Goal: Task Accomplishment & Management: Complete application form

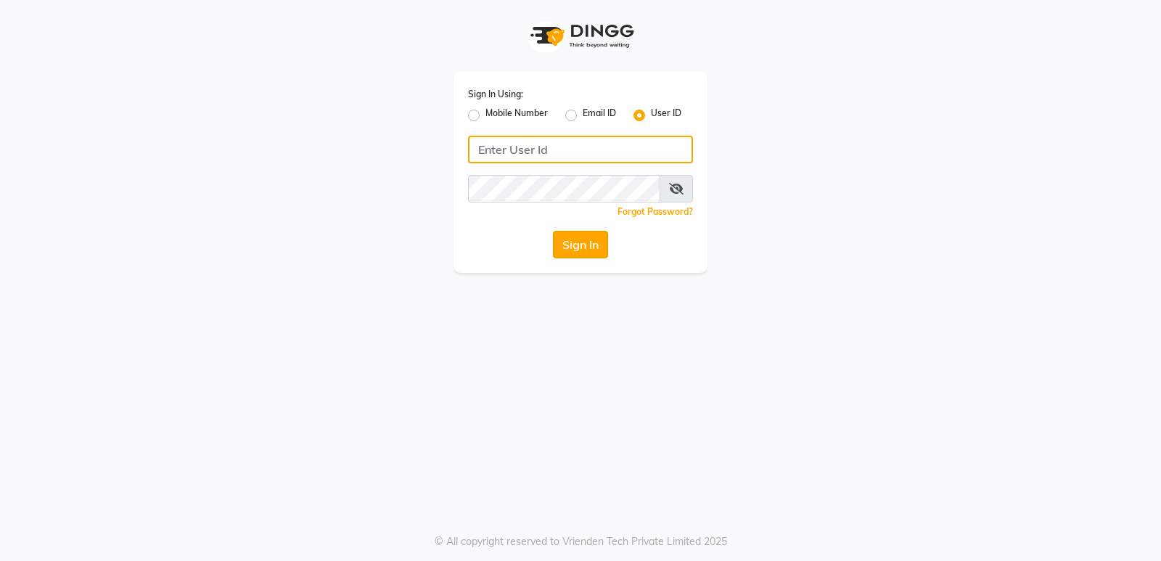
type input "thepaintbox"
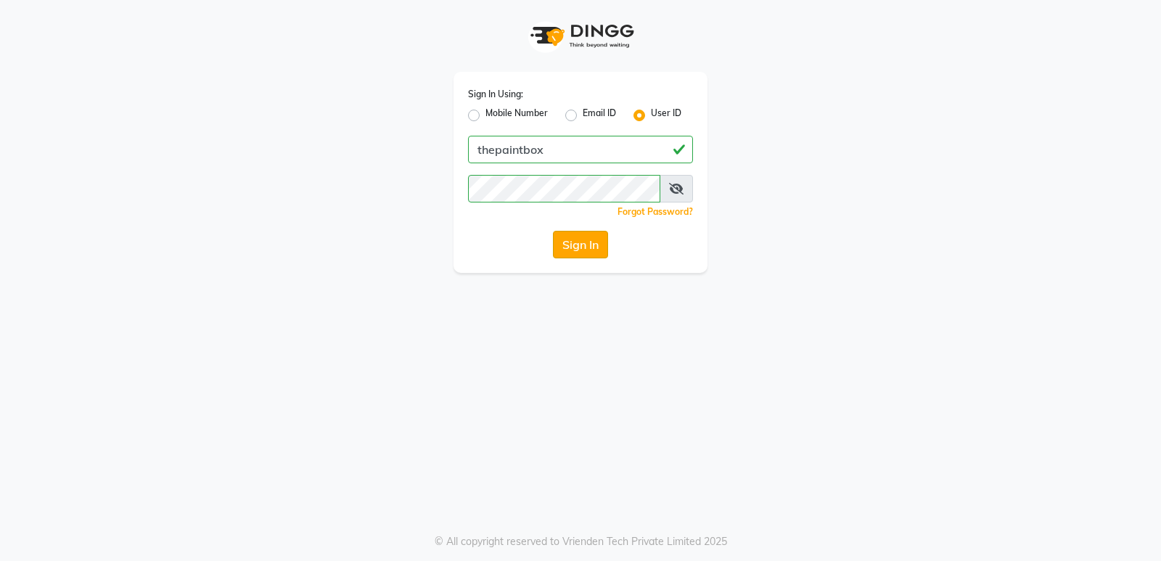
click at [599, 255] on button "Sign In" at bounding box center [580, 245] width 55 height 28
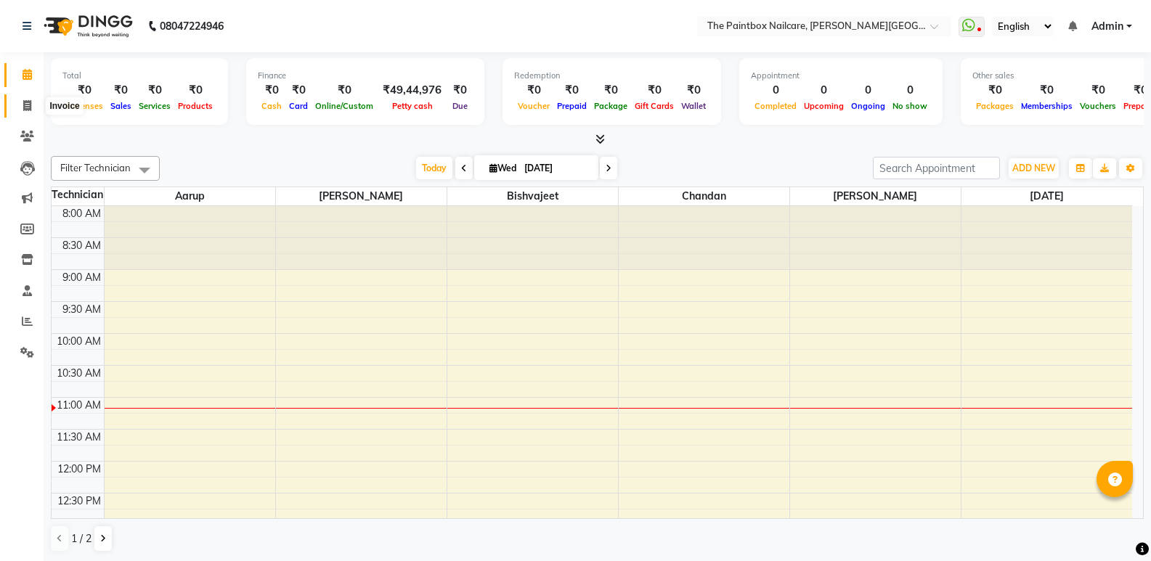
click at [26, 107] on icon at bounding box center [27, 105] width 8 height 11
select select "service"
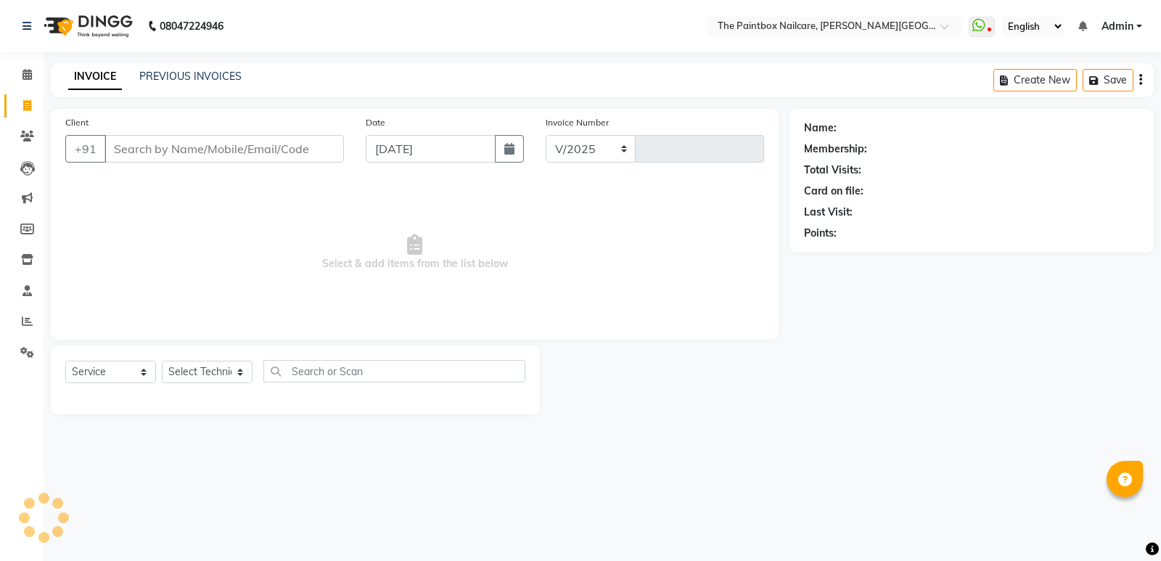
select select "926"
type input "1713"
click at [449, 155] on input "[DATE]" at bounding box center [431, 149] width 130 height 28
select select "9"
select select "2025"
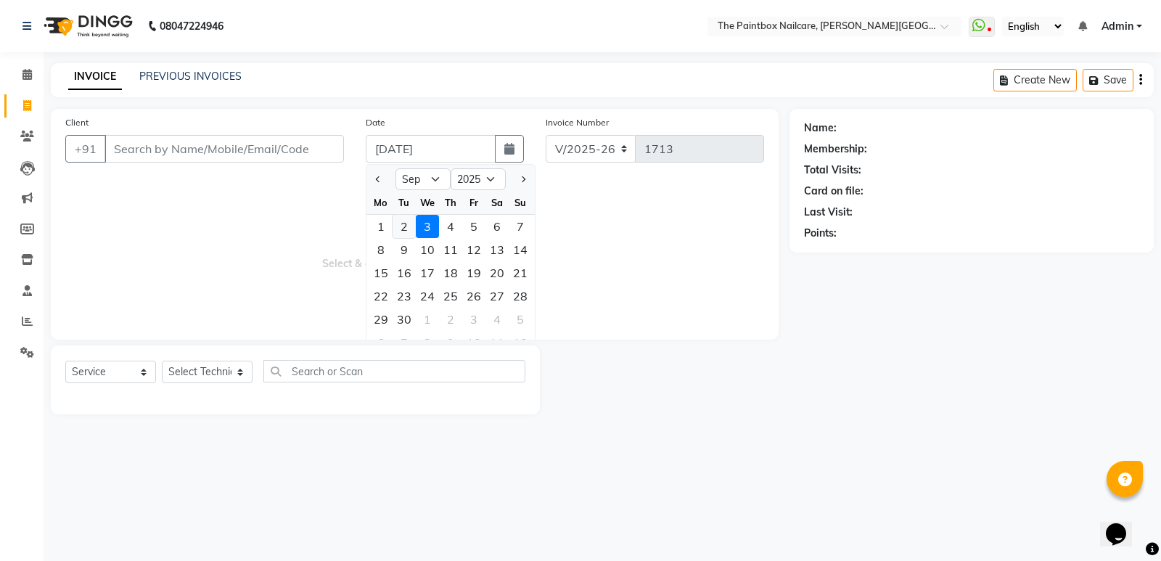
click at [406, 226] on div "2" at bounding box center [404, 226] width 23 height 23
type input "02-09-2025"
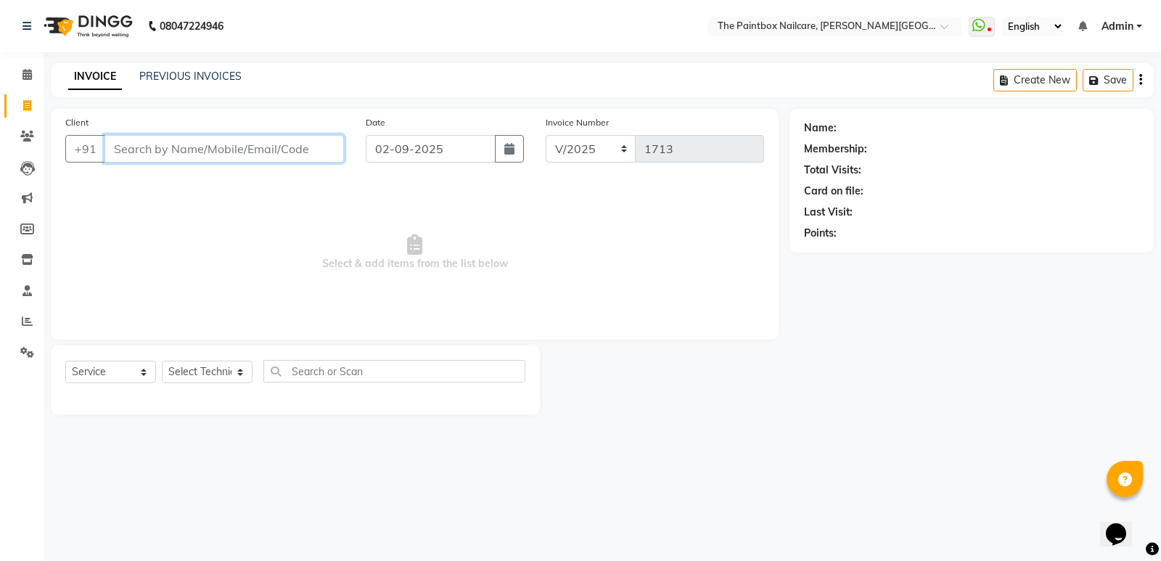
click at [291, 155] on input "Client" at bounding box center [225, 149] width 240 height 28
click at [223, 146] on input "Client" at bounding box center [225, 149] width 240 height 28
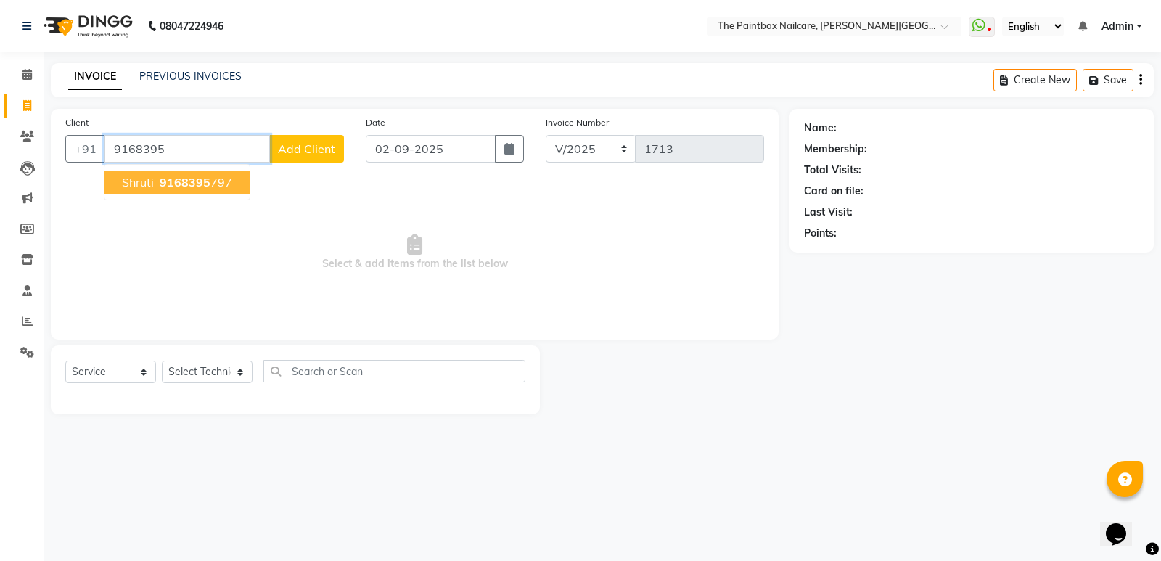
click at [188, 185] on span "9168395" at bounding box center [185, 182] width 51 height 15
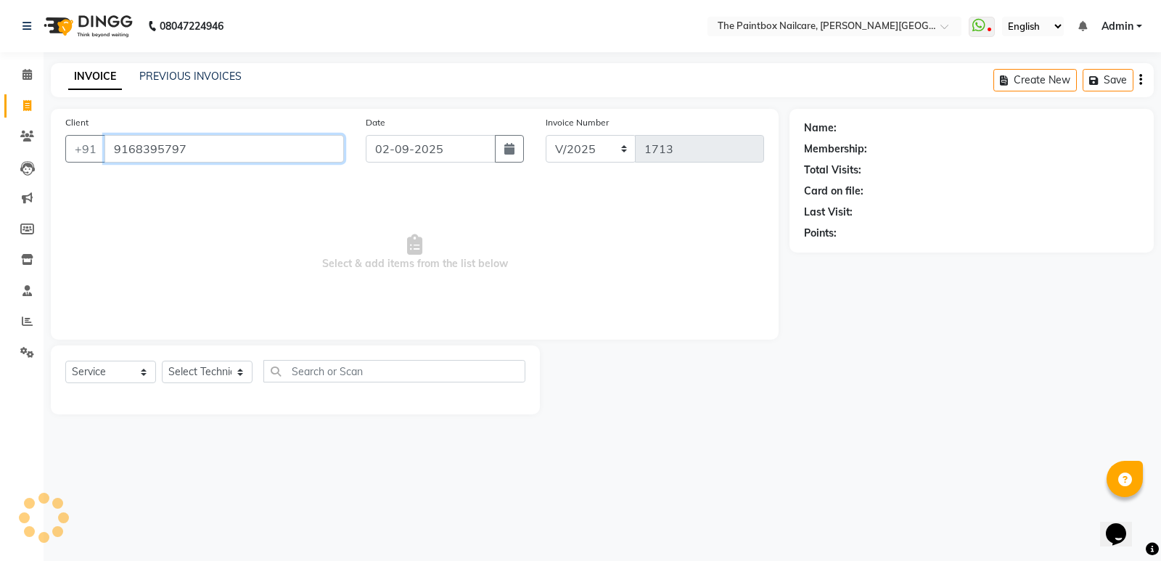
type input "9168395797"
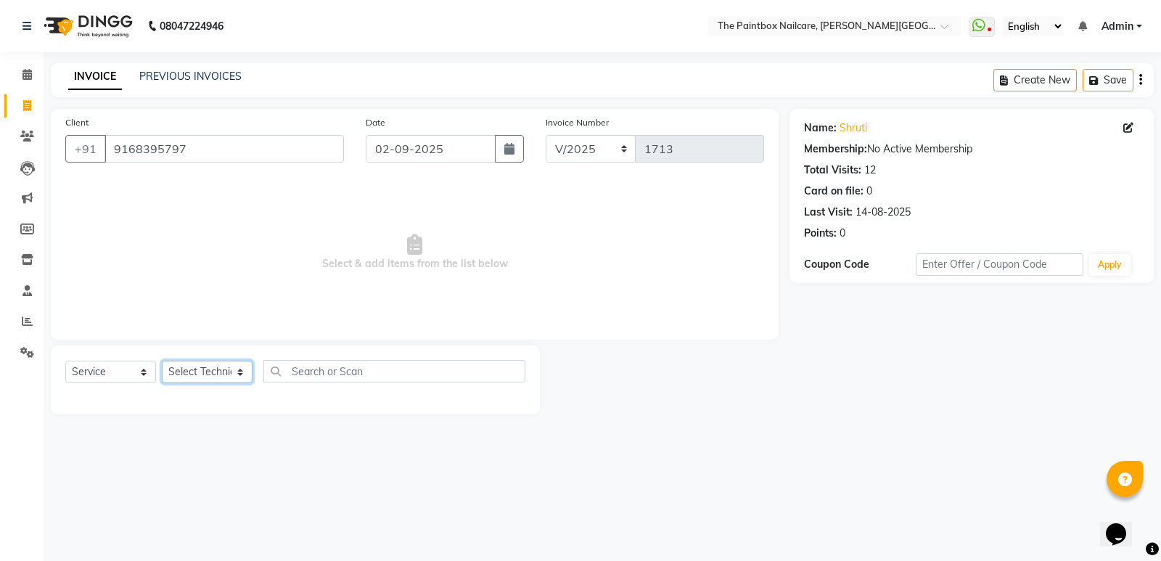
click at [205, 374] on select "Select Technician [PERSON_NAME] bishvajeet [PERSON_NAME] [DATE][PERSON_NAME] ro…" at bounding box center [207, 372] width 91 height 23
select select "77198"
click at [162, 361] on select "Select Technician [PERSON_NAME] bishvajeet [PERSON_NAME] [DATE][PERSON_NAME] ro…" at bounding box center [207, 372] width 91 height 23
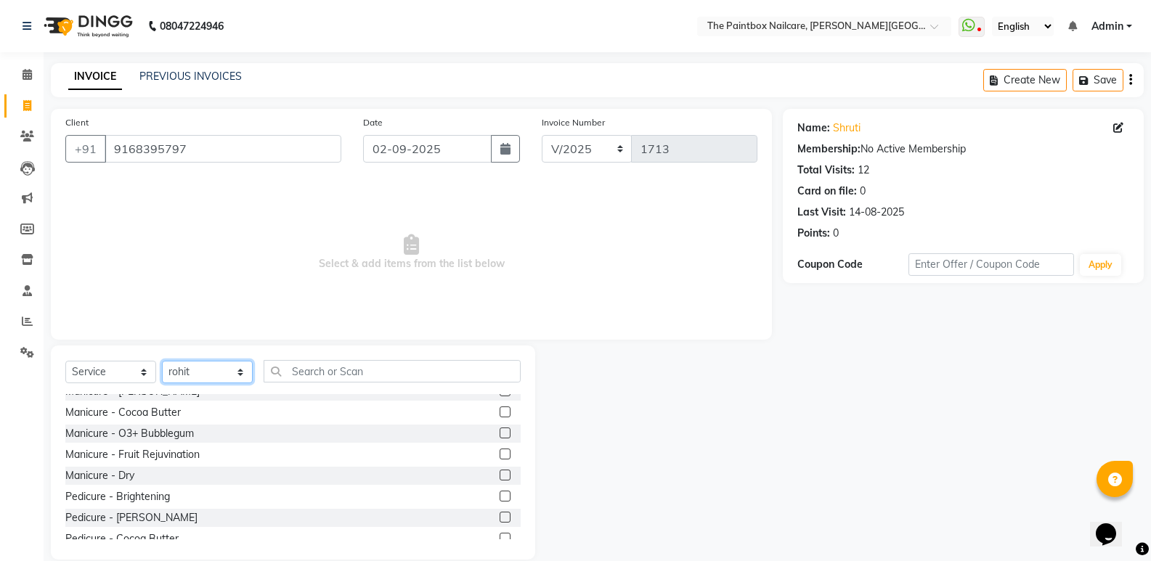
scroll to position [290, 0]
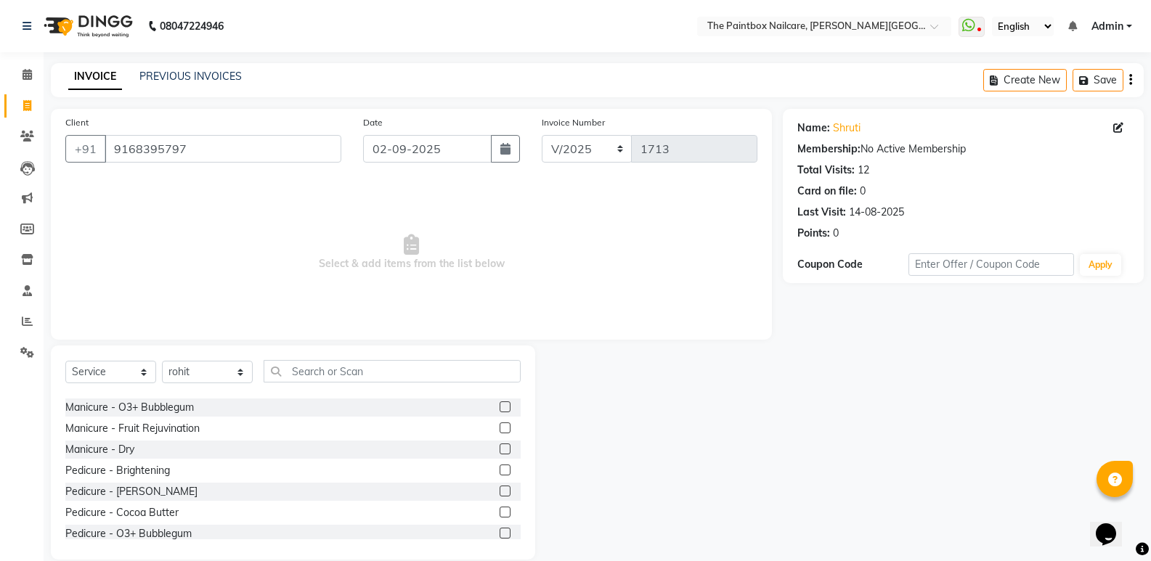
click at [499, 532] on label at bounding box center [504, 533] width 11 height 11
click at [499, 532] on input "checkbox" at bounding box center [503, 533] width 9 height 9
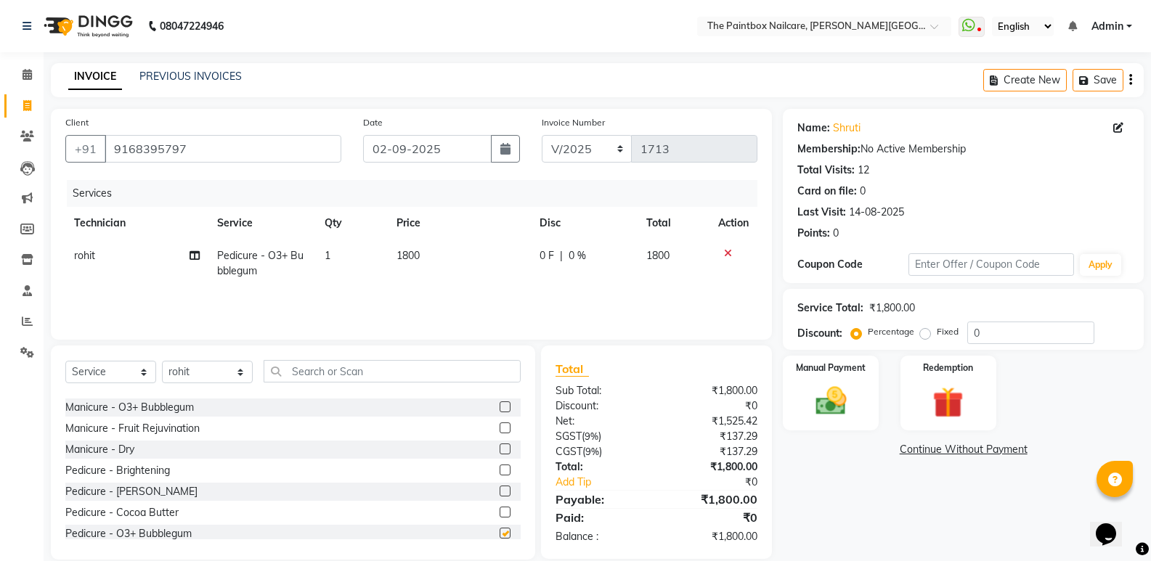
checkbox input "false"
click at [411, 267] on td "1800" at bounding box center [459, 264] width 142 height 48
select select "77198"
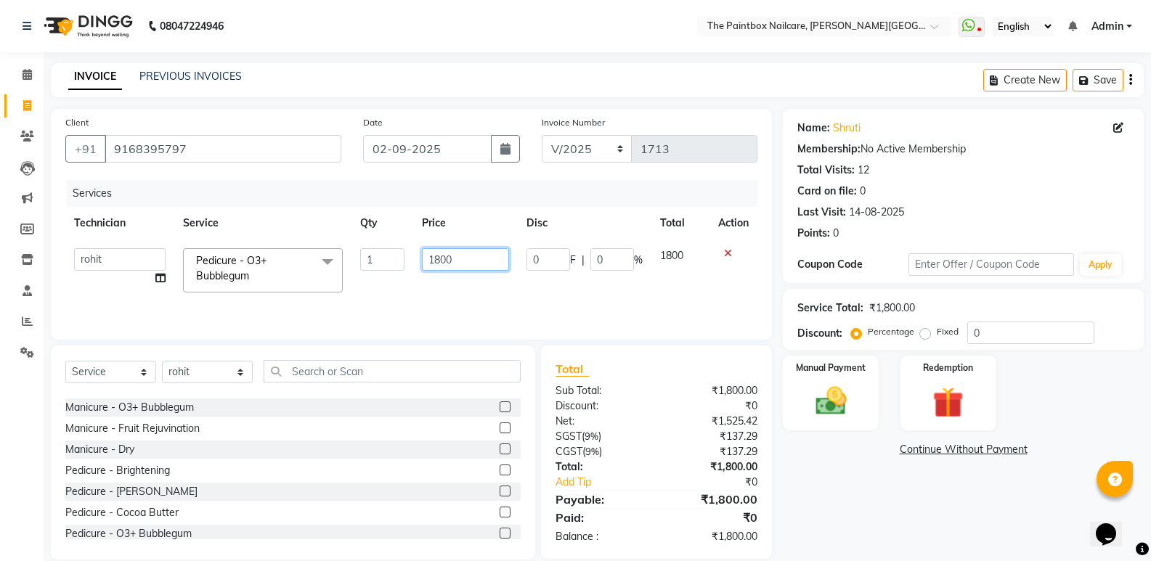
click at [441, 270] on input "1800" at bounding box center [465, 259] width 87 height 23
type input "1700"
click at [202, 375] on select "Select Technician [PERSON_NAME] bishvajeet [PERSON_NAME] [DATE][PERSON_NAME] ro…" at bounding box center [207, 372] width 91 height 23
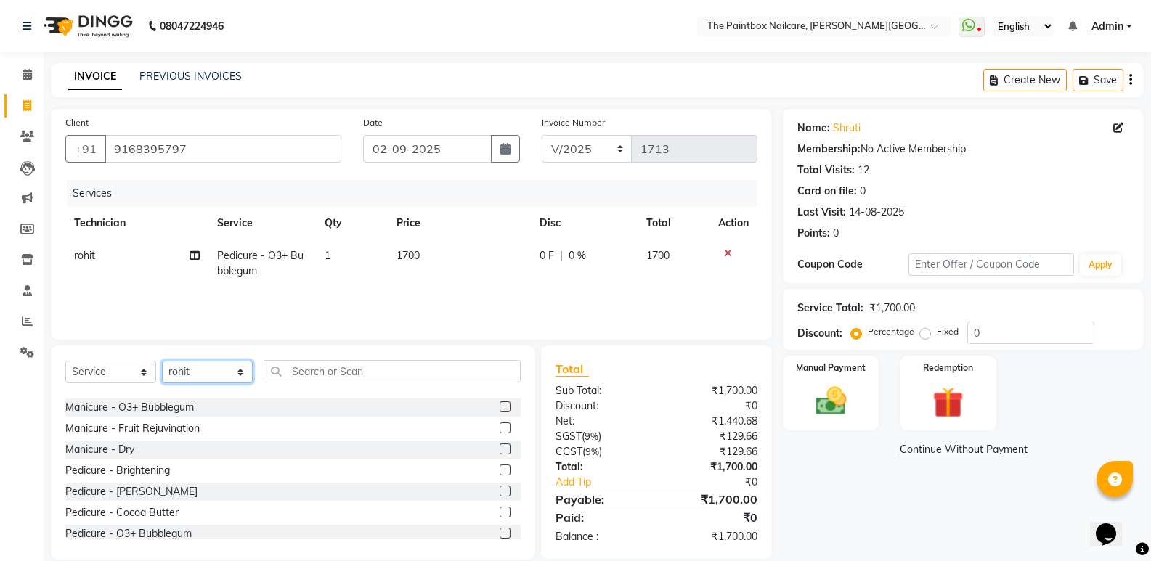
select select "89386"
click at [162, 361] on select "Select Technician [PERSON_NAME] bishvajeet [PERSON_NAME] [DATE][PERSON_NAME] ro…" at bounding box center [207, 372] width 91 height 23
click at [499, 406] on label at bounding box center [504, 406] width 11 height 11
click at [499, 406] on input "checkbox" at bounding box center [503, 407] width 9 height 9
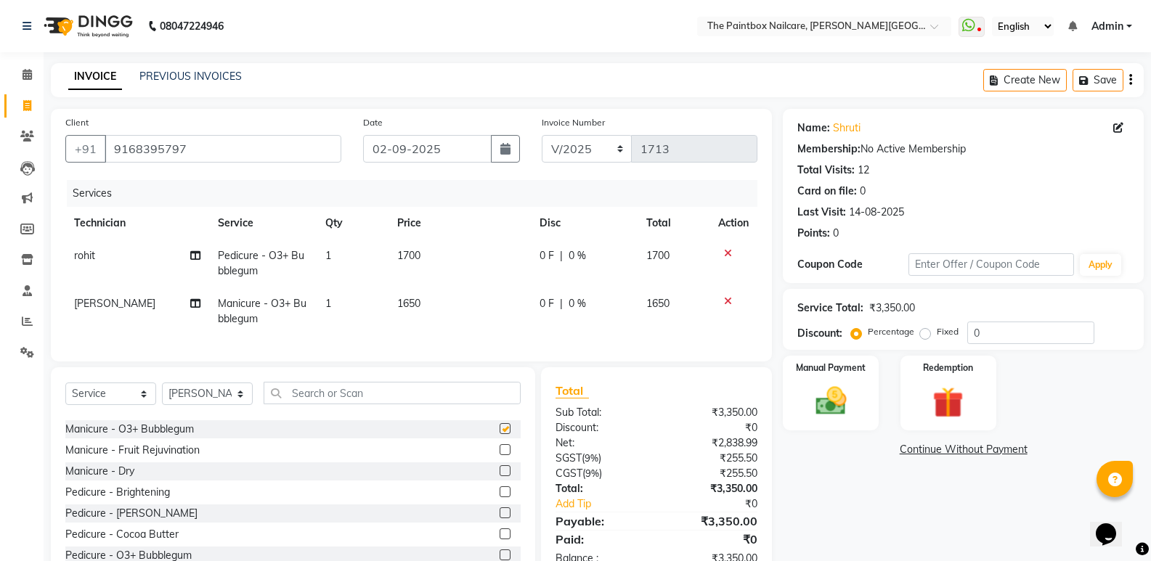
checkbox input "false"
click at [409, 300] on span "1650" at bounding box center [408, 303] width 23 height 13
select select "89386"
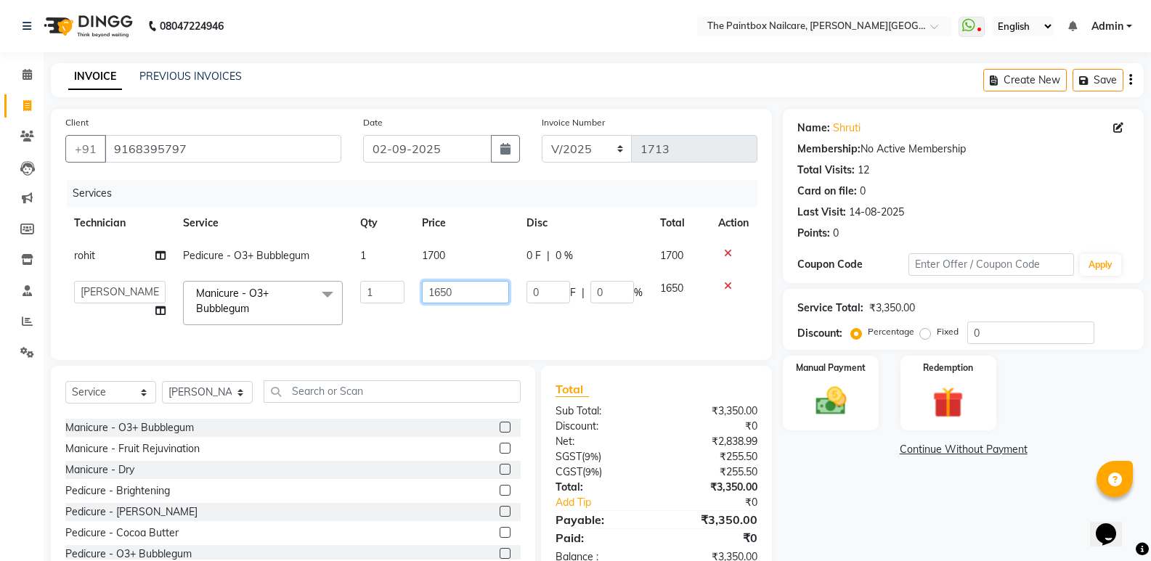
click at [448, 299] on input "1650" at bounding box center [465, 292] width 87 height 23
type input "1700"
click at [823, 396] on img at bounding box center [830, 401] width 52 height 37
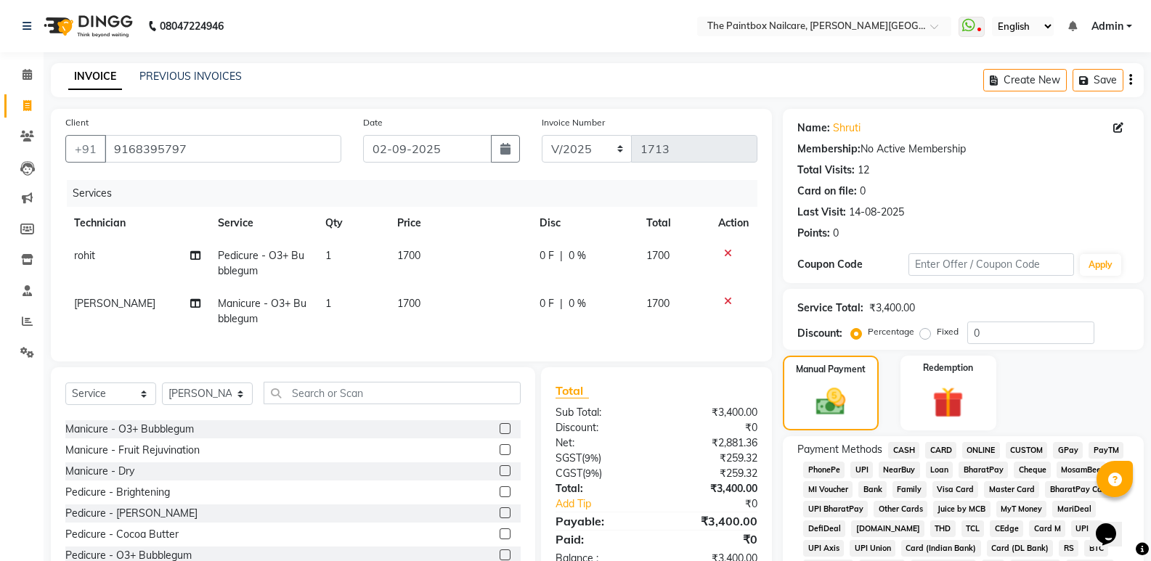
click at [895, 449] on span "CASH" at bounding box center [903, 450] width 31 height 17
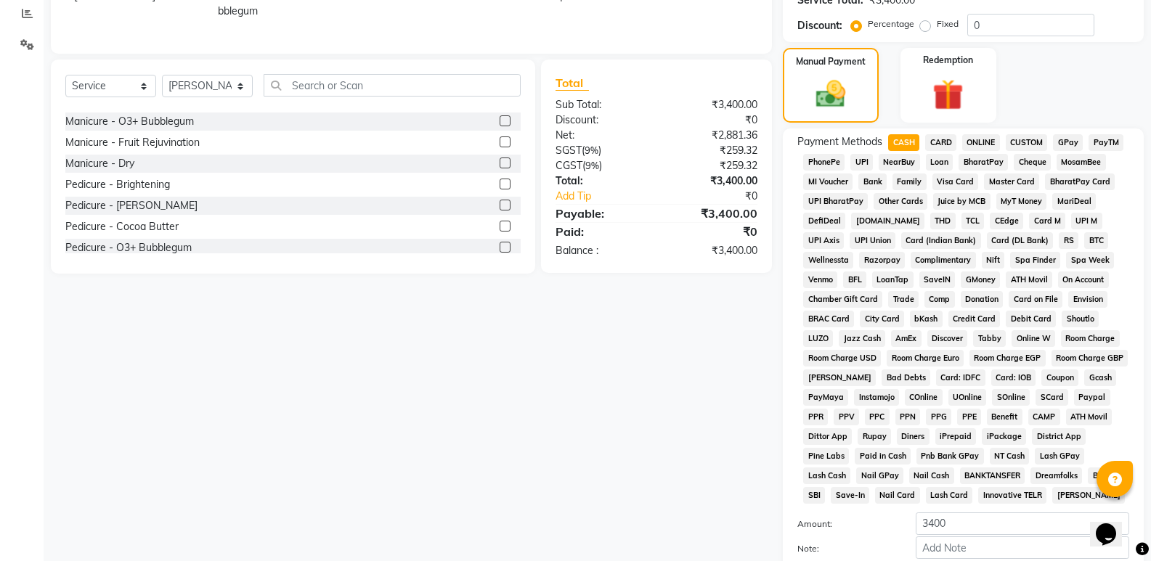
scroll to position [436, 0]
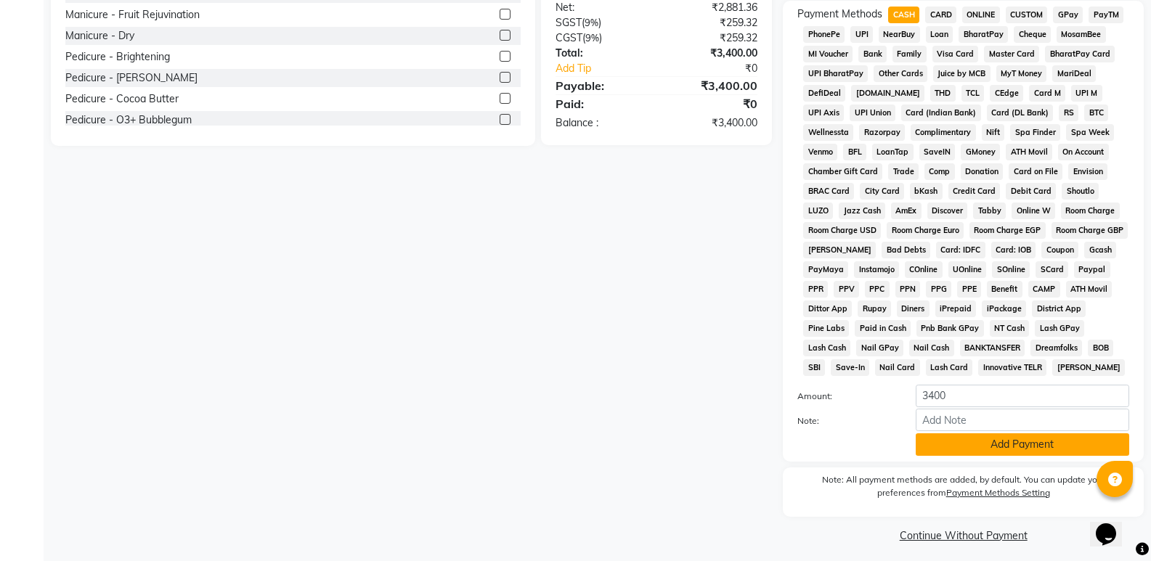
click at [1003, 449] on button "Add Payment" at bounding box center [1021, 444] width 213 height 23
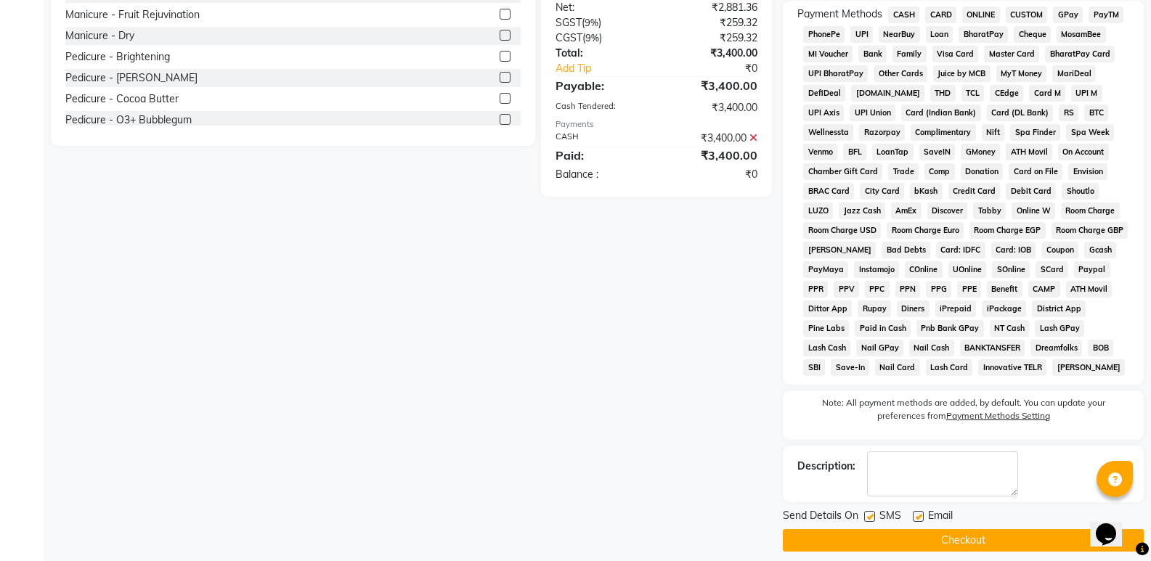
click at [921, 519] on label at bounding box center [917, 516] width 11 height 11
click at [921, 519] on input "checkbox" at bounding box center [916, 516] width 9 height 9
checkbox input "false"
click at [865, 515] on label at bounding box center [869, 516] width 11 height 11
click at [865, 515] on input "checkbox" at bounding box center [868, 516] width 9 height 9
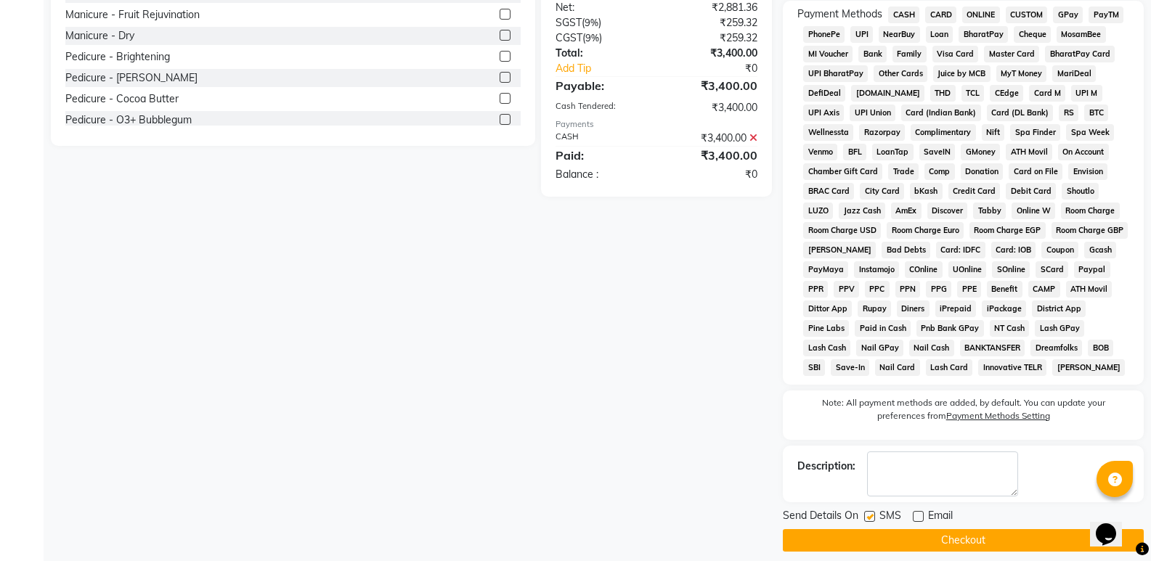
checkbox input "false"
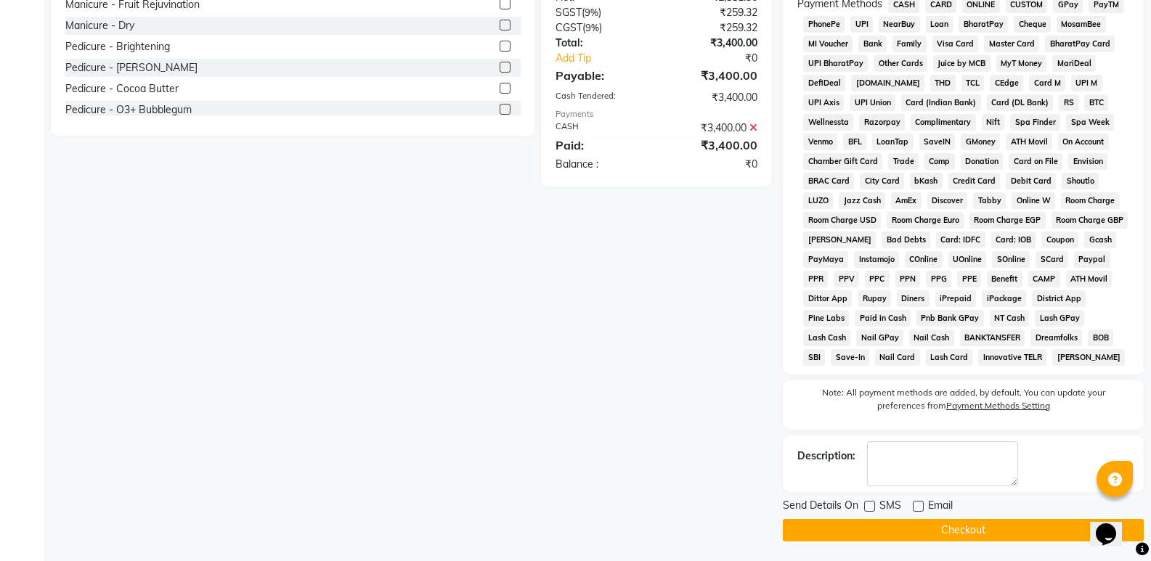
scroll to position [448, 0]
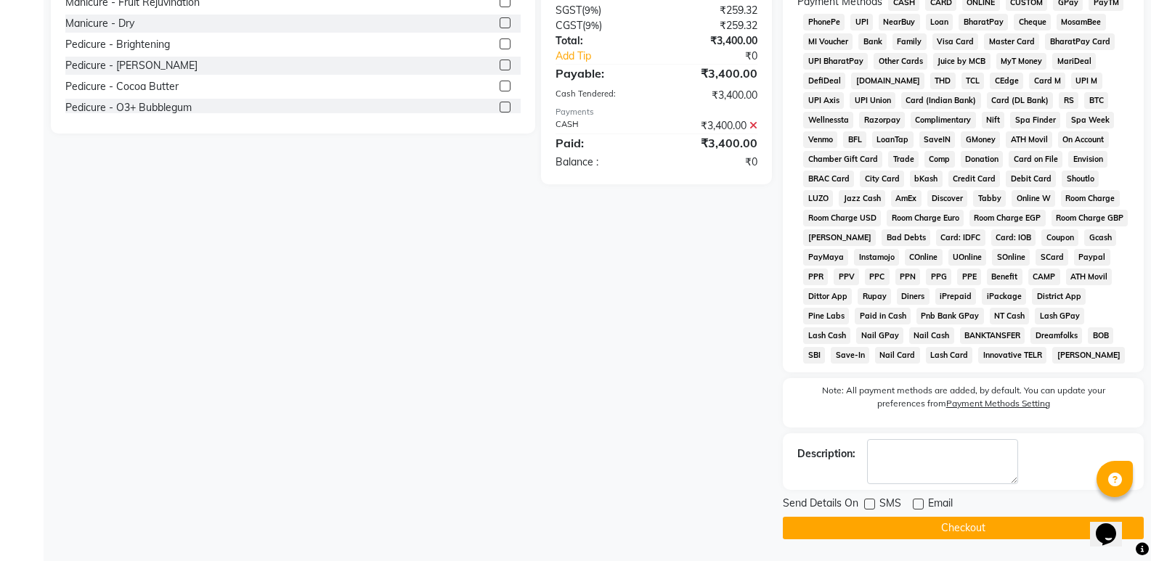
click at [996, 526] on button "Checkout" at bounding box center [962, 528] width 361 height 23
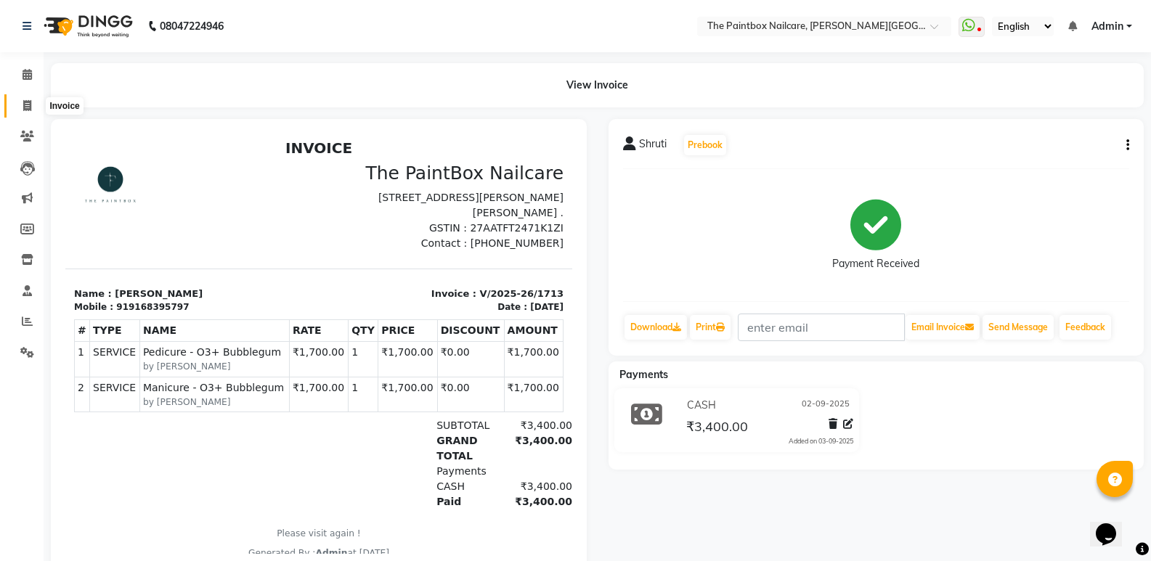
click at [21, 110] on span at bounding box center [27, 106] width 25 height 17
select select "service"
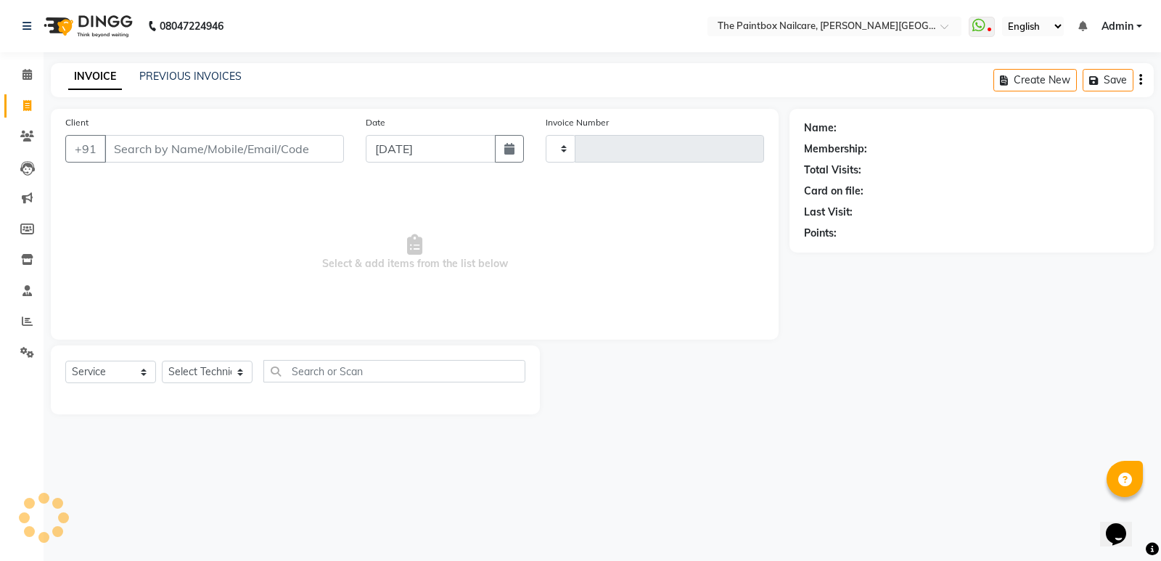
type input "1714"
select select "926"
click at [451, 147] on input "[DATE]" at bounding box center [431, 149] width 130 height 28
select select "9"
select select "2025"
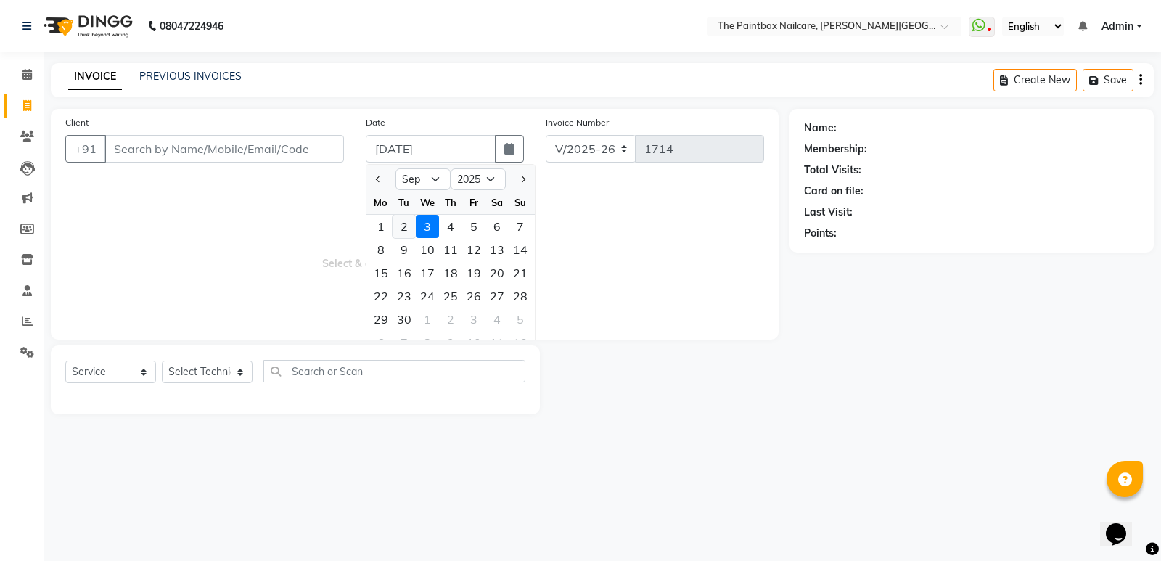
click at [409, 226] on div "2" at bounding box center [404, 226] width 23 height 23
type input "02-09-2025"
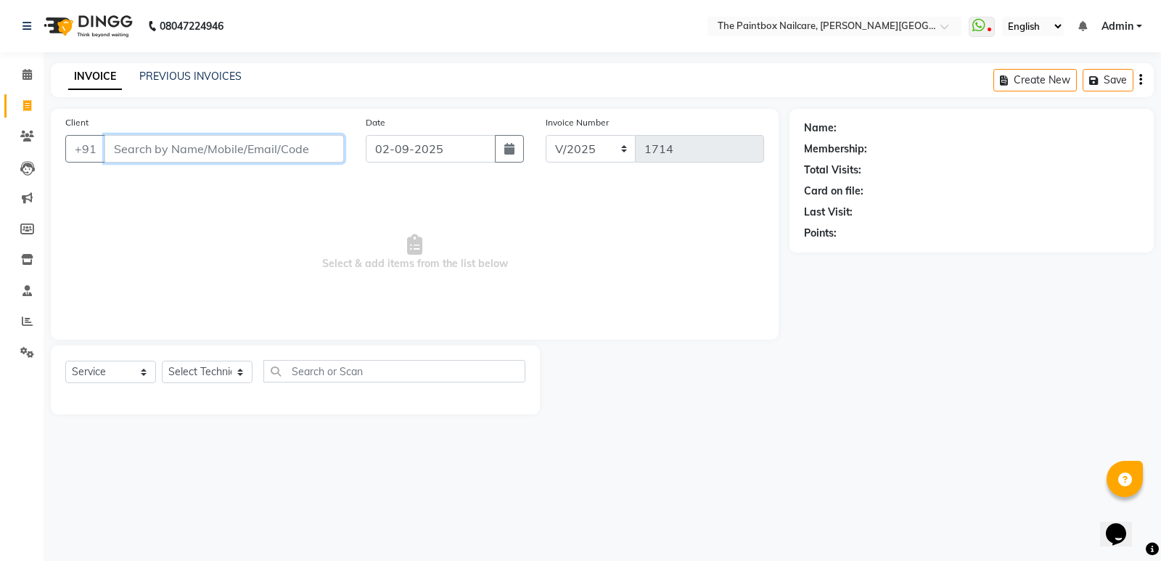
click at [324, 146] on input "Client" at bounding box center [225, 149] width 240 height 28
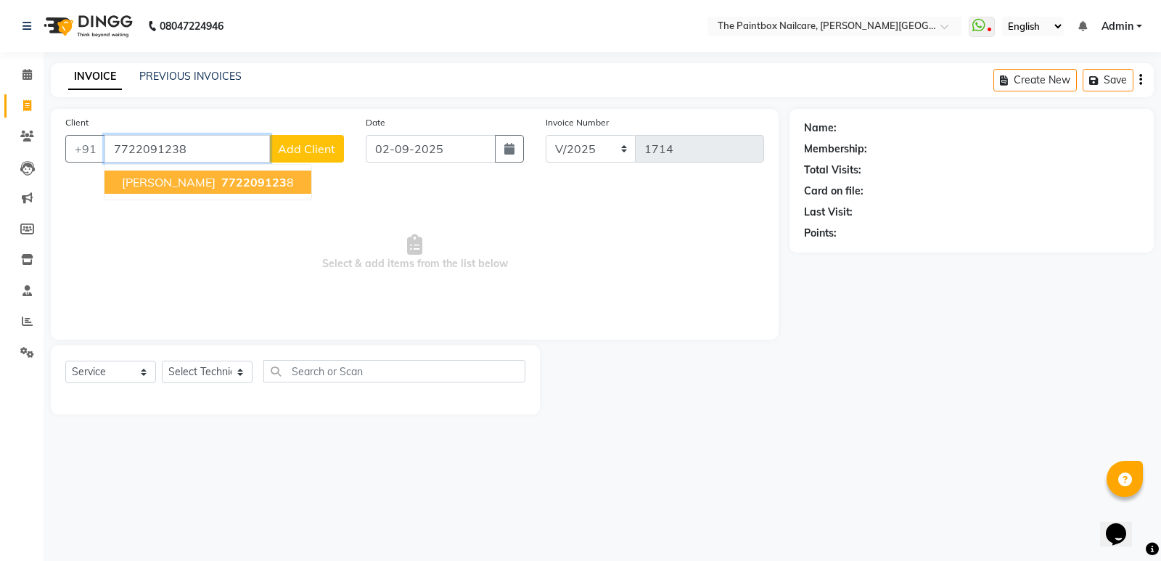
type input "7722091238"
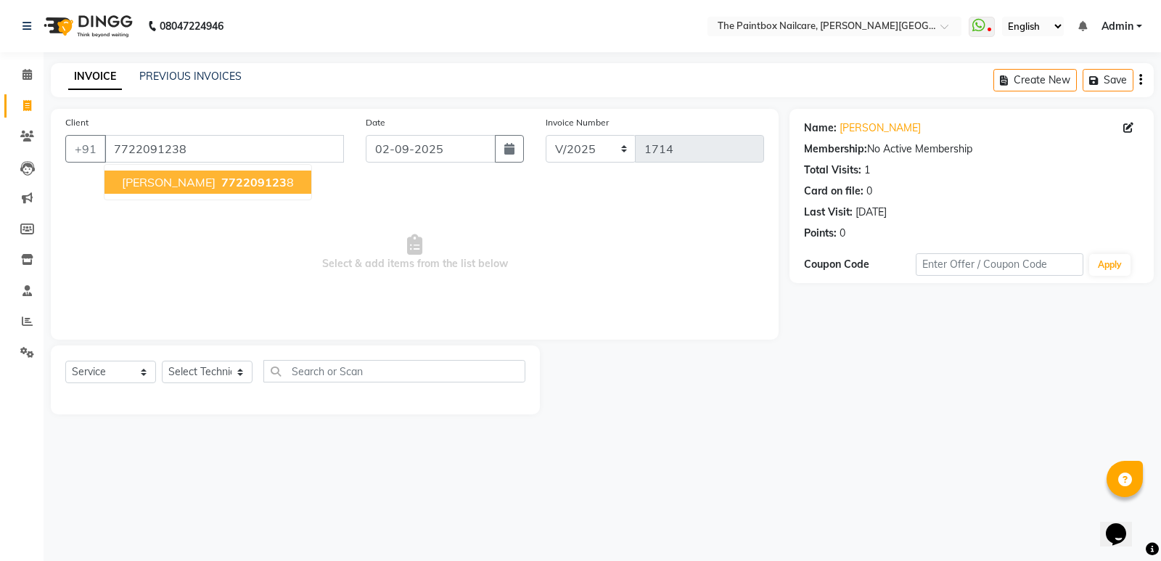
click at [134, 188] on span "[PERSON_NAME]" at bounding box center [169, 182] width 94 height 15
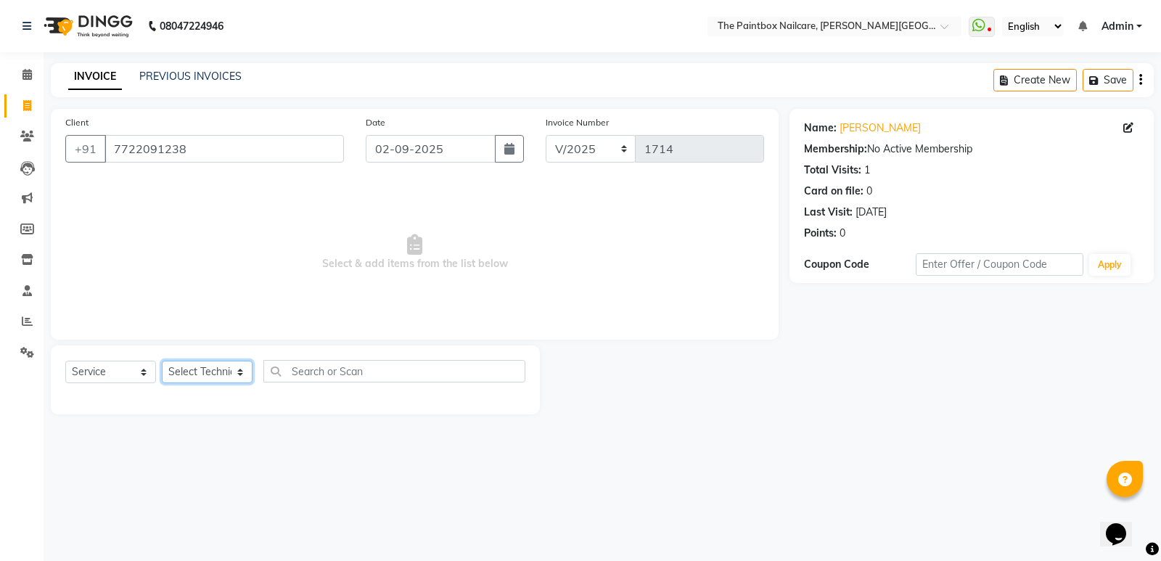
click at [178, 368] on select "Select Technician [PERSON_NAME] bishvajeet [PERSON_NAME] [DATE][PERSON_NAME] ro…" at bounding box center [207, 372] width 91 height 23
select select "89153"
click at [162, 361] on select "Select Technician [PERSON_NAME] bishvajeet [PERSON_NAME] [DATE][PERSON_NAME] ro…" at bounding box center [207, 372] width 91 height 23
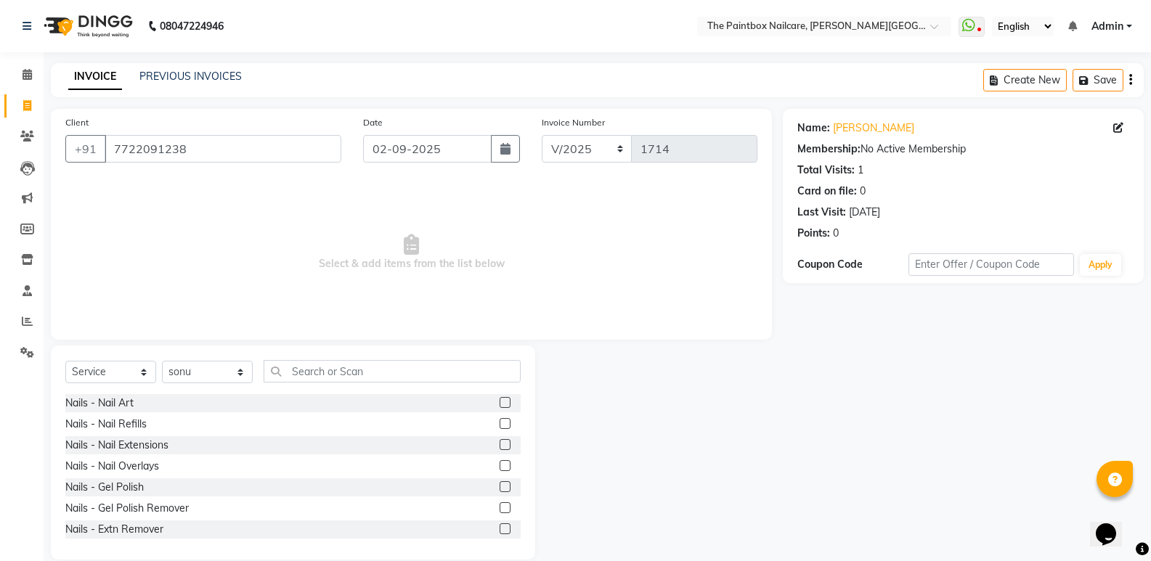
click at [499, 485] on label at bounding box center [504, 486] width 11 height 11
click at [499, 485] on input "checkbox" at bounding box center [503, 487] width 9 height 9
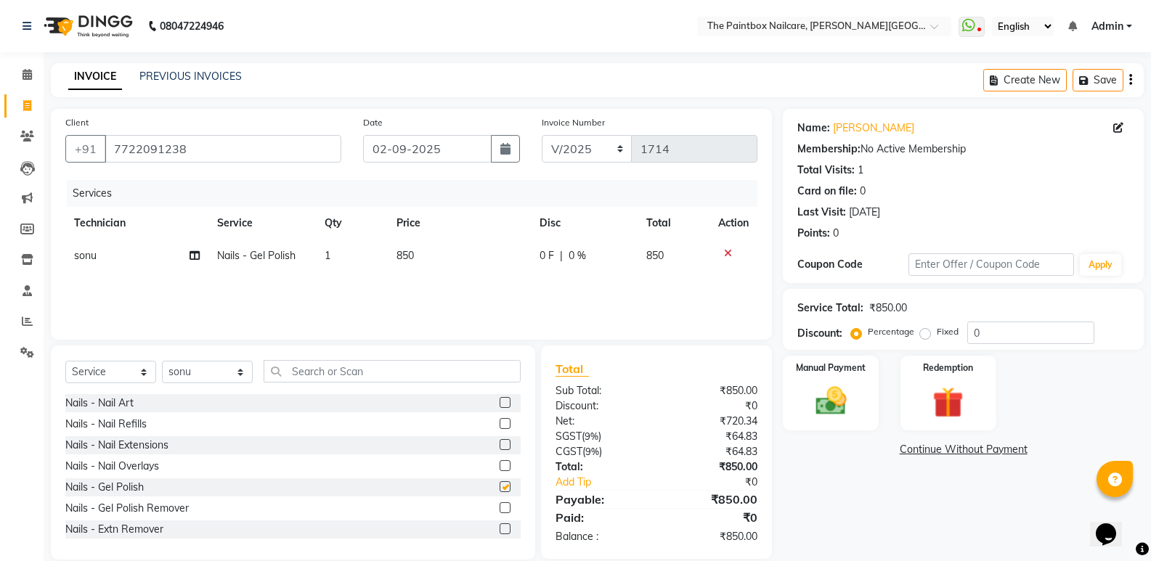
checkbox input "false"
click at [499, 405] on label at bounding box center [504, 402] width 11 height 11
click at [499, 405] on input "checkbox" at bounding box center [503, 403] width 9 height 9
checkbox input "false"
click at [405, 285] on span "1500" at bounding box center [407, 288] width 23 height 13
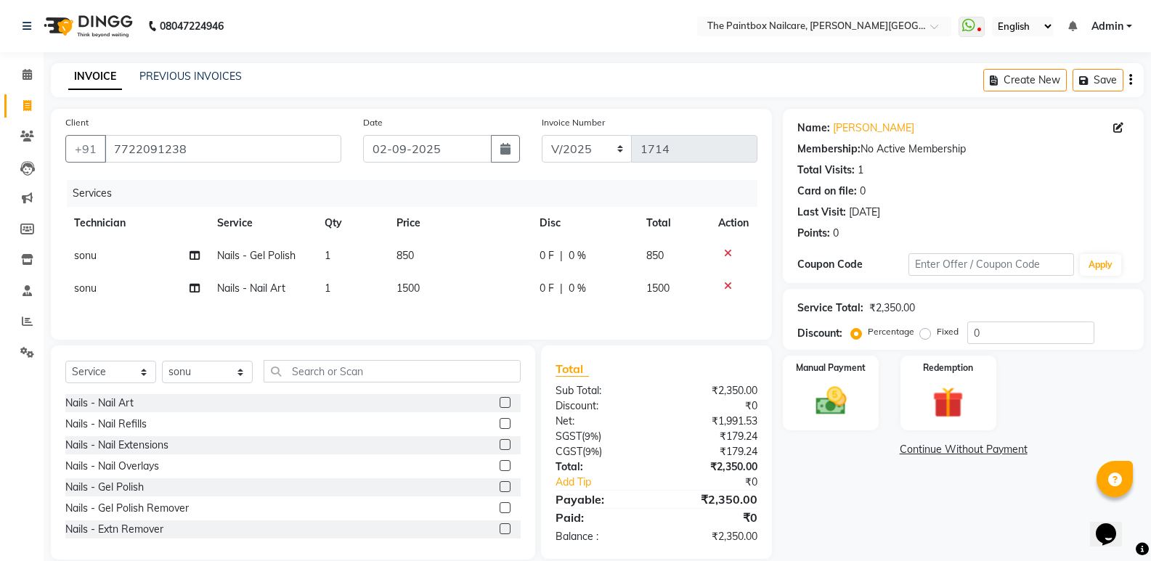
select select "89153"
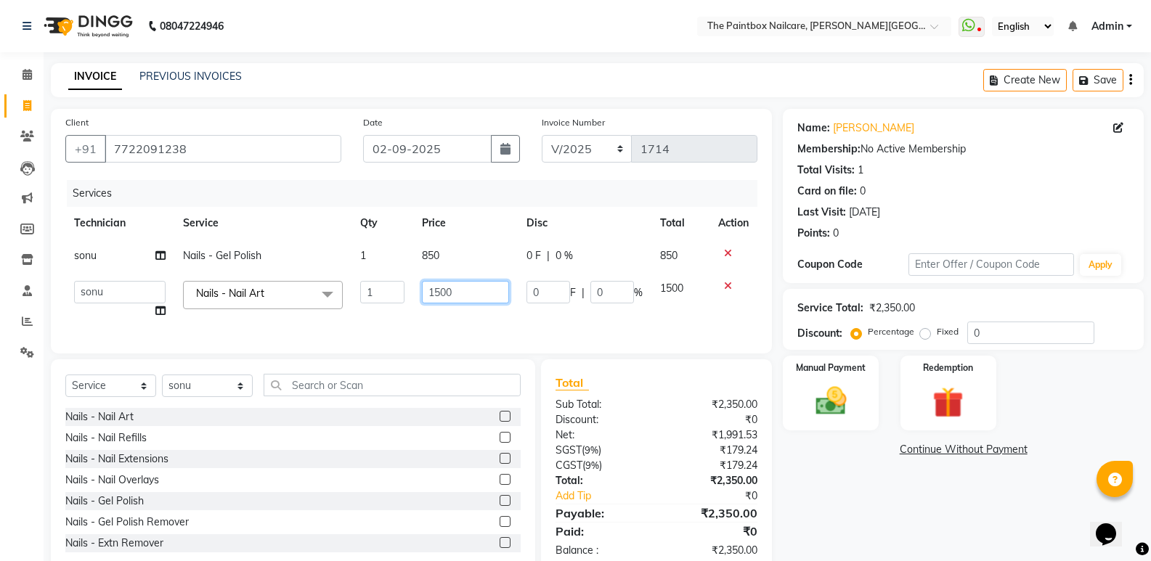
click at [441, 298] on input "1500" at bounding box center [465, 292] width 87 height 23
type input "700"
click at [838, 422] on div "Manual Payment" at bounding box center [830, 393] width 99 height 78
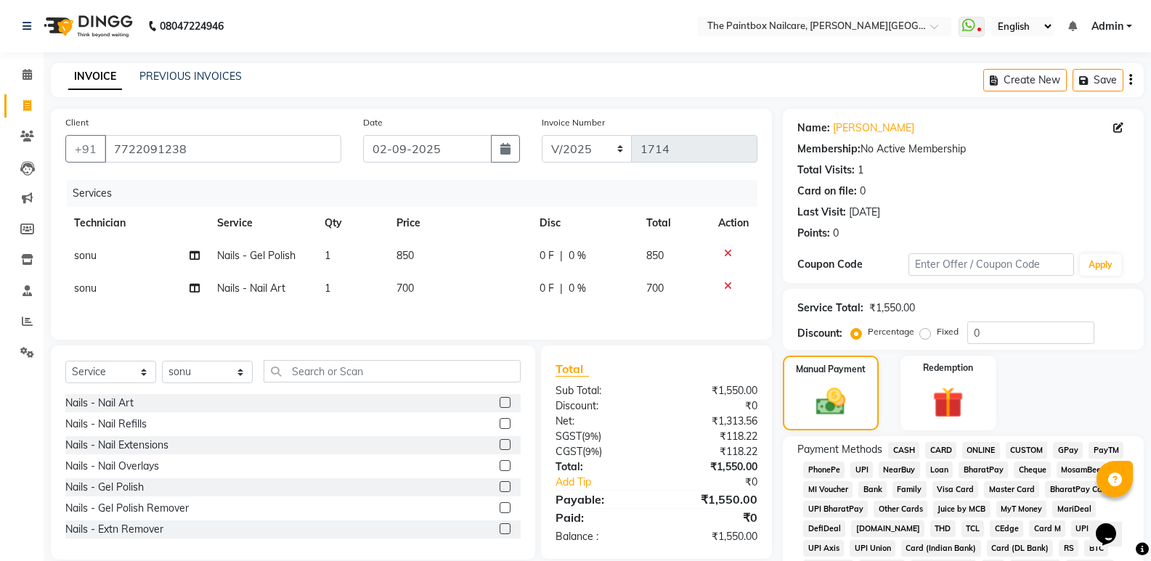
click at [912, 449] on span "CASH" at bounding box center [903, 450] width 31 height 17
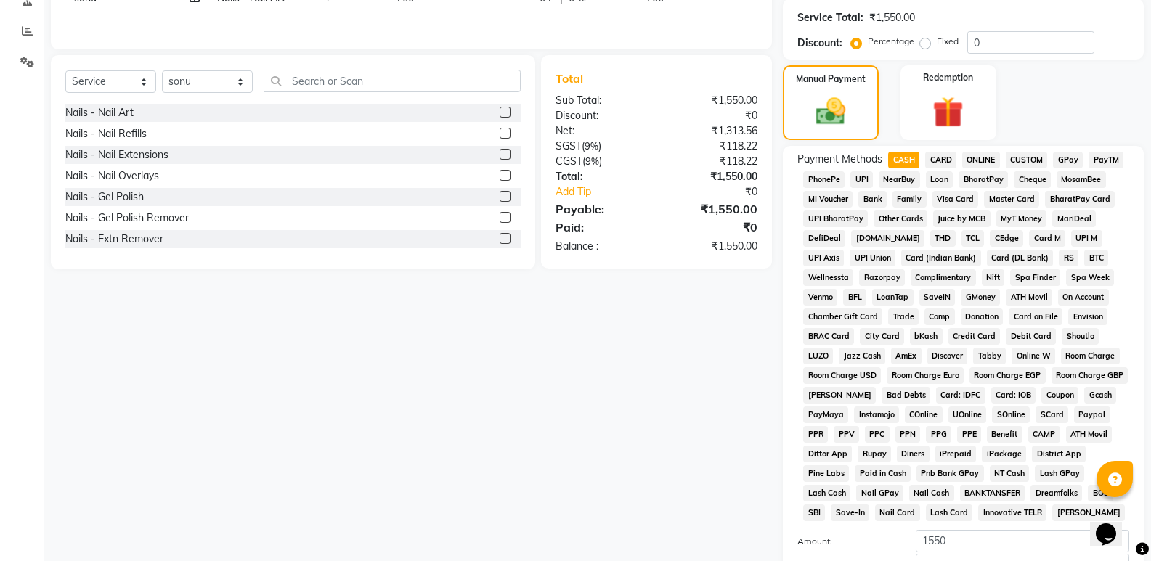
scroll to position [443, 0]
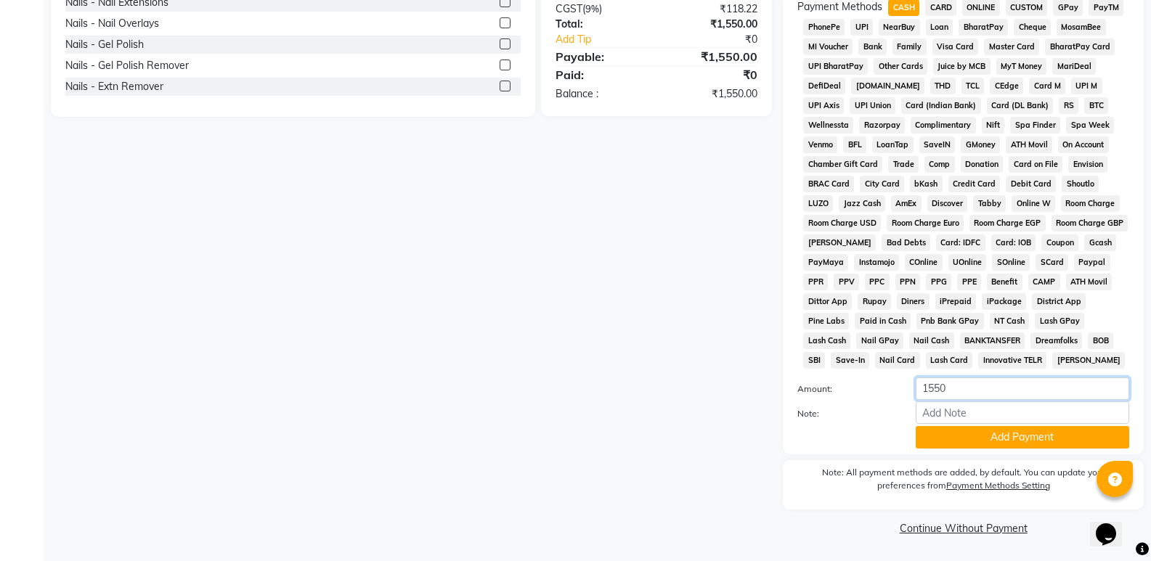
click at [941, 395] on input "1550" at bounding box center [1021, 388] width 213 height 23
type input "800"
click at [981, 433] on button "Add Payment" at bounding box center [1021, 437] width 213 height 23
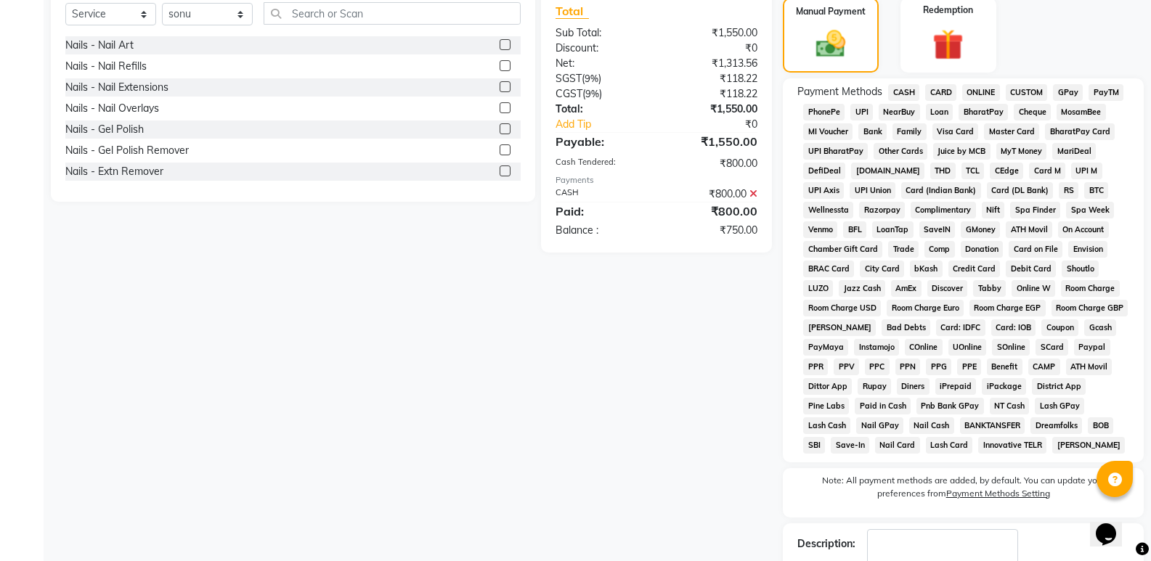
scroll to position [152, 0]
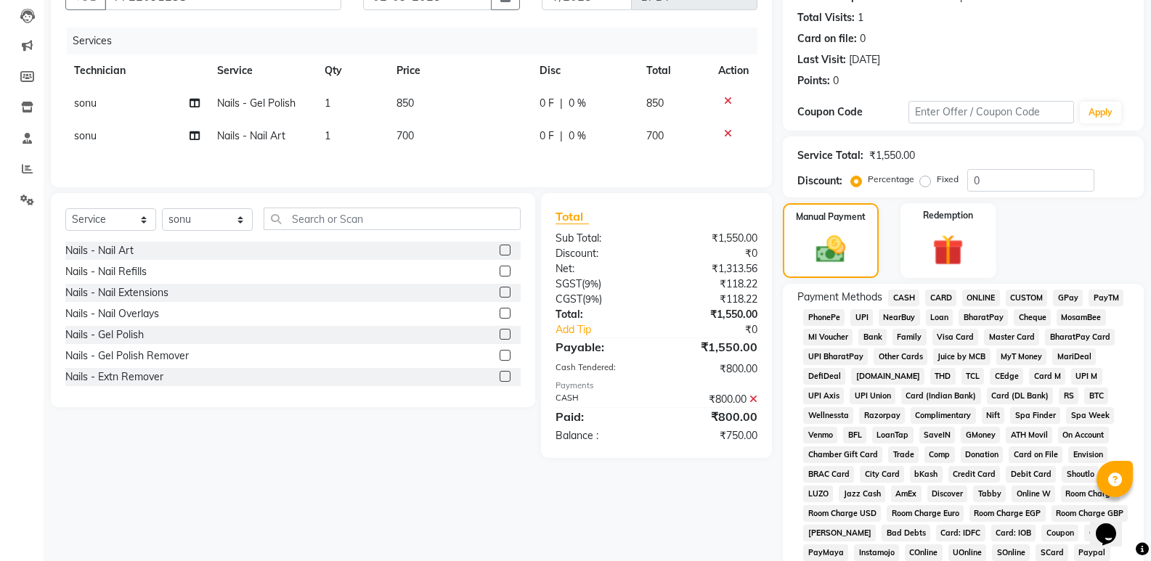
click at [976, 298] on span "ONLINE" at bounding box center [981, 298] width 38 height 17
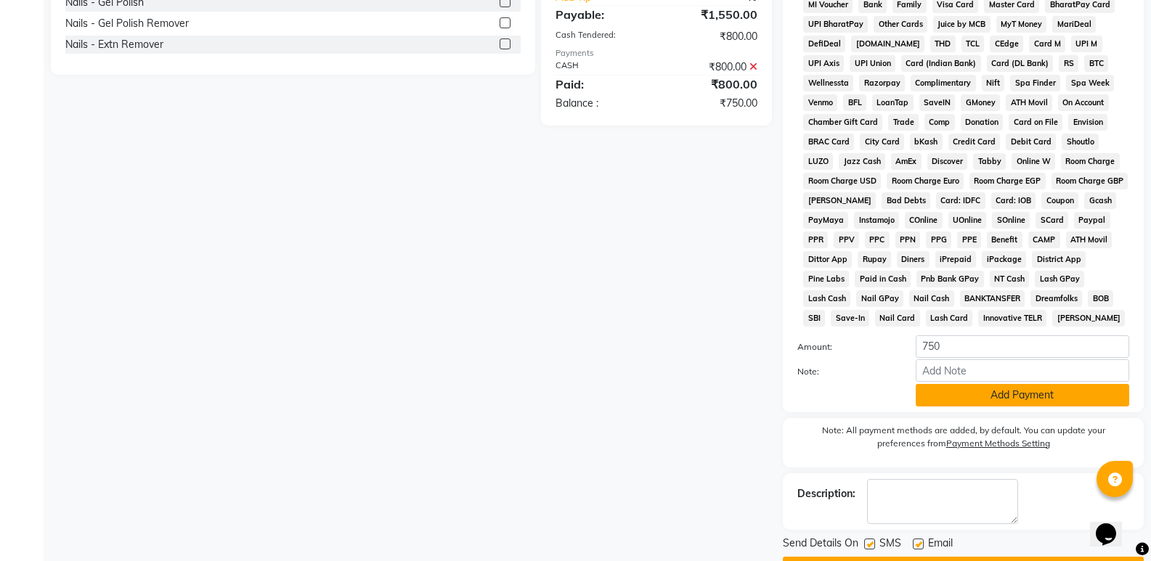
scroll to position [525, 0]
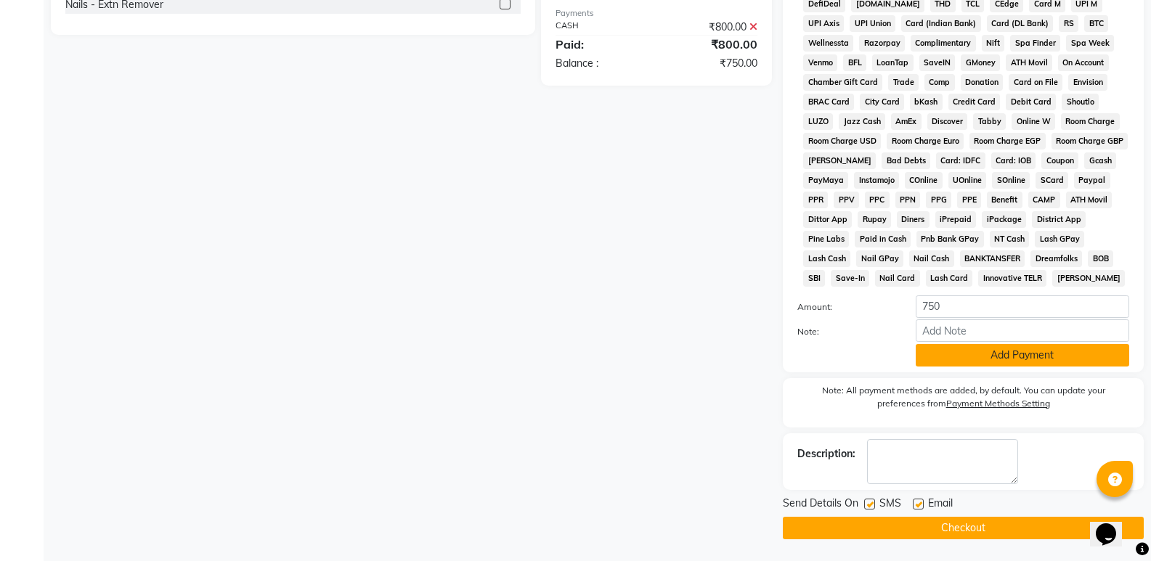
click at [1005, 350] on button "Add Payment" at bounding box center [1021, 355] width 213 height 23
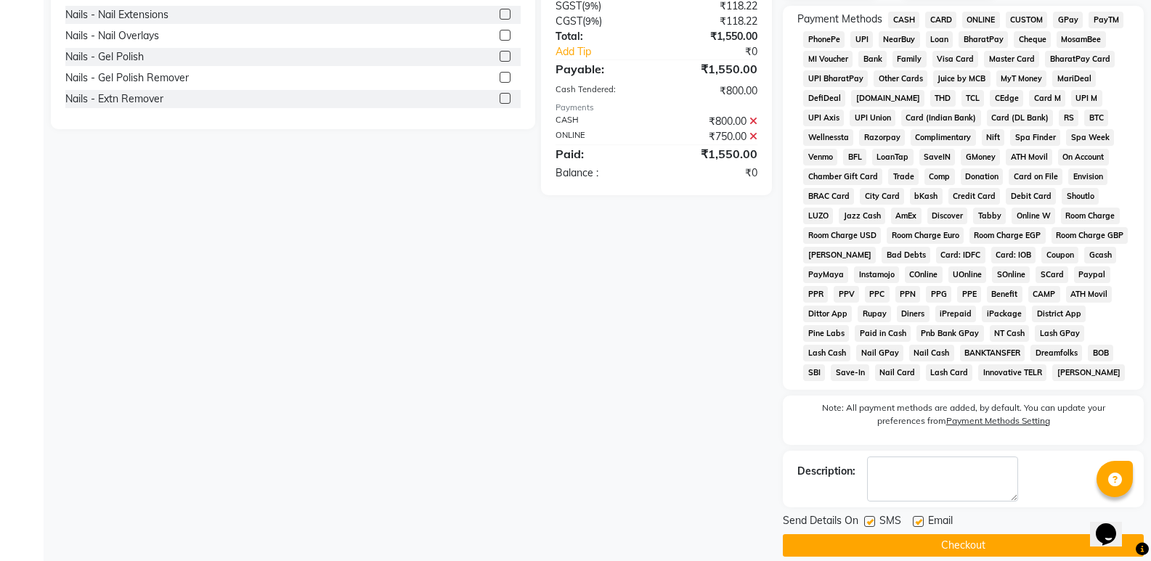
scroll to position [448, 0]
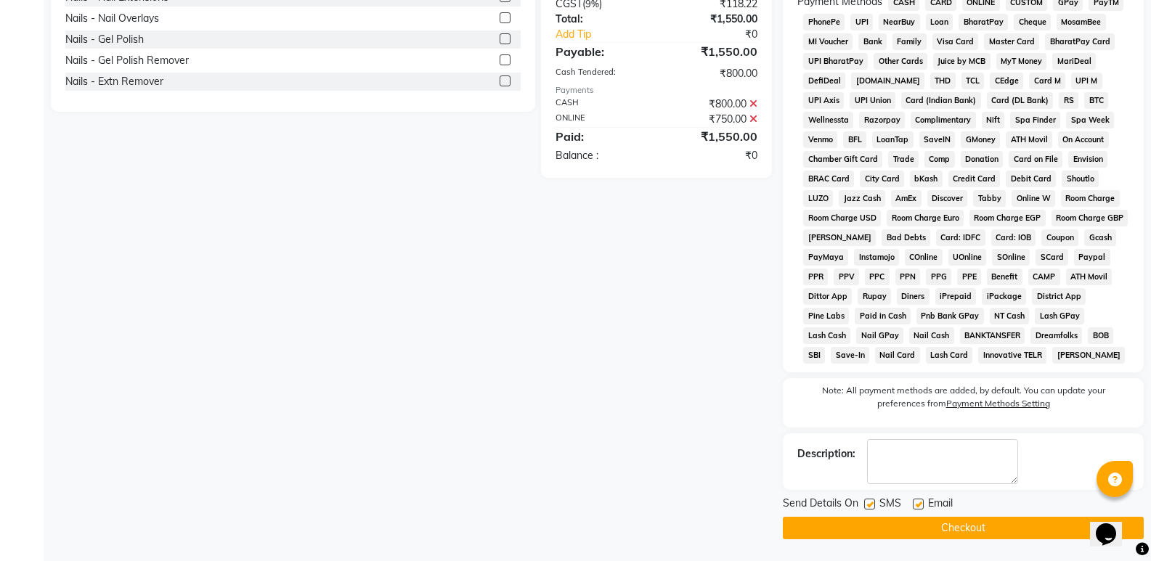
click at [968, 528] on button "Checkout" at bounding box center [962, 528] width 361 height 23
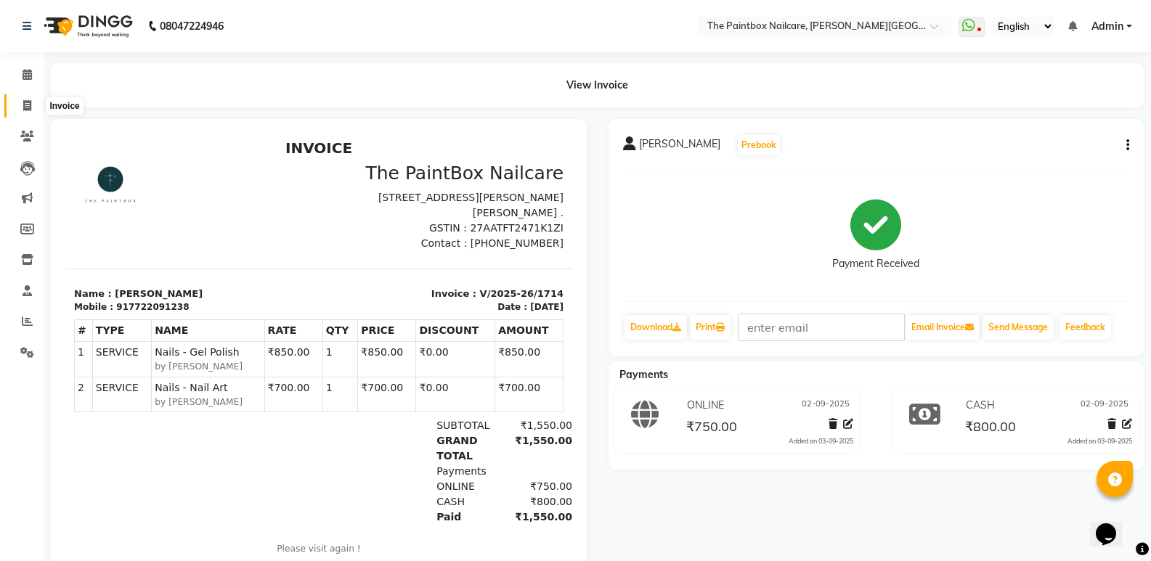
click at [30, 111] on span at bounding box center [27, 106] width 25 height 17
select select "service"
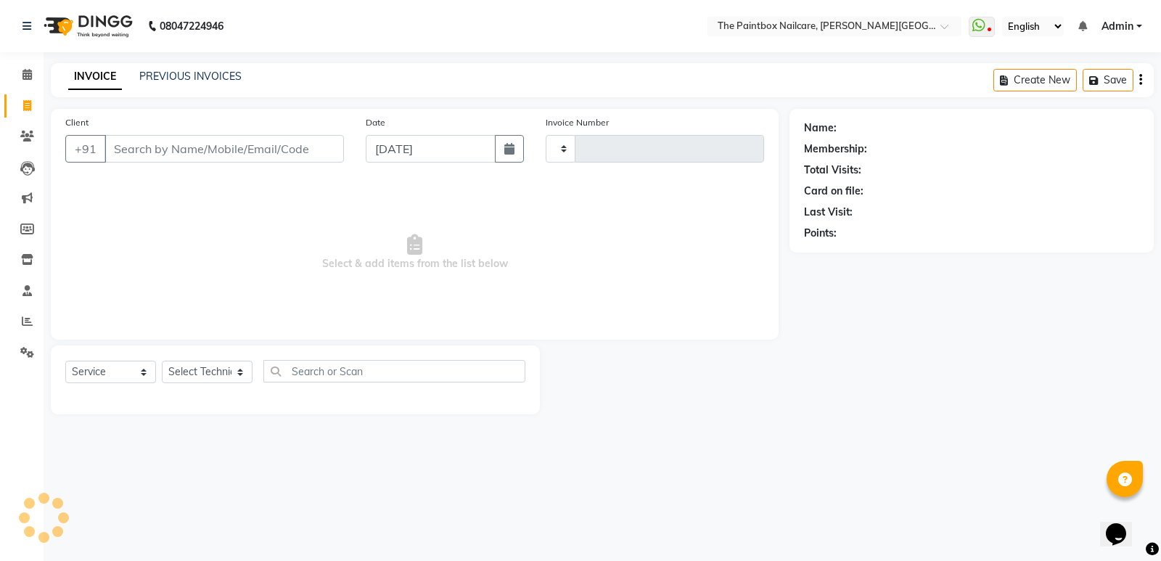
type input "1715"
select select "926"
click at [468, 160] on input "[DATE]" at bounding box center [431, 149] width 130 height 28
select select "9"
select select "2025"
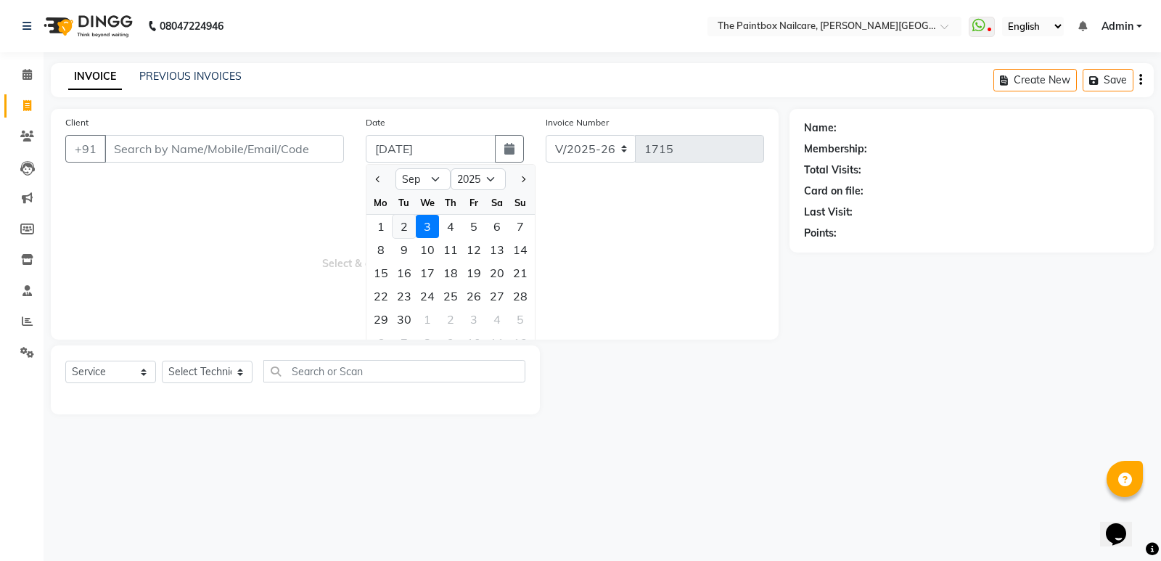
click at [410, 225] on div "2" at bounding box center [404, 226] width 23 height 23
type input "02-09-2025"
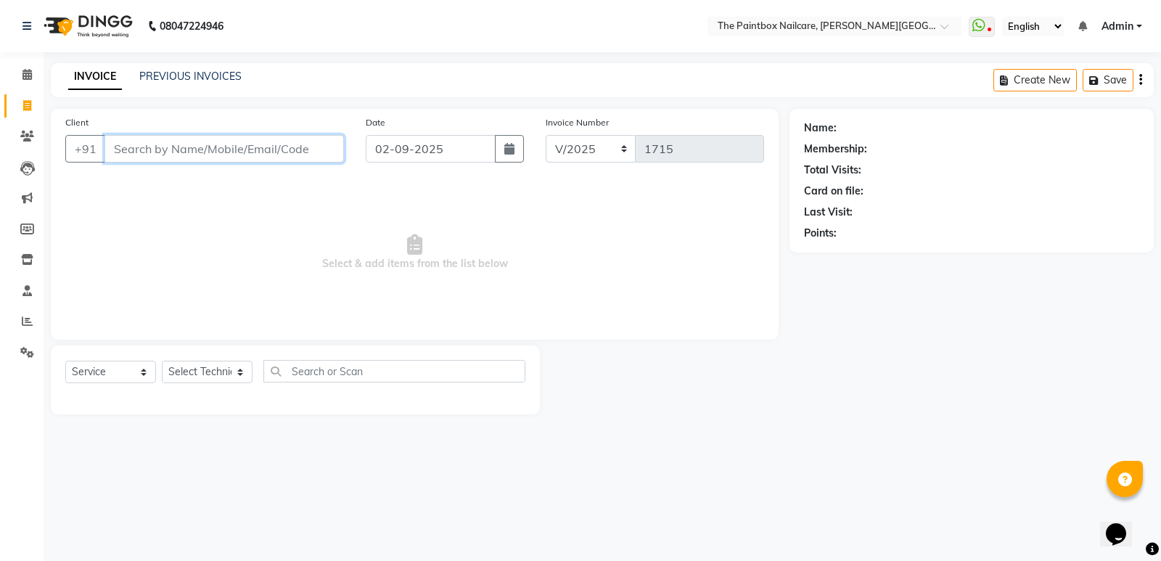
click at [302, 147] on input "Client" at bounding box center [225, 149] width 240 height 28
type input "8149390790"
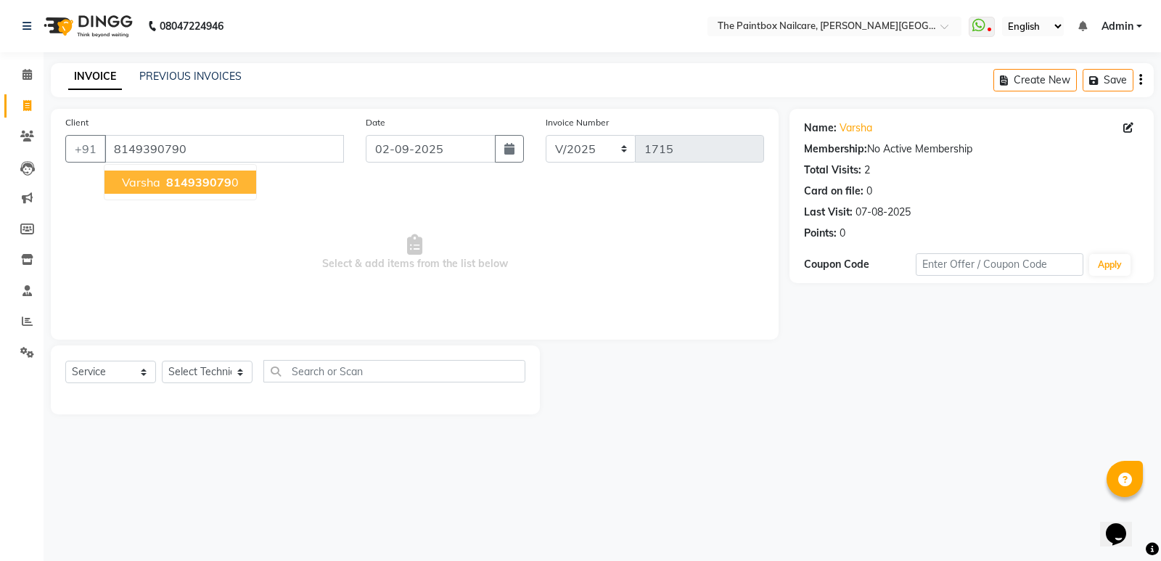
click at [134, 180] on span "varsha" at bounding box center [141, 182] width 38 height 15
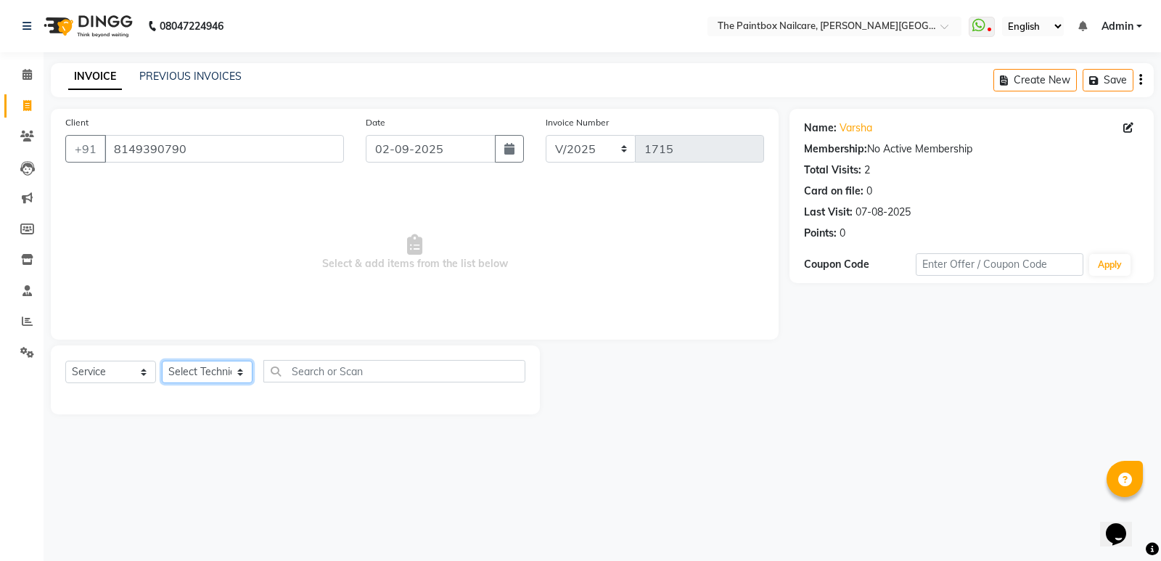
click at [211, 375] on select "Select Technician [PERSON_NAME] bishvajeet [PERSON_NAME] [DATE][PERSON_NAME] ro…" at bounding box center [207, 372] width 91 height 23
select select "85360"
click at [162, 361] on select "Select Technician [PERSON_NAME] bishvajeet [PERSON_NAME] [DATE][PERSON_NAME] ro…" at bounding box center [207, 372] width 91 height 23
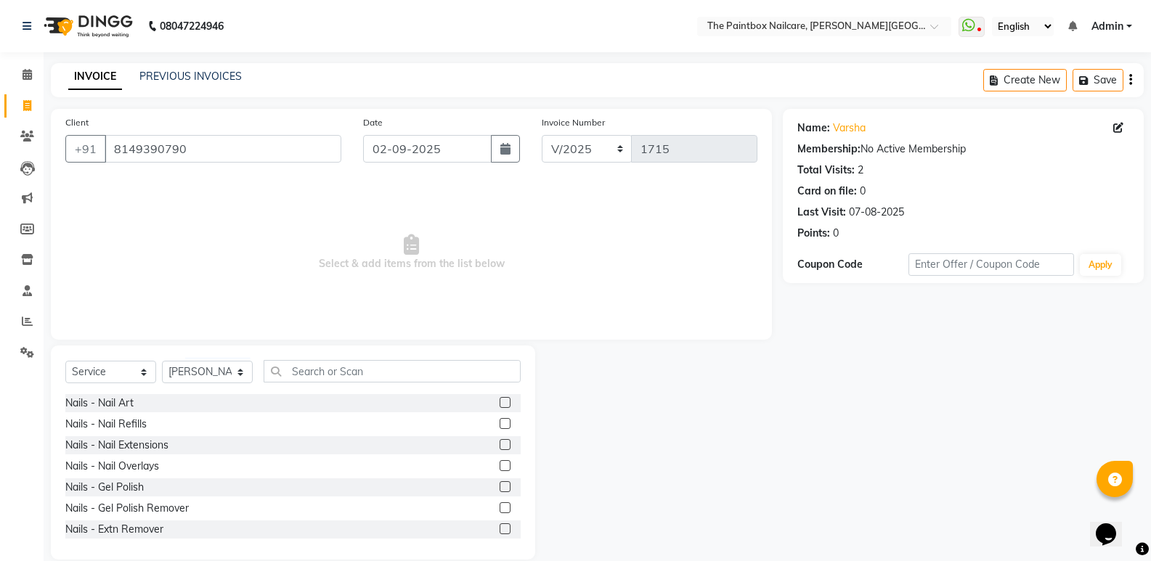
click at [499, 420] on label at bounding box center [504, 423] width 11 height 11
click at [499, 420] on input "checkbox" at bounding box center [503, 424] width 9 height 9
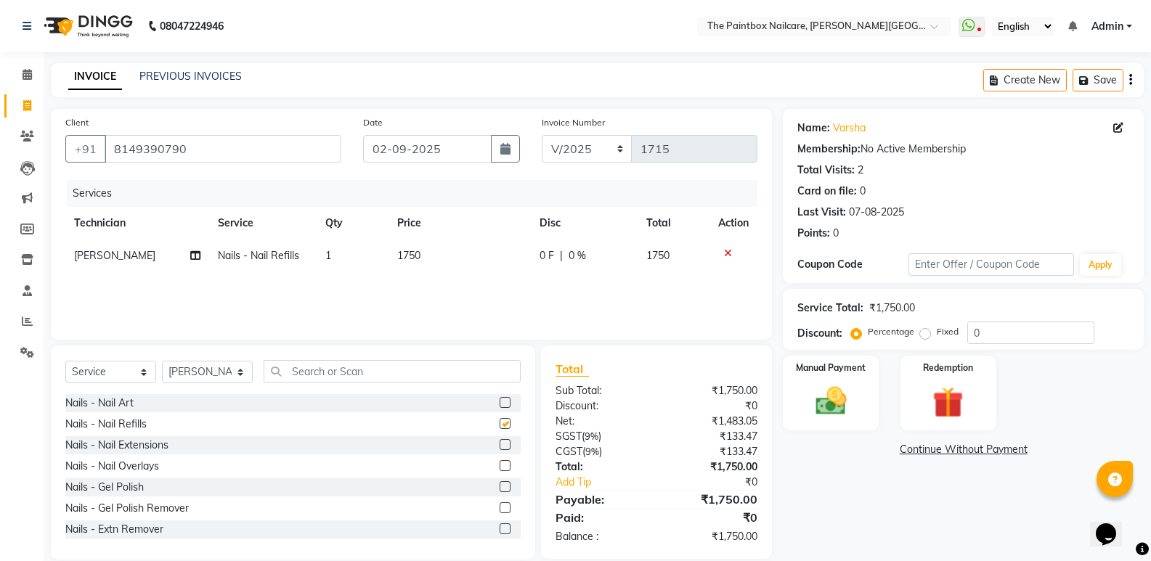
checkbox input "false"
click at [405, 261] on span "1750" at bounding box center [408, 255] width 23 height 13
select select "85360"
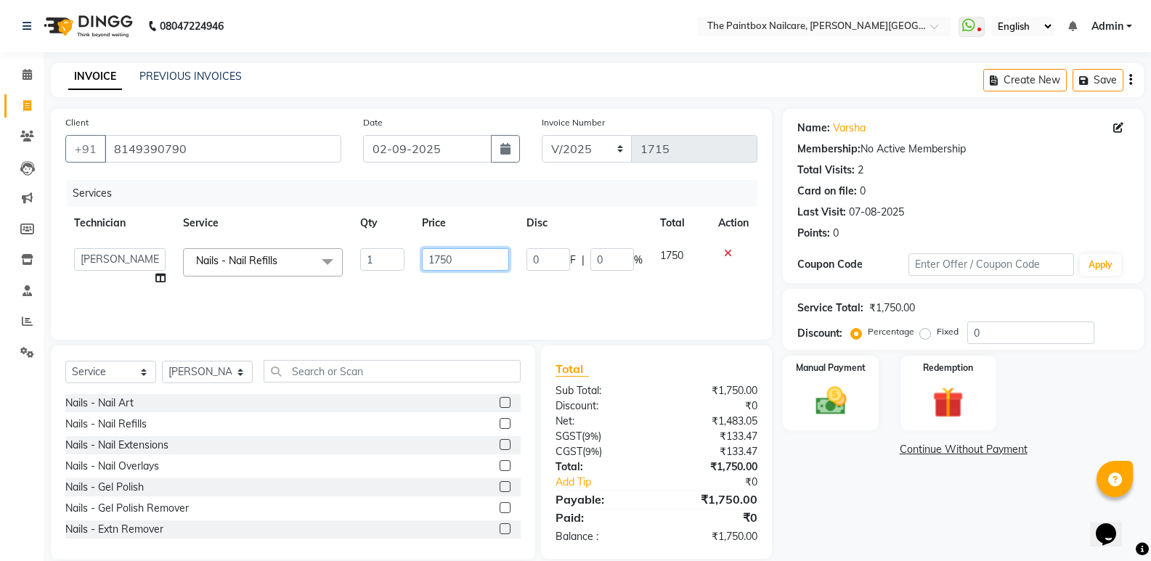
click at [448, 265] on input "1750" at bounding box center [465, 259] width 87 height 23
type input "1800"
click at [833, 389] on img at bounding box center [830, 401] width 52 height 37
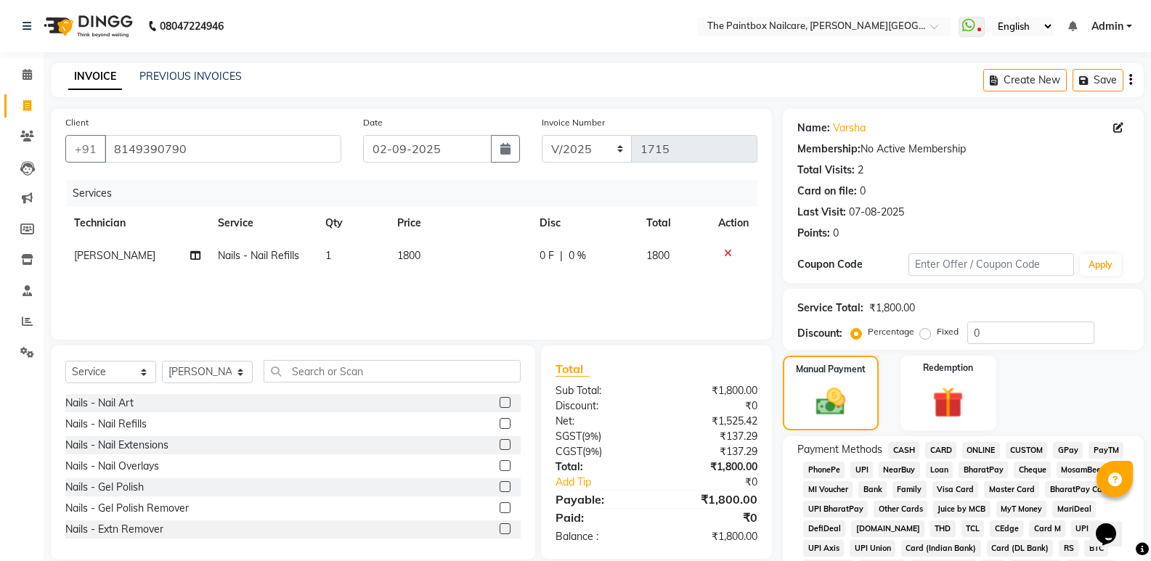
click at [499, 402] on label at bounding box center [504, 402] width 11 height 11
click at [499, 402] on input "checkbox" at bounding box center [503, 403] width 9 height 9
checkbox input "false"
click at [415, 293] on span "1500" at bounding box center [408, 288] width 23 height 13
select select "85360"
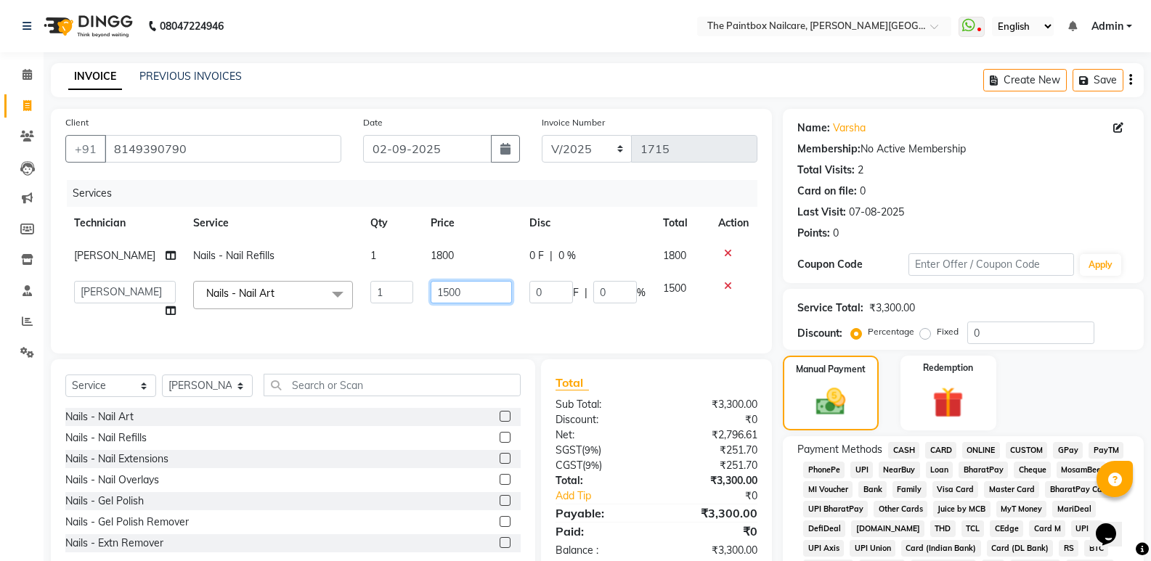
click at [440, 301] on input "1500" at bounding box center [470, 292] width 81 height 23
type input "1400"
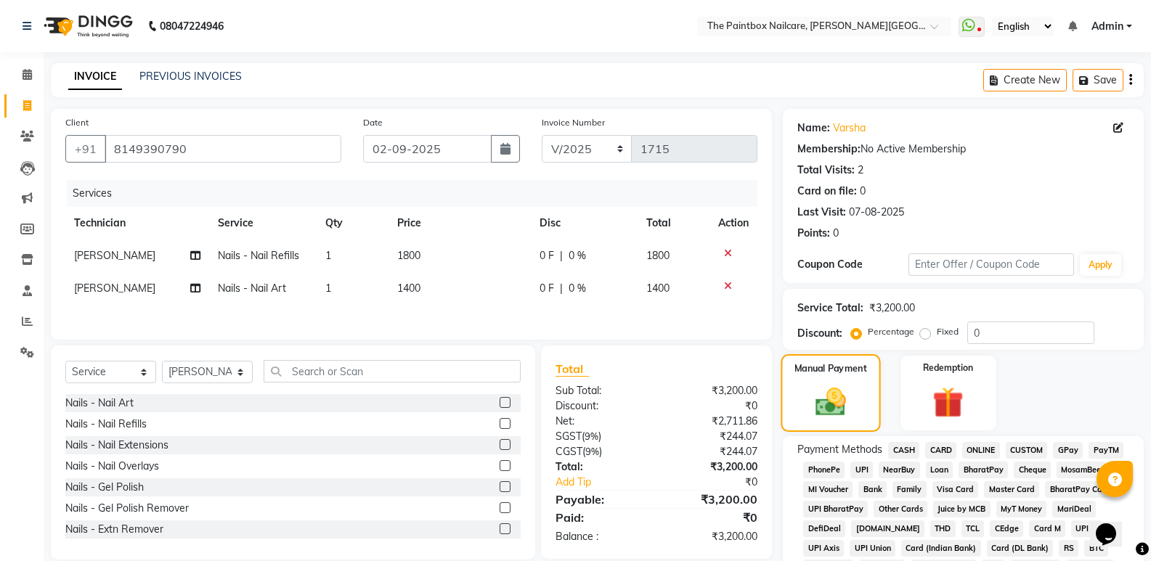
click at [822, 383] on div "Manual Payment" at bounding box center [830, 393] width 99 height 78
click at [984, 453] on span "ONLINE" at bounding box center [981, 450] width 38 height 17
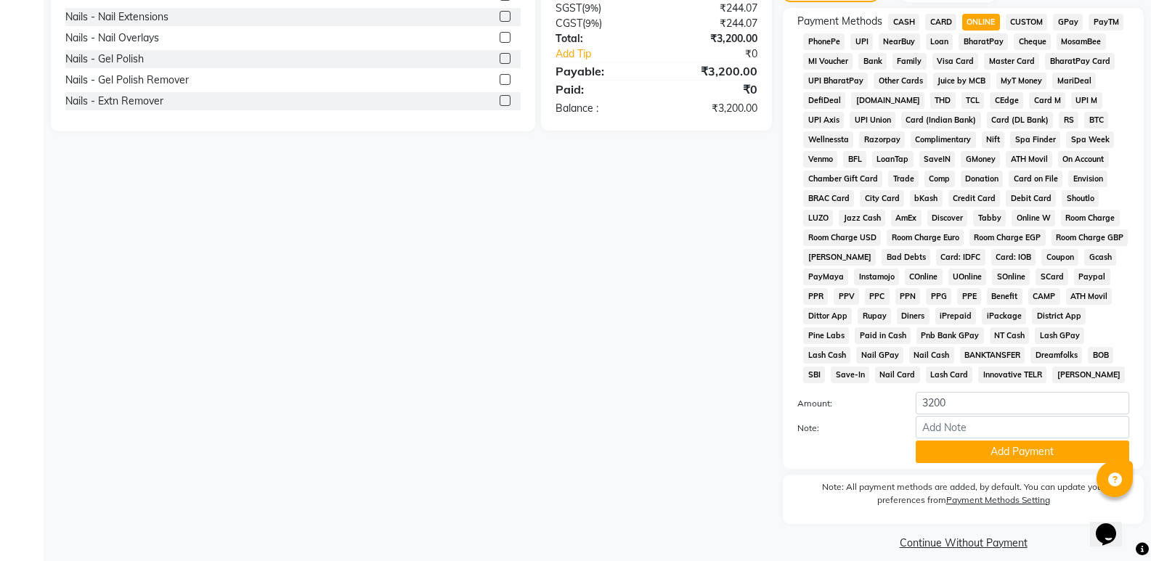
scroll to position [436, 0]
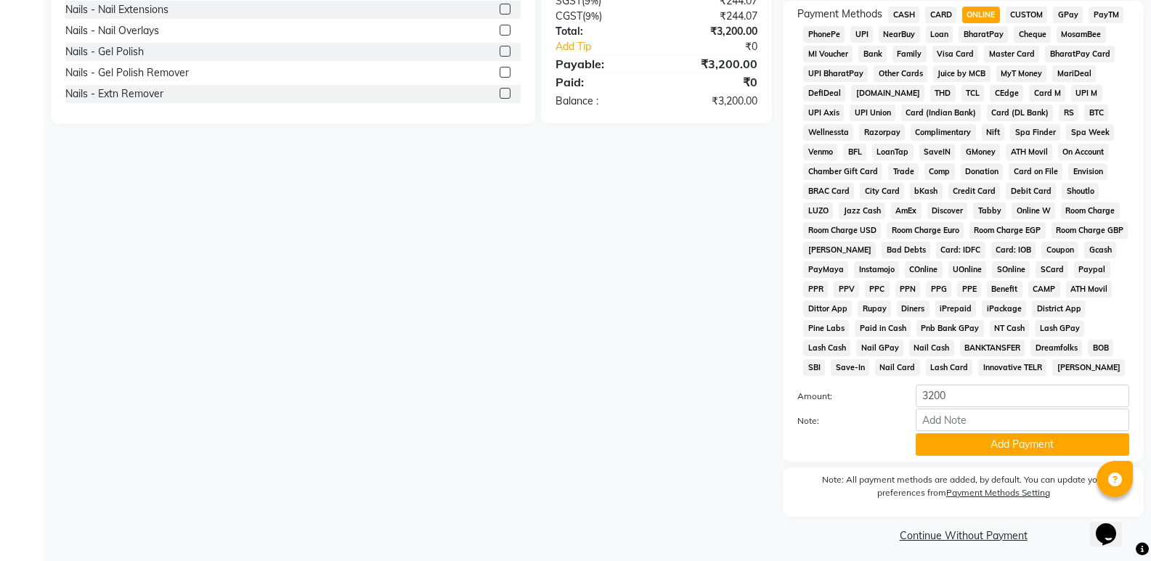
click at [1006, 439] on button "Add Payment" at bounding box center [1021, 444] width 213 height 23
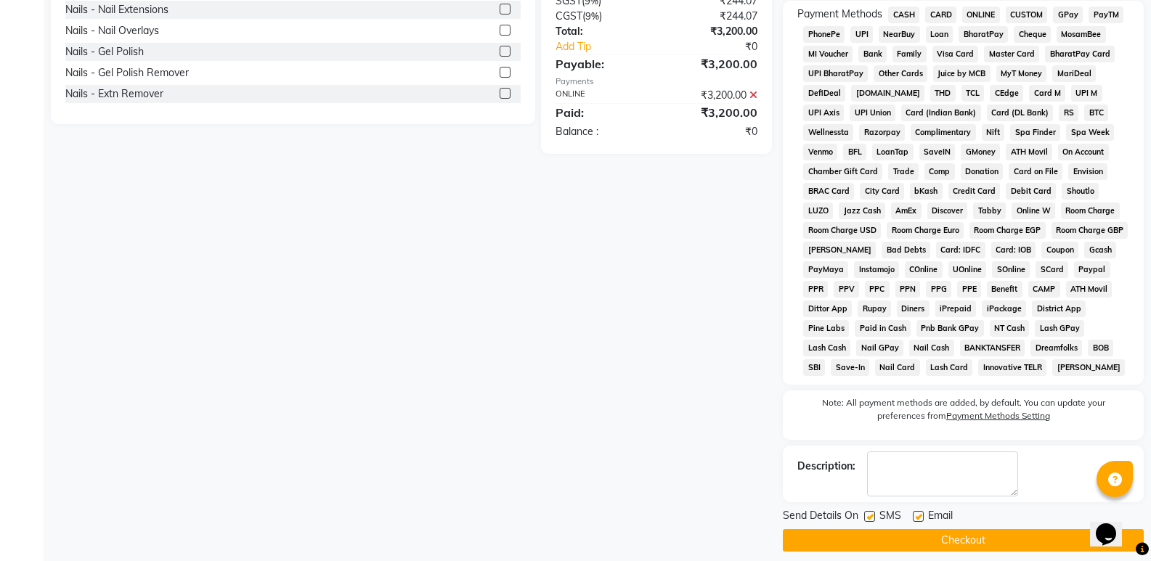
click at [1030, 543] on button "Checkout" at bounding box center [962, 540] width 361 height 23
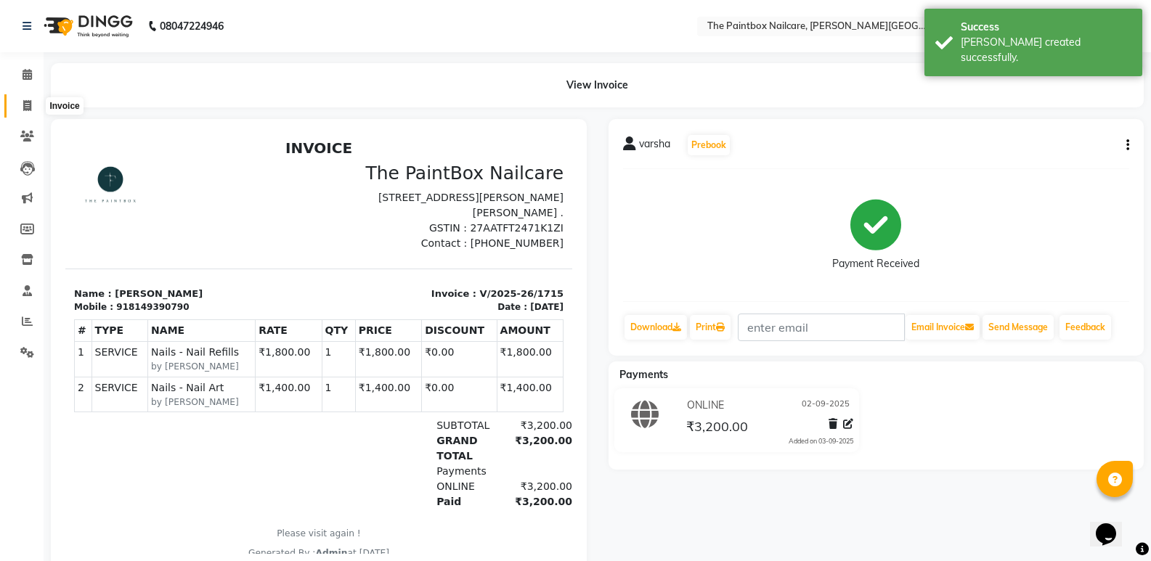
click at [23, 100] on icon at bounding box center [27, 105] width 8 height 11
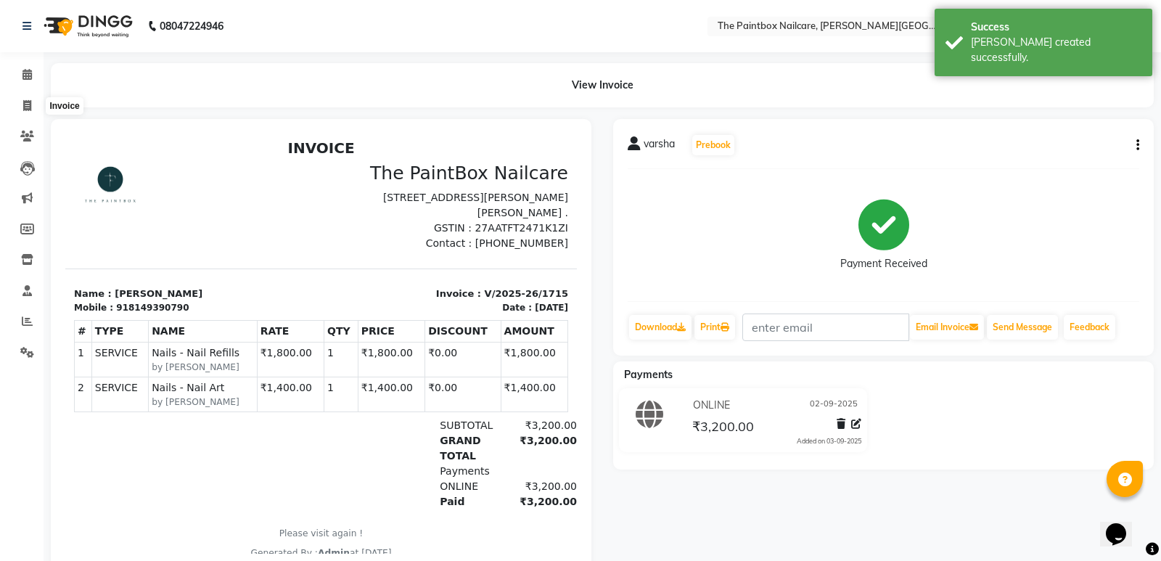
select select "service"
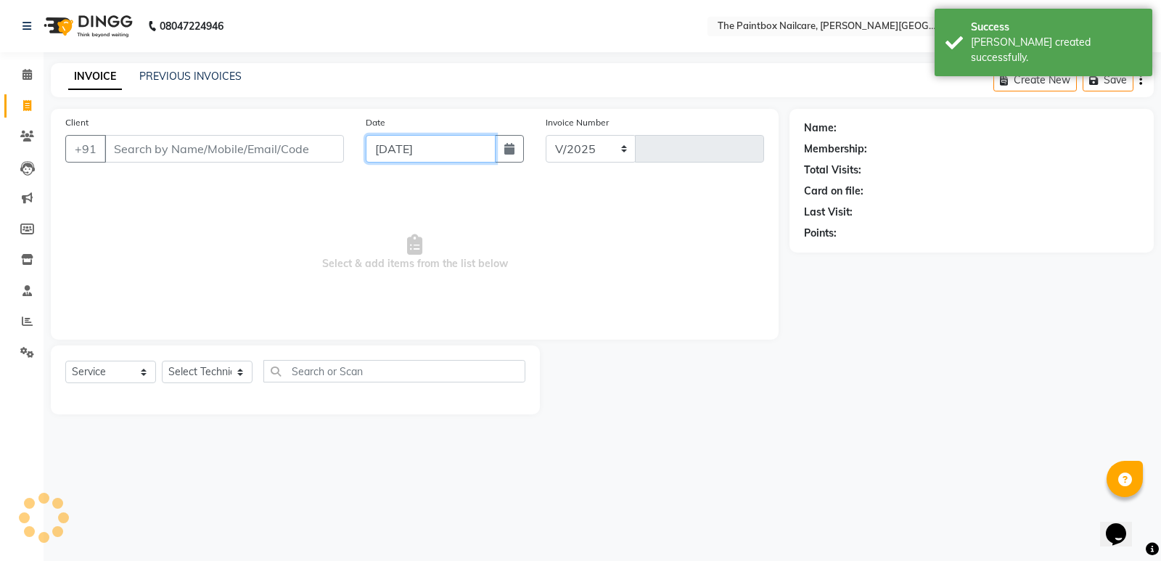
click at [459, 149] on input "[DATE]" at bounding box center [431, 149] width 130 height 28
select select "926"
type input "1716"
select select "9"
select select "2025"
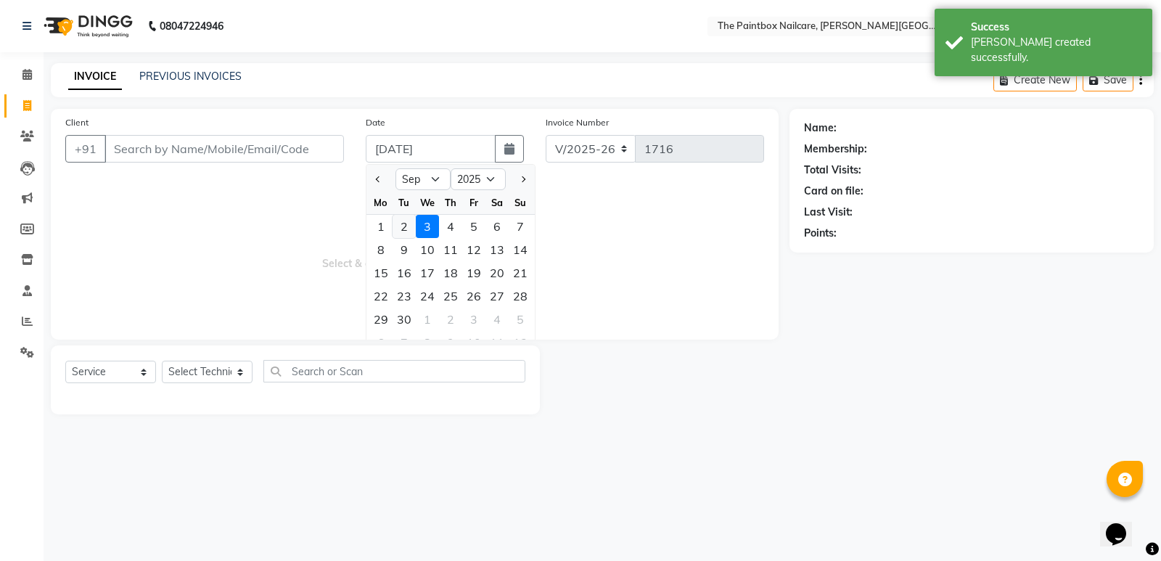
click at [408, 228] on div "2" at bounding box center [404, 226] width 23 height 23
type input "02-09-2025"
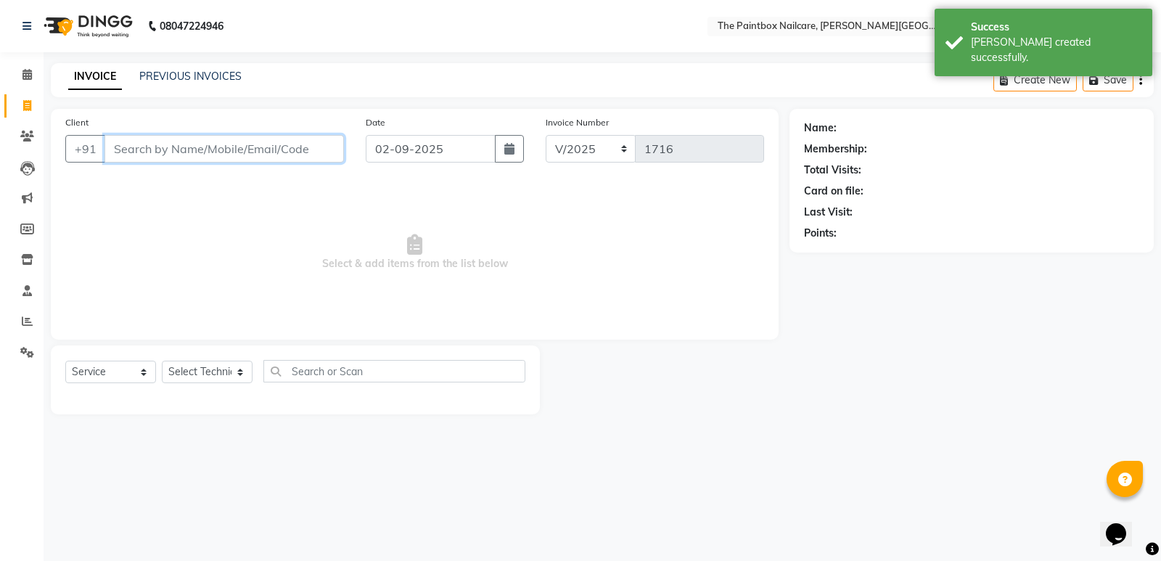
click at [316, 150] on input "Client" at bounding box center [225, 149] width 240 height 28
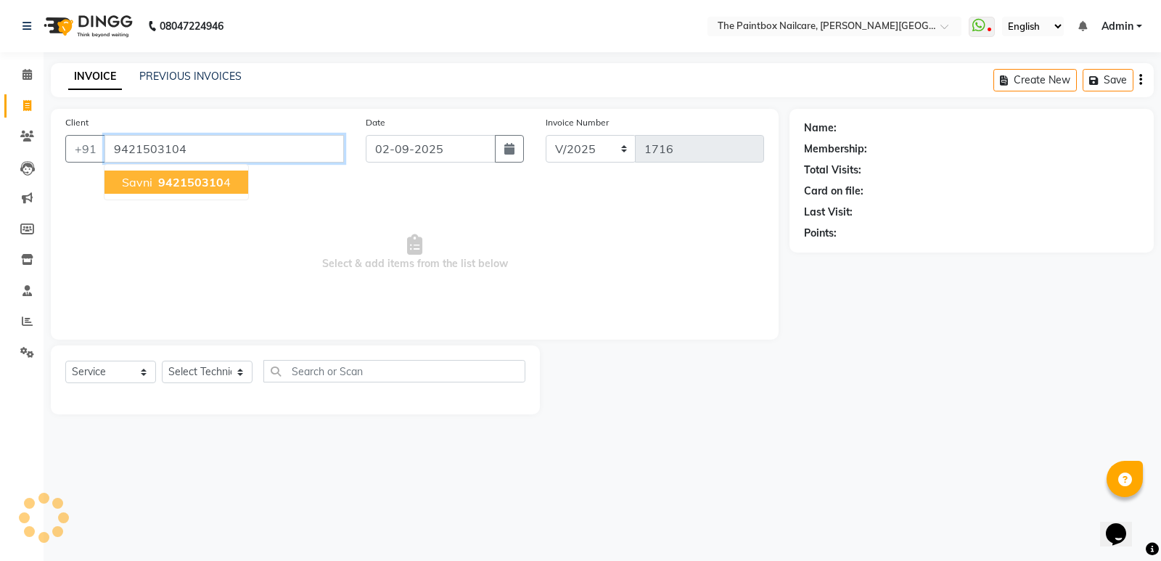
type input "9421503104"
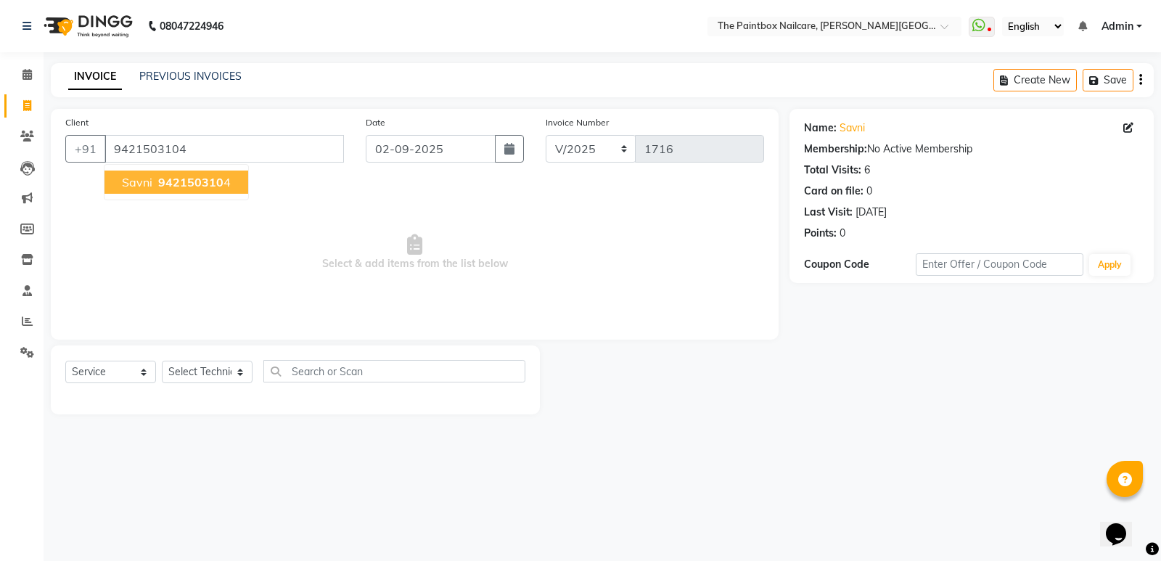
click at [221, 187] on ngb-highlight "942150310 4" at bounding box center [192, 182] width 75 height 15
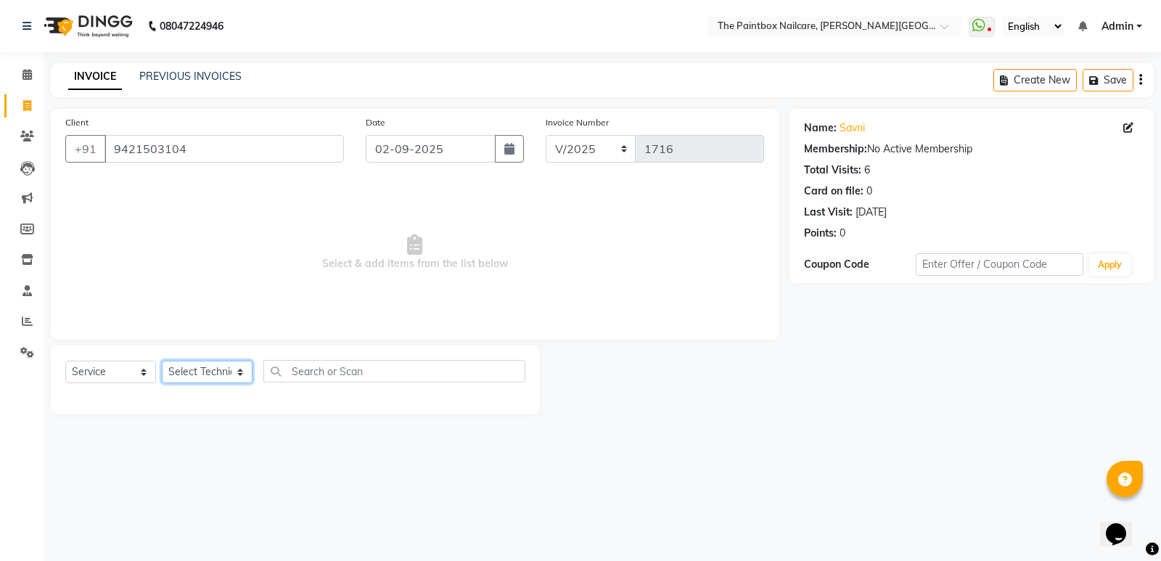
click at [191, 372] on select "Select Technician [PERSON_NAME] bishvajeet [PERSON_NAME] [DATE][PERSON_NAME] ro…" at bounding box center [207, 372] width 91 height 23
select select "85359"
click at [162, 361] on select "Select Technician [PERSON_NAME] bishvajeet [PERSON_NAME] [DATE][PERSON_NAME] ro…" at bounding box center [207, 372] width 91 height 23
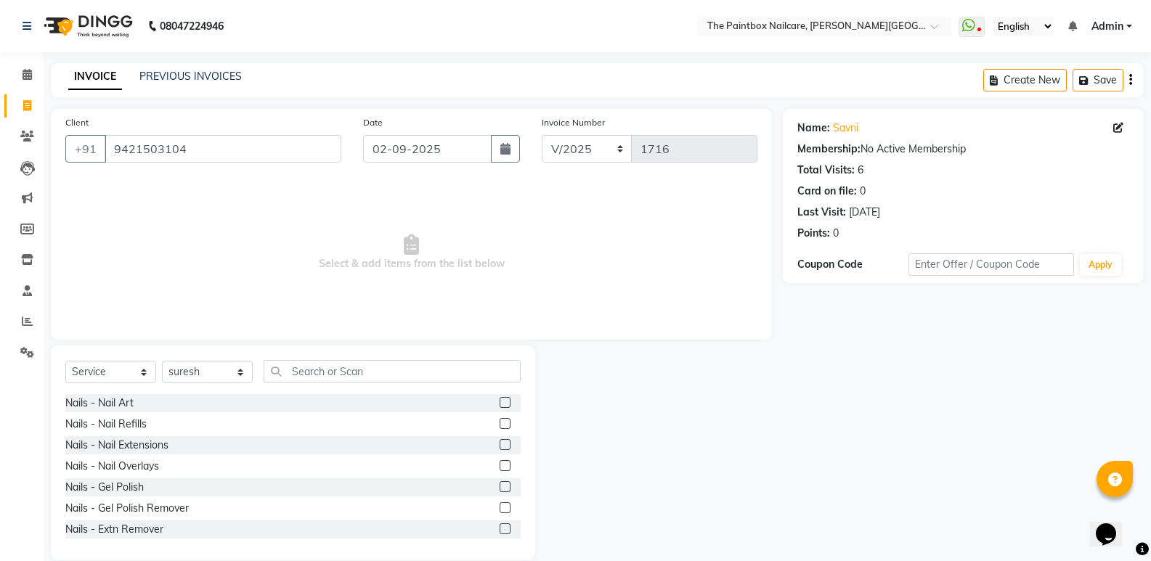
click at [499, 492] on div at bounding box center [503, 488] width 9 height 15
click at [499, 486] on label at bounding box center [504, 486] width 11 height 11
click at [499, 486] on input "checkbox" at bounding box center [503, 487] width 9 height 9
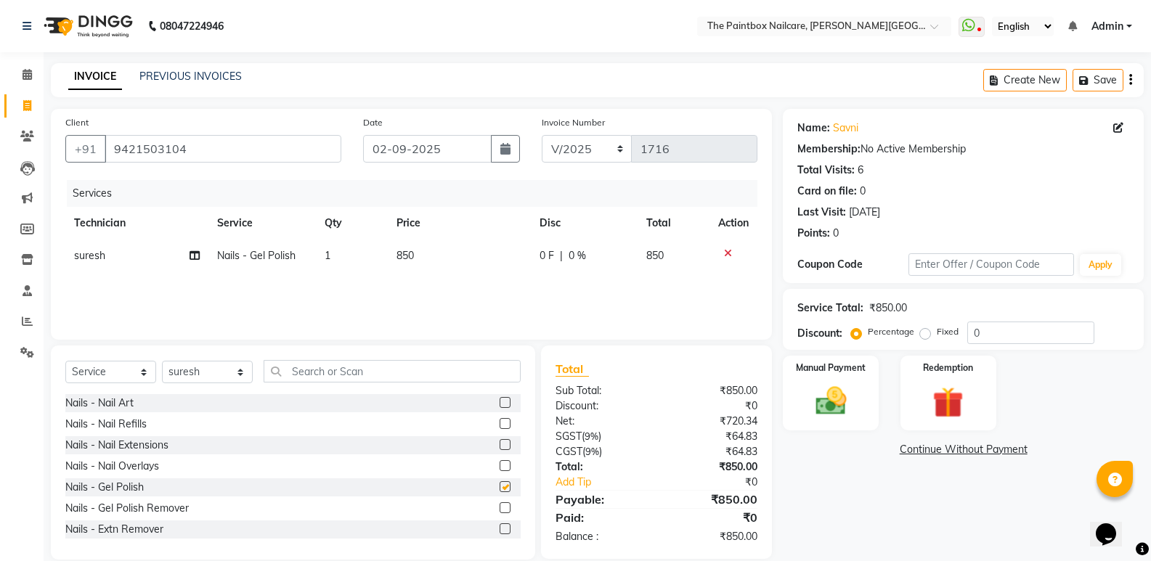
checkbox input "false"
click at [834, 407] on img at bounding box center [830, 401] width 52 height 37
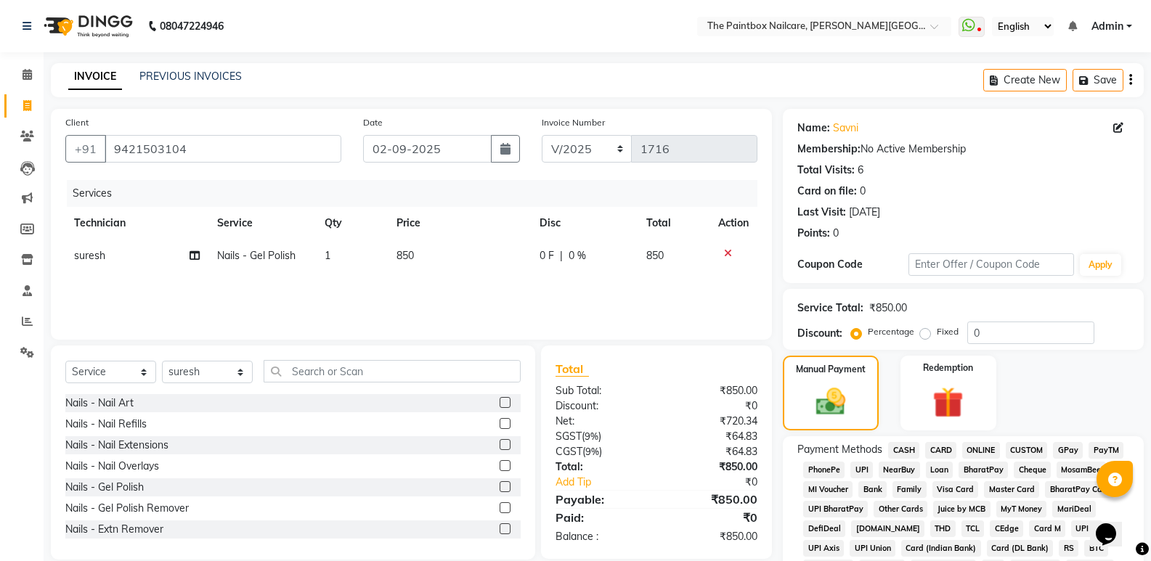
click at [981, 453] on span "ONLINE" at bounding box center [981, 450] width 38 height 17
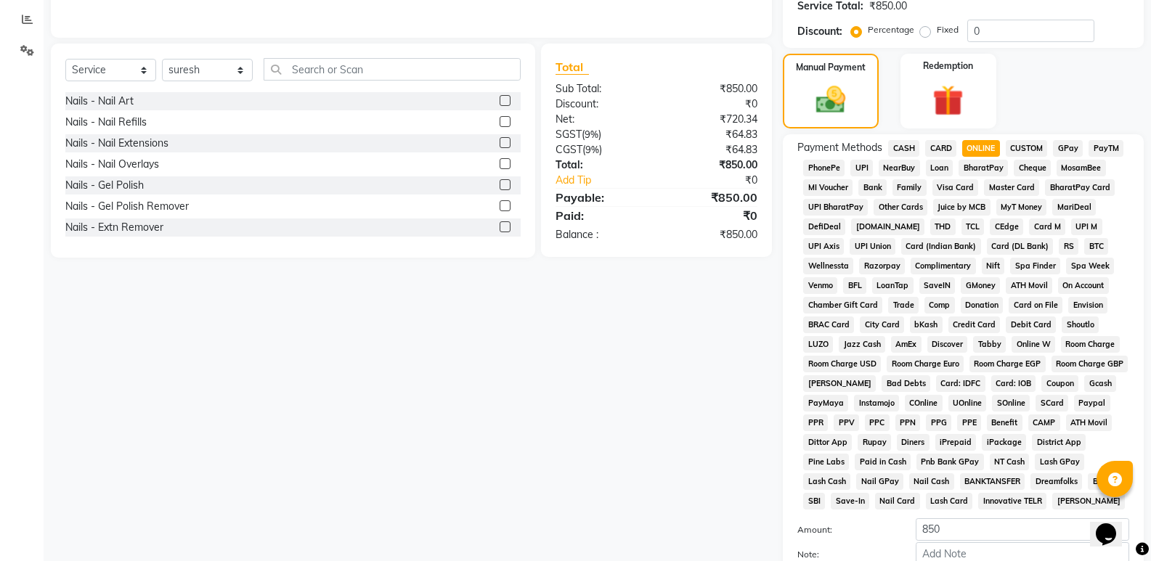
scroll to position [436, 0]
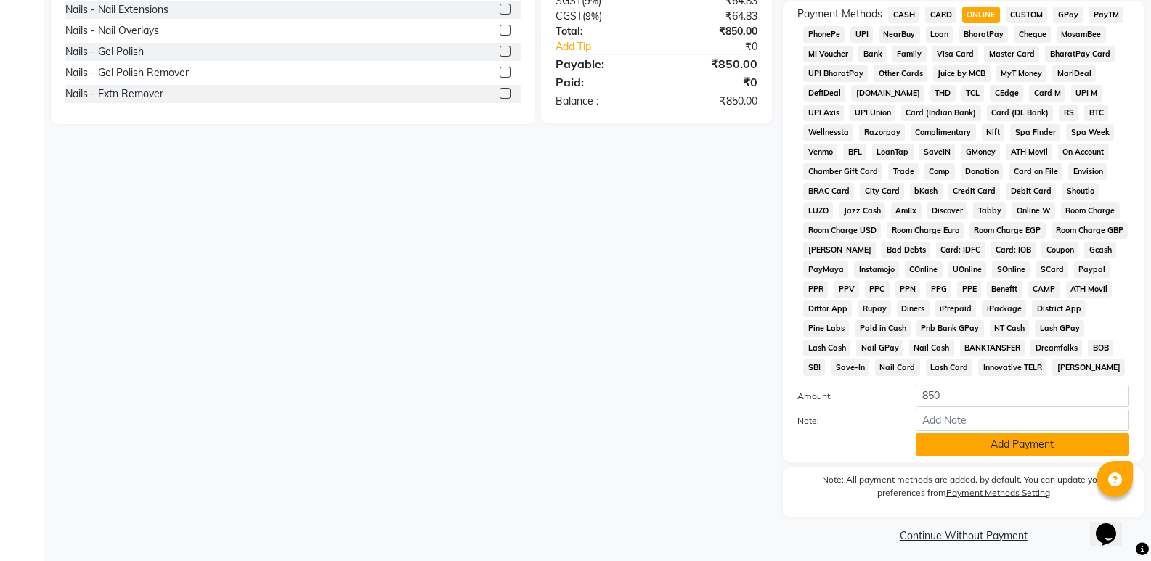
click at [1007, 449] on button "Add Payment" at bounding box center [1021, 444] width 213 height 23
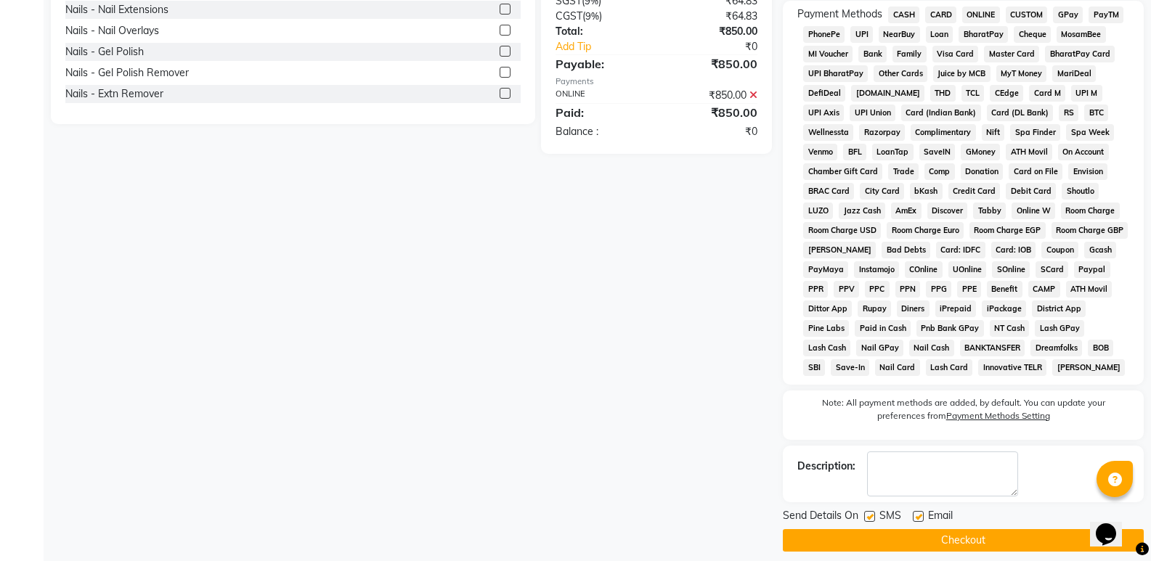
click at [1026, 539] on button "Checkout" at bounding box center [962, 540] width 361 height 23
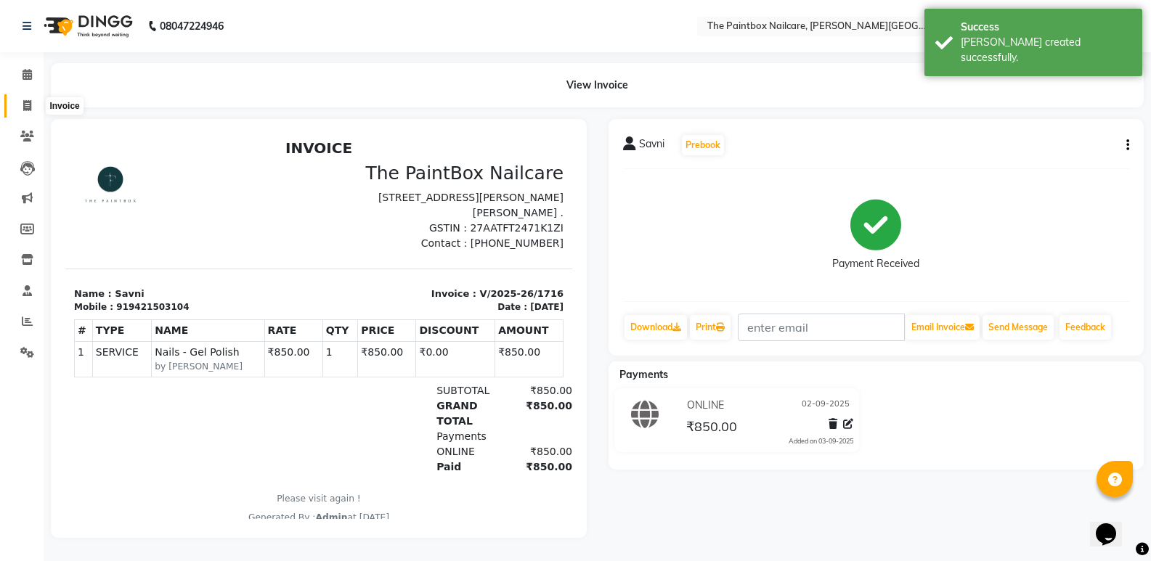
click at [20, 101] on span at bounding box center [27, 106] width 25 height 17
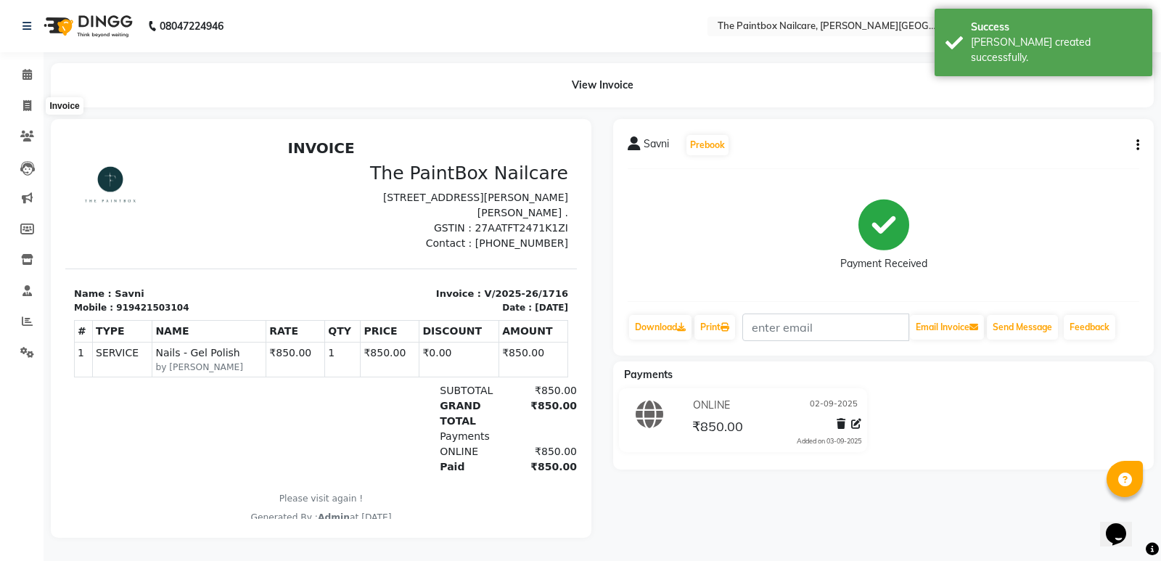
select select "926"
select select "service"
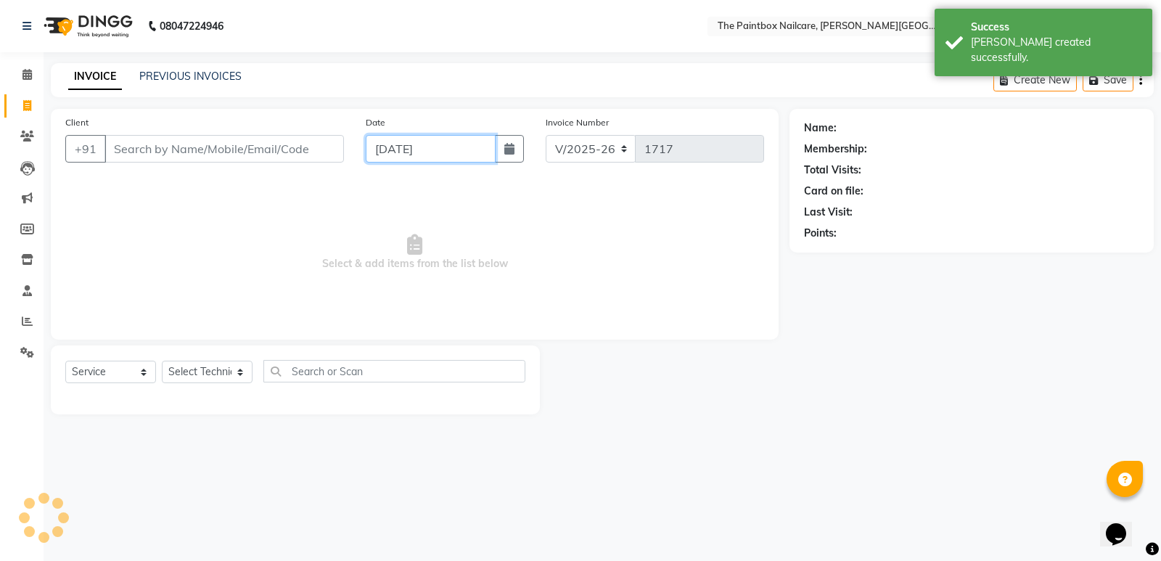
click at [480, 152] on input "[DATE]" at bounding box center [431, 149] width 130 height 28
select select "9"
select select "2025"
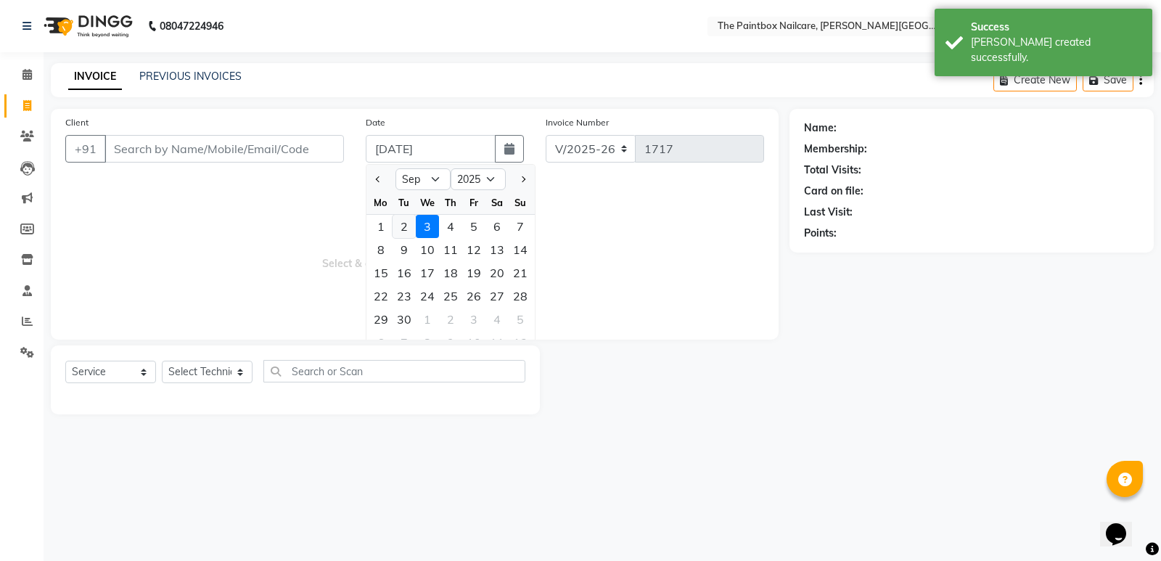
click at [413, 224] on div "2" at bounding box center [404, 226] width 23 height 23
type input "02-09-2025"
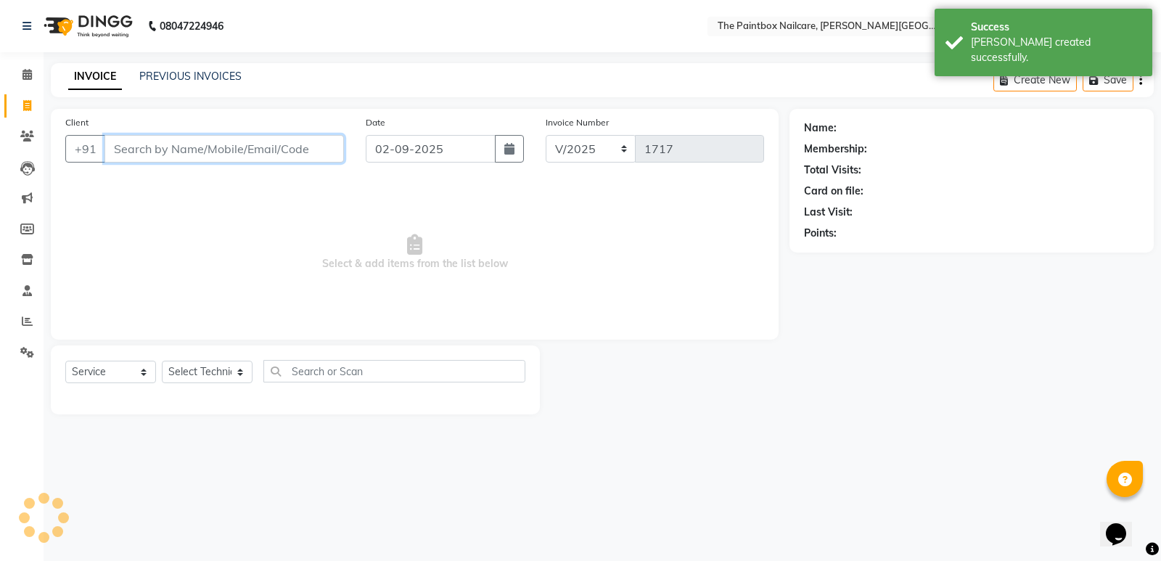
click at [240, 154] on input "Client" at bounding box center [225, 149] width 240 height 28
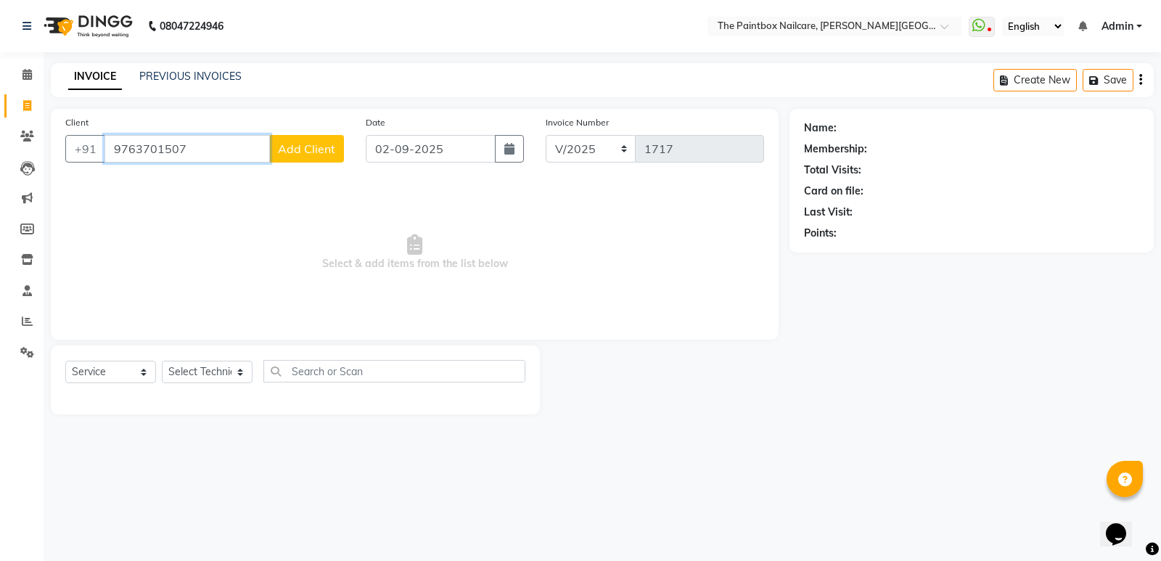
type input "9763701507"
click at [324, 157] on button "Add Client" at bounding box center [306, 149] width 75 height 28
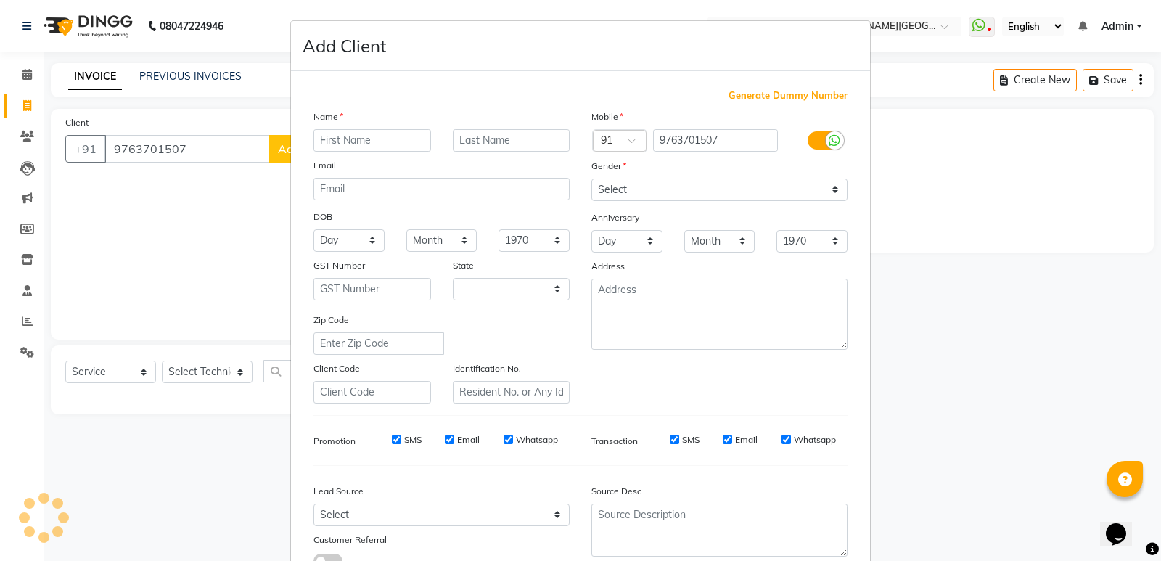
select select "22"
type input "[PERSON_NAME]"
click at [809, 147] on label at bounding box center [824, 140] width 33 height 18
click at [0, 0] on input "checkbox" at bounding box center [0, 0] width 0 height 0
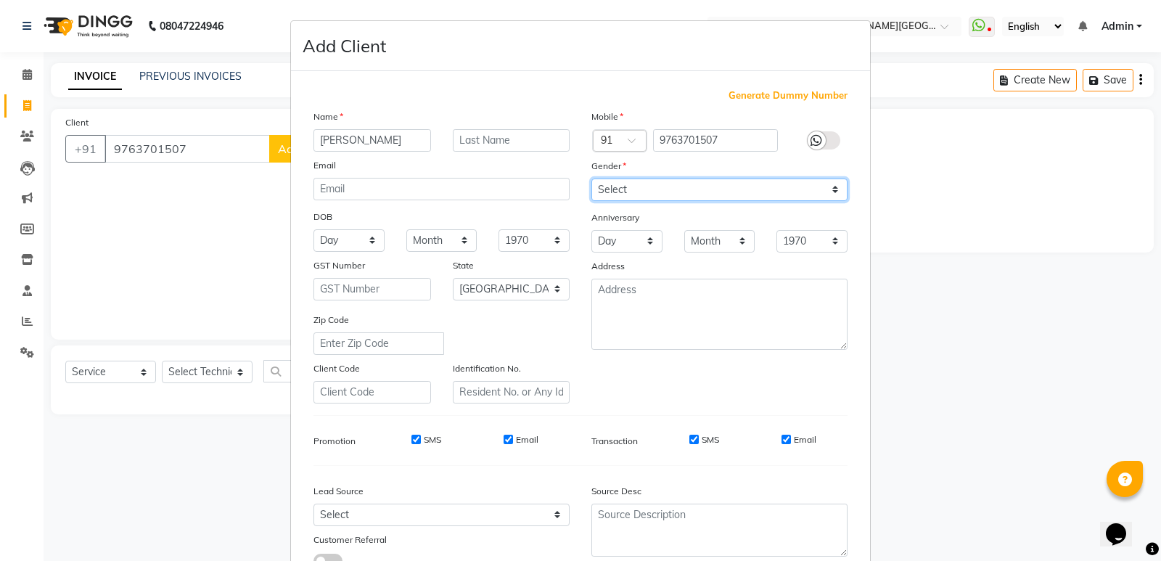
click at [798, 190] on select "Select [DEMOGRAPHIC_DATA] [DEMOGRAPHIC_DATA] Other Prefer Not To Say" at bounding box center [720, 190] width 256 height 23
select select "[DEMOGRAPHIC_DATA]"
click at [592, 179] on select "Select [DEMOGRAPHIC_DATA] [DEMOGRAPHIC_DATA] Other Prefer Not To Say" at bounding box center [720, 190] width 256 height 23
click at [782, 442] on input "Email" at bounding box center [786, 439] width 9 height 9
checkbox input "false"
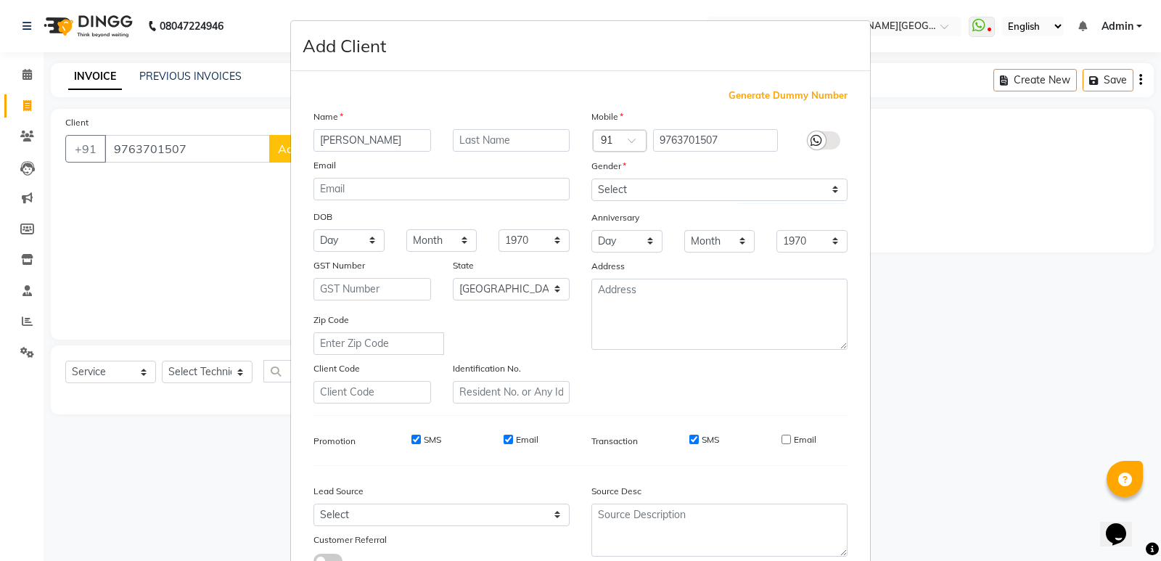
drag, startPoint x: 689, startPoint y: 440, endPoint x: 592, endPoint y: 444, distance: 97.4
click at [690, 440] on input "SMS" at bounding box center [694, 439] width 9 height 9
checkbox input "false"
click at [504, 442] on input "Email" at bounding box center [508, 439] width 9 height 9
checkbox input "false"
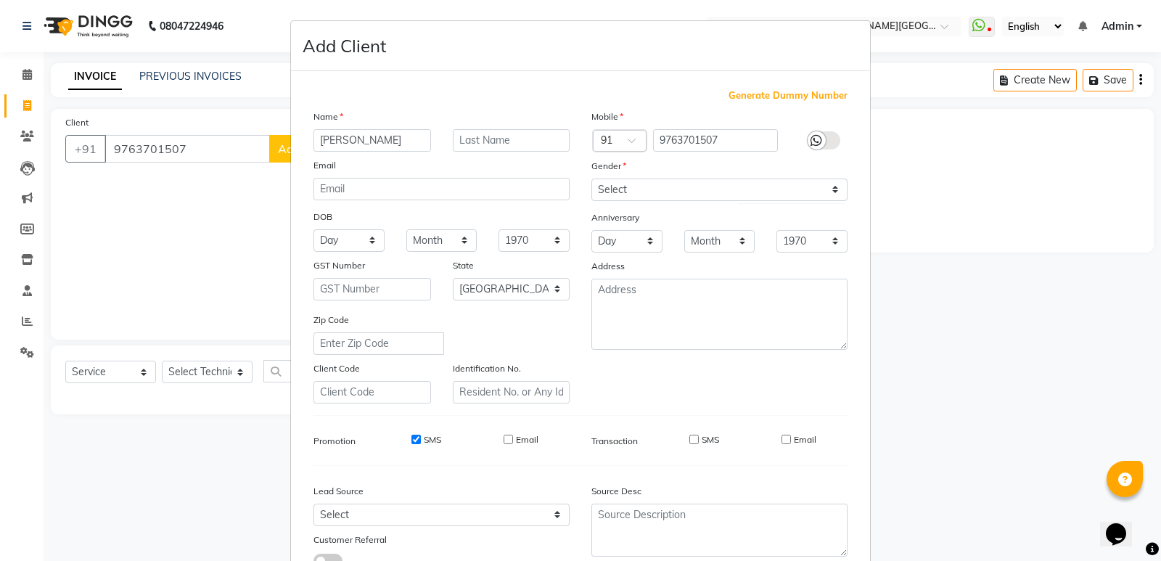
click at [413, 440] on input "SMS" at bounding box center [416, 439] width 9 height 9
checkbox input "false"
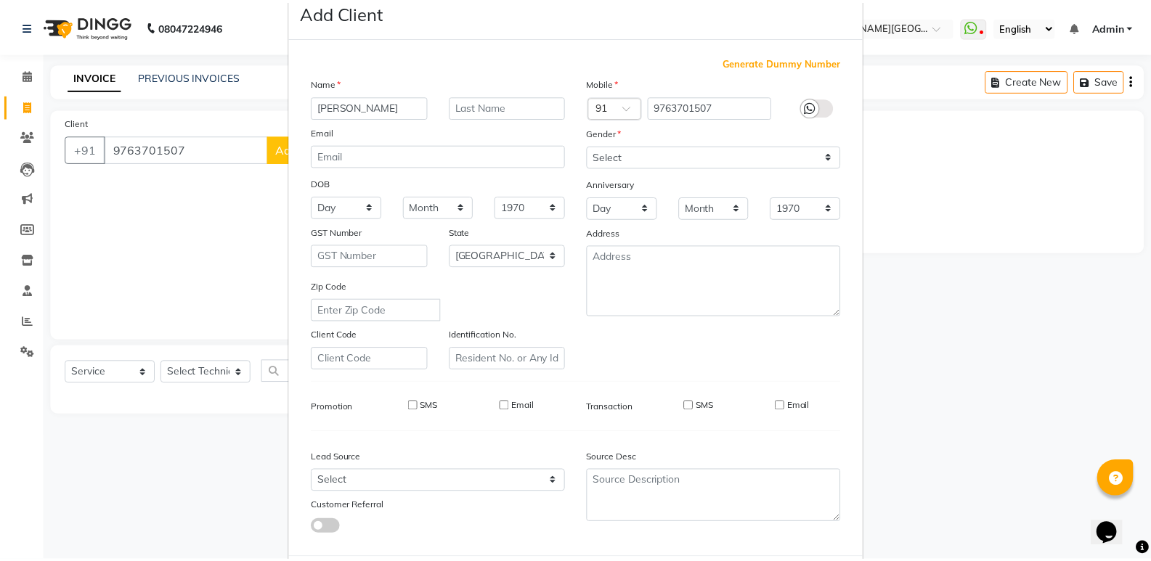
scroll to position [109, 0]
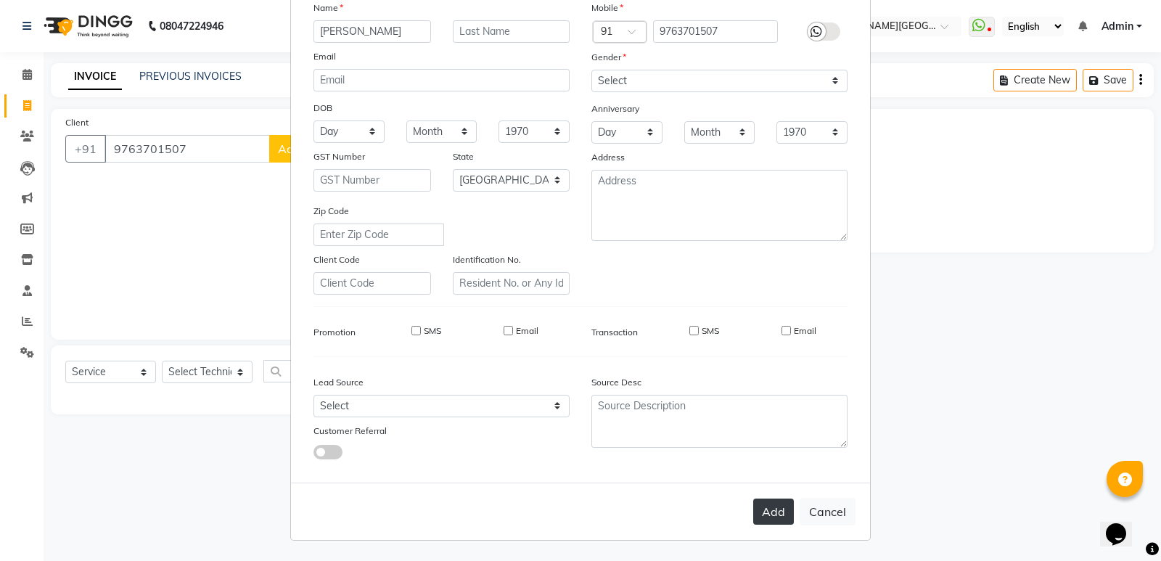
click at [771, 510] on button "Add" at bounding box center [773, 512] width 41 height 26
select select
select select "null"
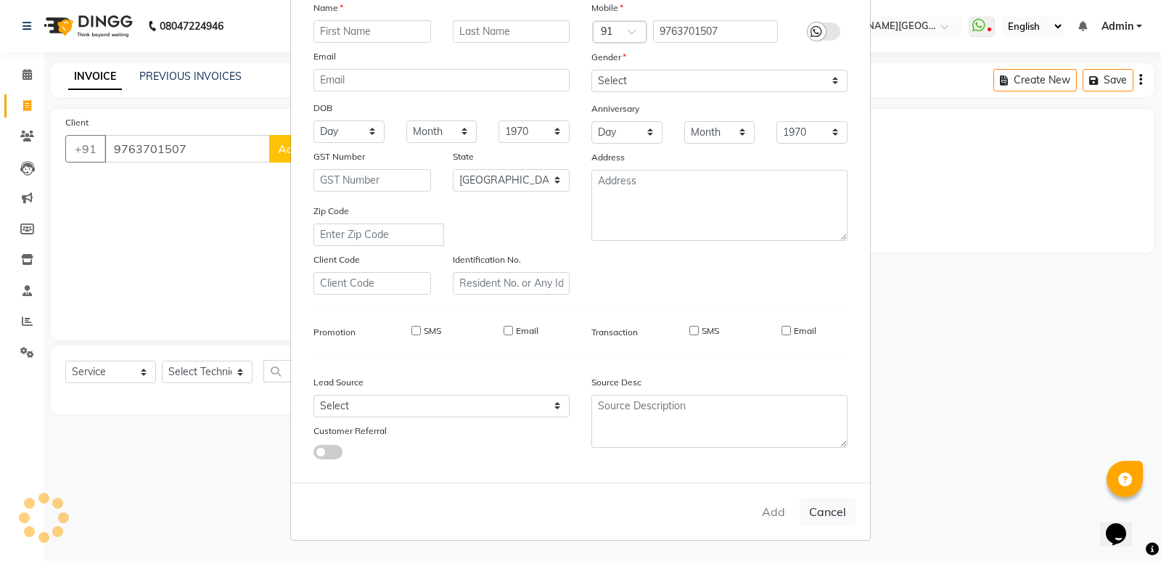
select select
checkbox input "false"
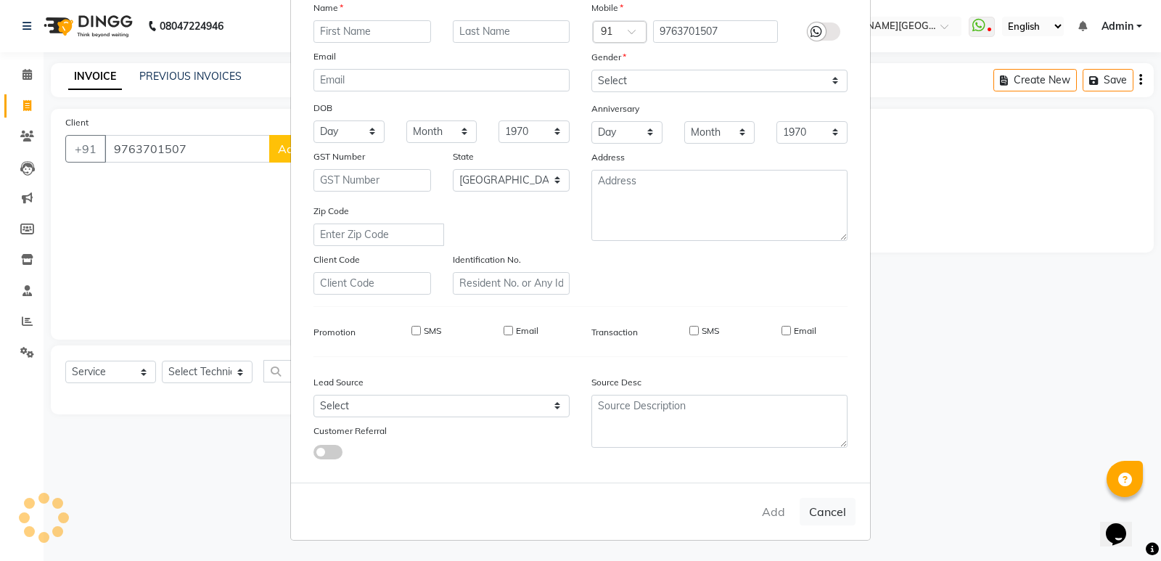
checkbox input "false"
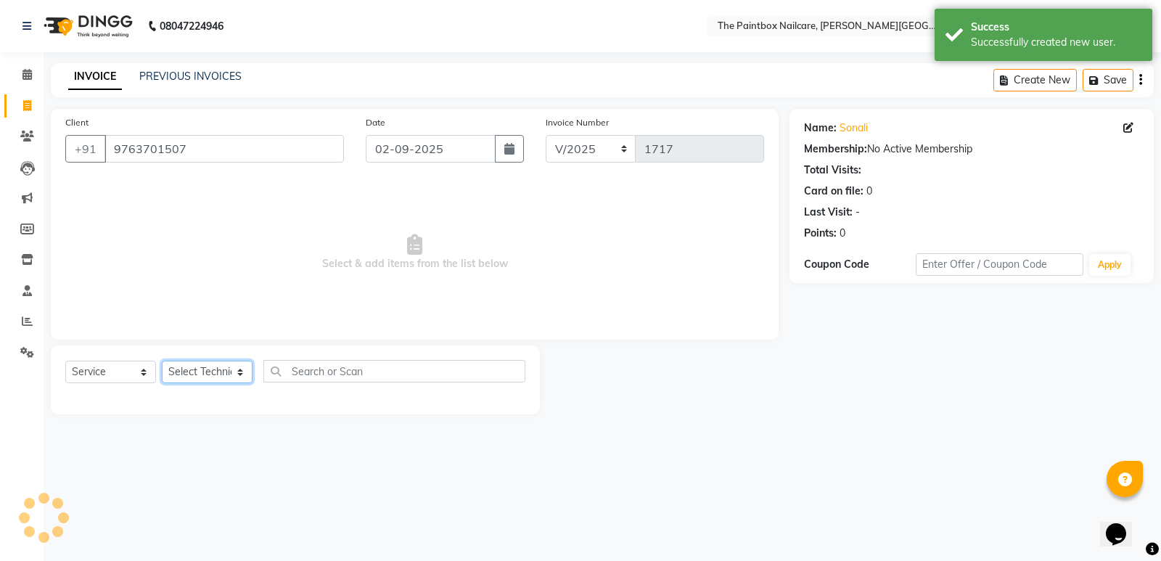
click at [181, 375] on select "Select Technician [PERSON_NAME] bishvajeet [PERSON_NAME] [DATE][PERSON_NAME] ro…" at bounding box center [207, 372] width 91 height 23
select select "77198"
click at [162, 361] on select "Select Technician [PERSON_NAME] bishvajeet [PERSON_NAME] [DATE][PERSON_NAME] ro…" at bounding box center [207, 372] width 91 height 23
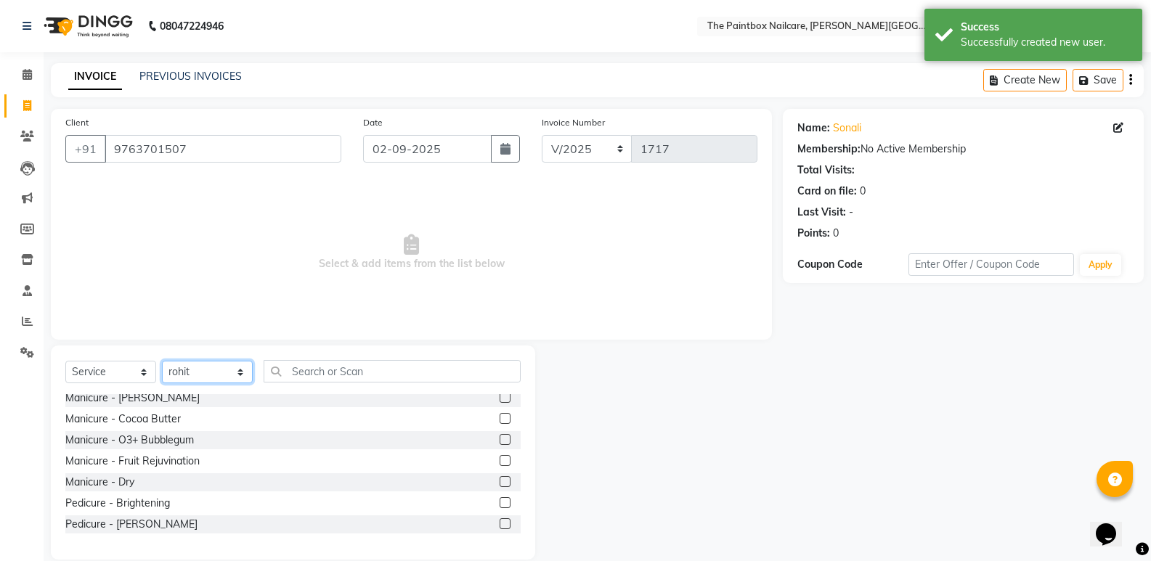
scroll to position [290, 0]
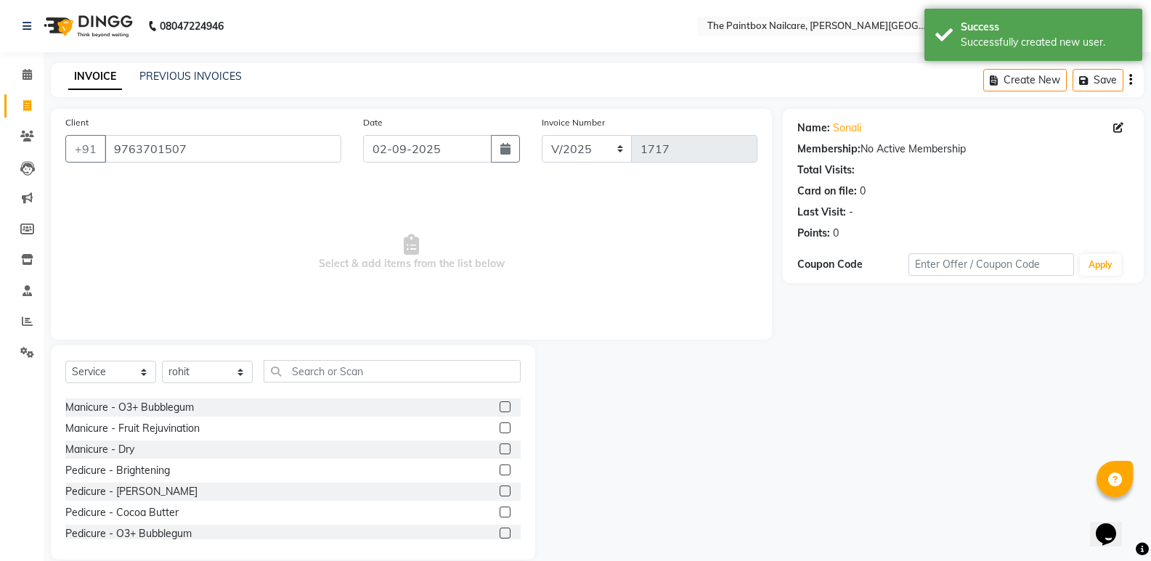
click at [499, 469] on label at bounding box center [504, 470] width 11 height 11
click at [499, 469] on input "checkbox" at bounding box center [503, 470] width 9 height 9
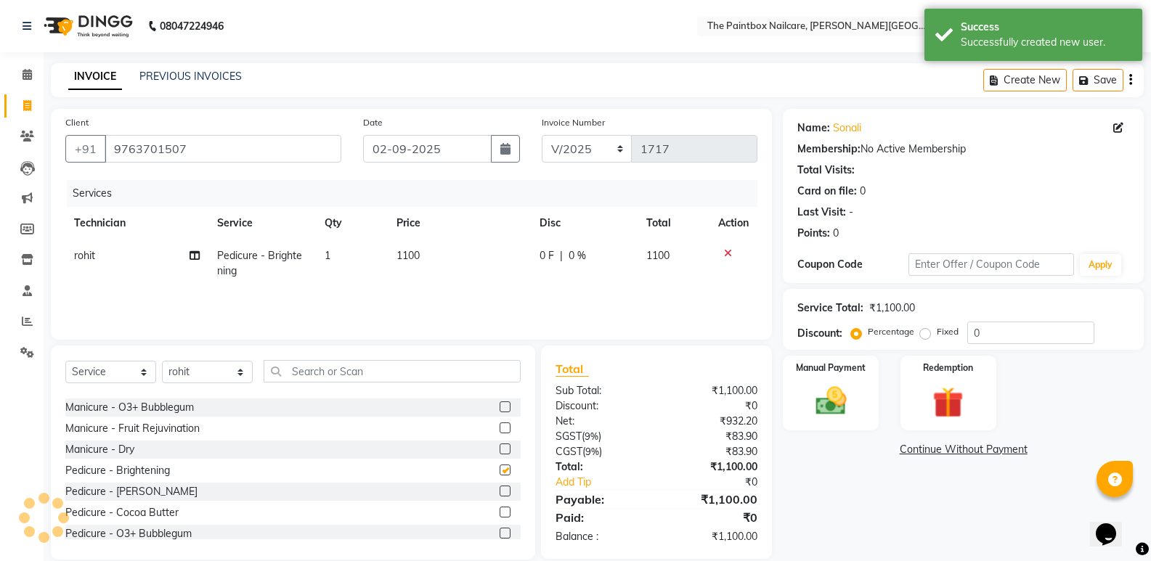
checkbox input "false"
click at [223, 369] on select "Select Technician [PERSON_NAME] bishvajeet [PERSON_NAME] [DATE][PERSON_NAME] ro…" at bounding box center [207, 372] width 91 height 23
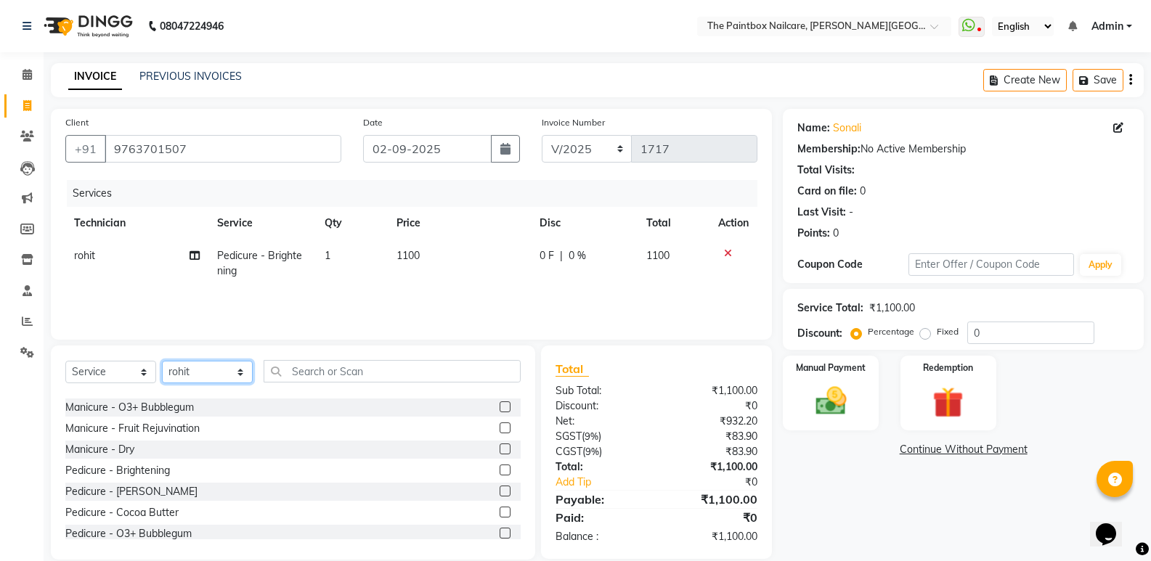
click at [162, 361] on select "Select Technician [PERSON_NAME] bishvajeet [PERSON_NAME] [DATE][PERSON_NAME] ro…" at bounding box center [207, 372] width 91 height 23
click at [201, 369] on select "Select Technician [PERSON_NAME] bishvajeet [PERSON_NAME] [DATE][PERSON_NAME] ro…" at bounding box center [207, 372] width 91 height 23
select select "89386"
click at [162, 361] on select "Select Technician [PERSON_NAME] bishvajeet [PERSON_NAME] [DATE][PERSON_NAME] ro…" at bounding box center [207, 372] width 91 height 23
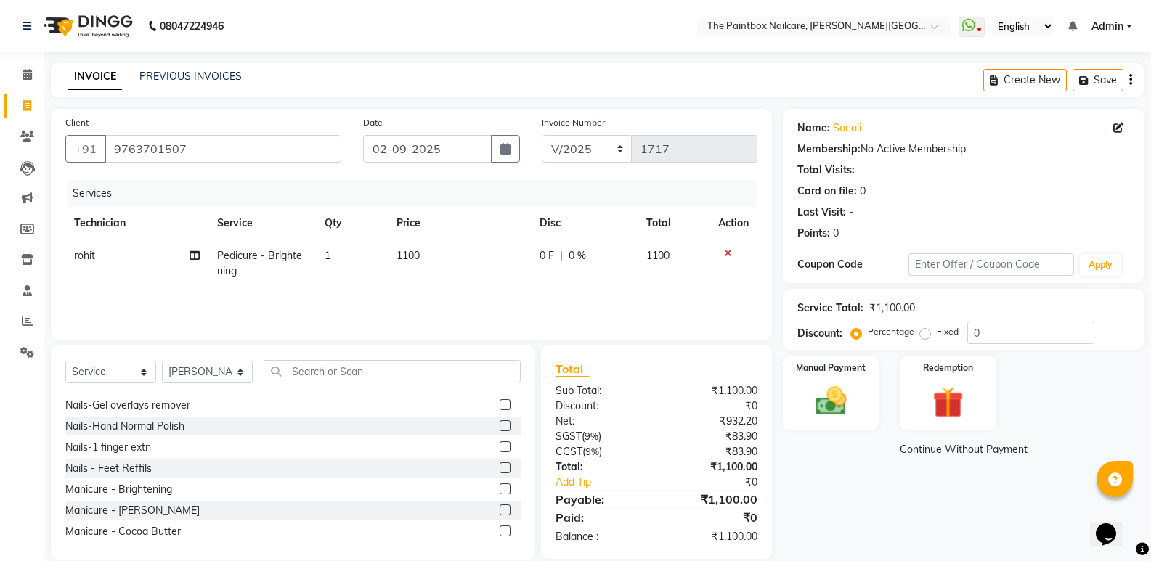
click at [499, 490] on label at bounding box center [504, 488] width 11 height 11
click at [499, 490] on input "checkbox" at bounding box center [503, 489] width 9 height 9
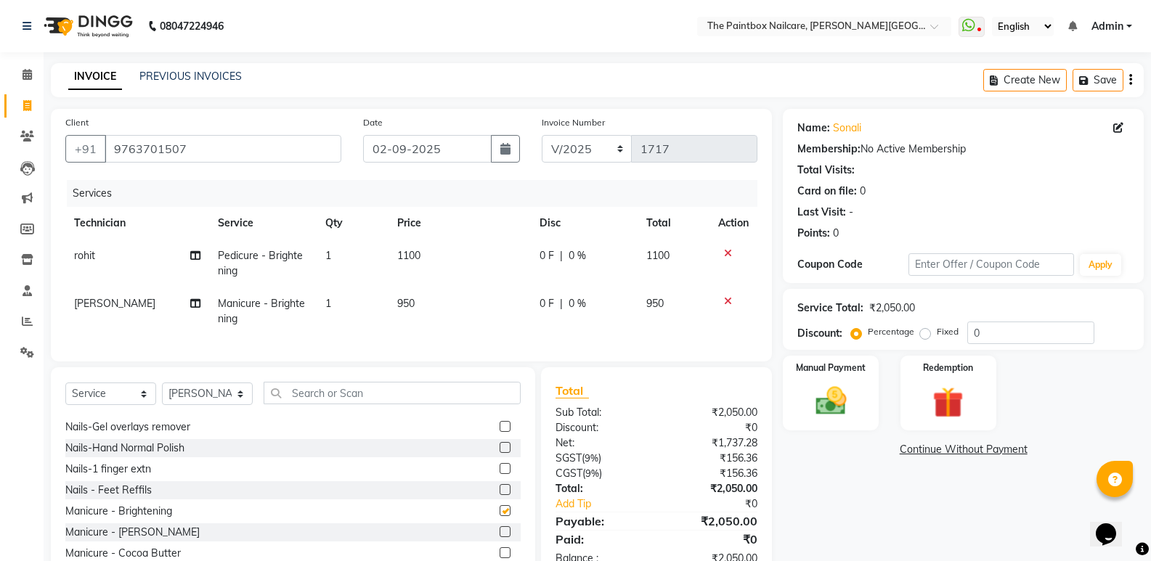
checkbox input "false"
click at [417, 307] on td "950" at bounding box center [459, 311] width 142 height 48
select select "89386"
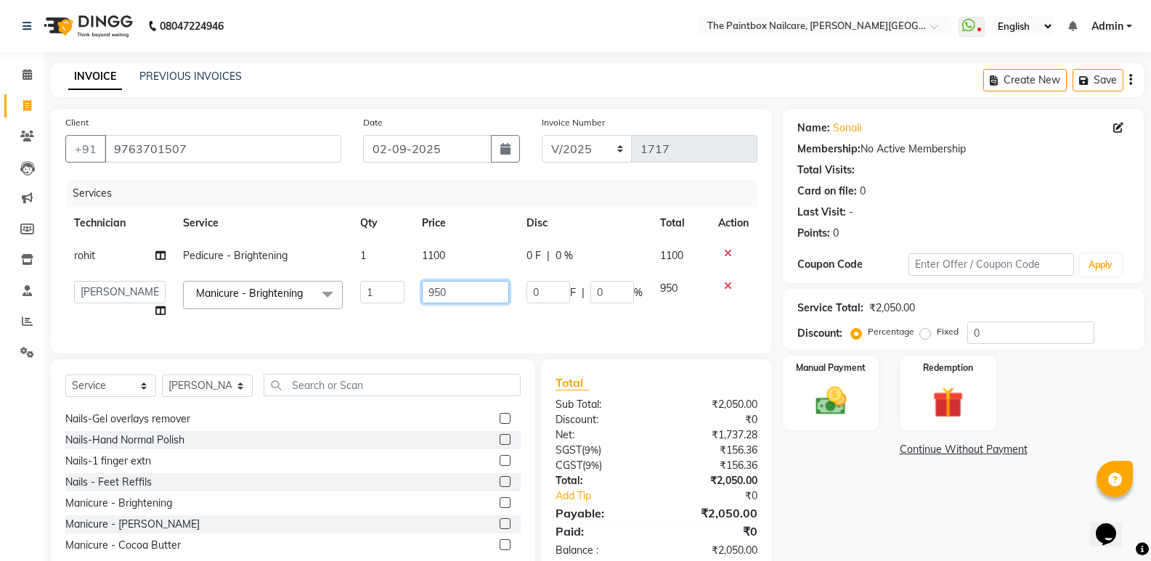
click at [442, 299] on input "950" at bounding box center [465, 292] width 87 height 23
type input "1000"
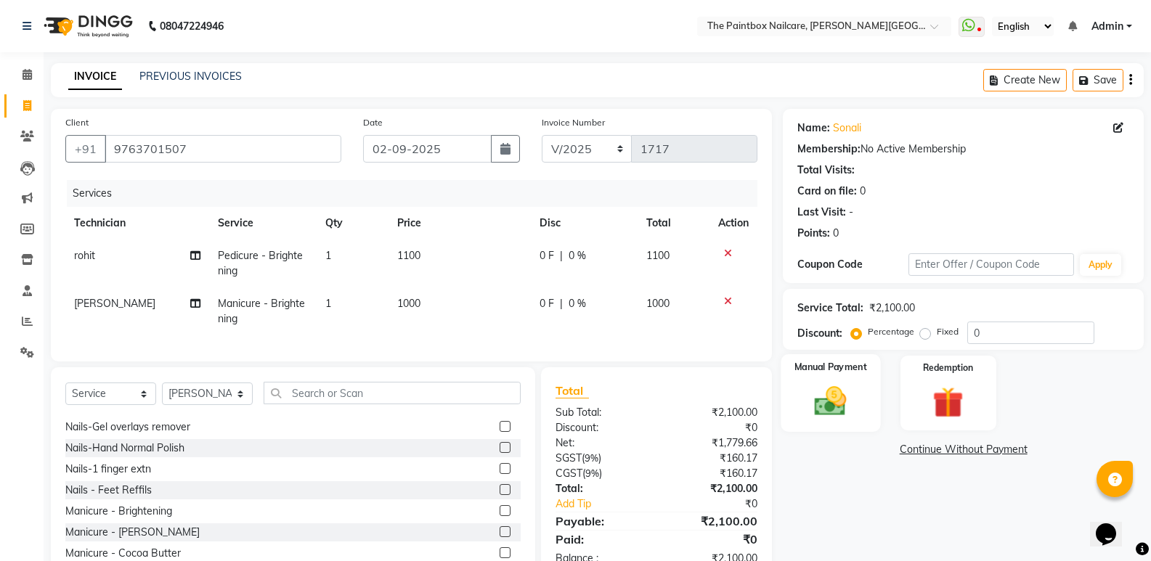
click at [834, 409] on img at bounding box center [830, 401] width 52 height 37
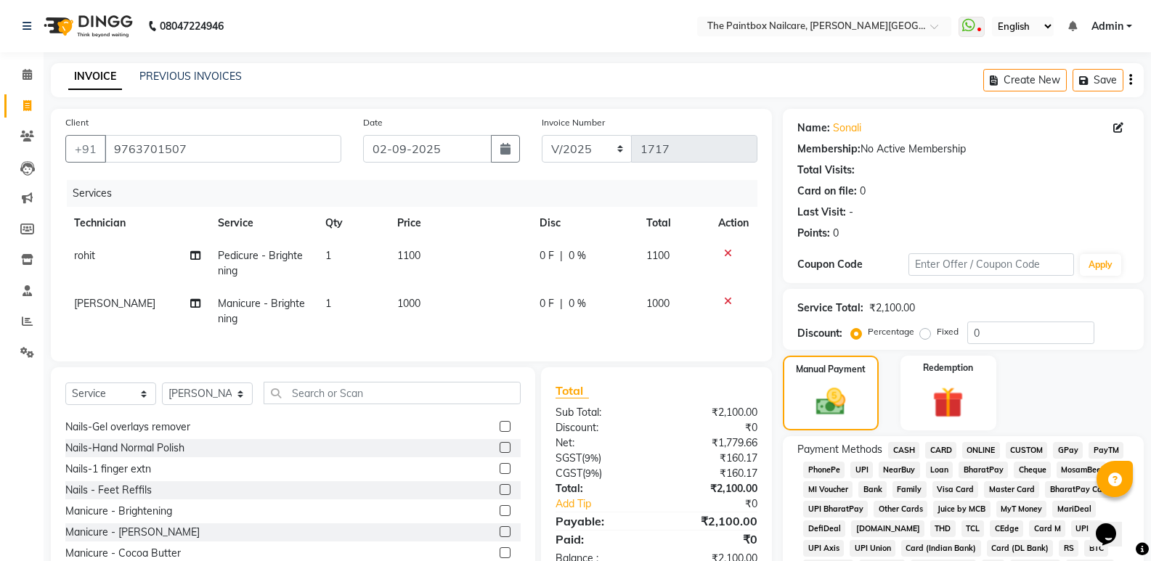
click at [896, 447] on span "CASH" at bounding box center [903, 450] width 31 height 17
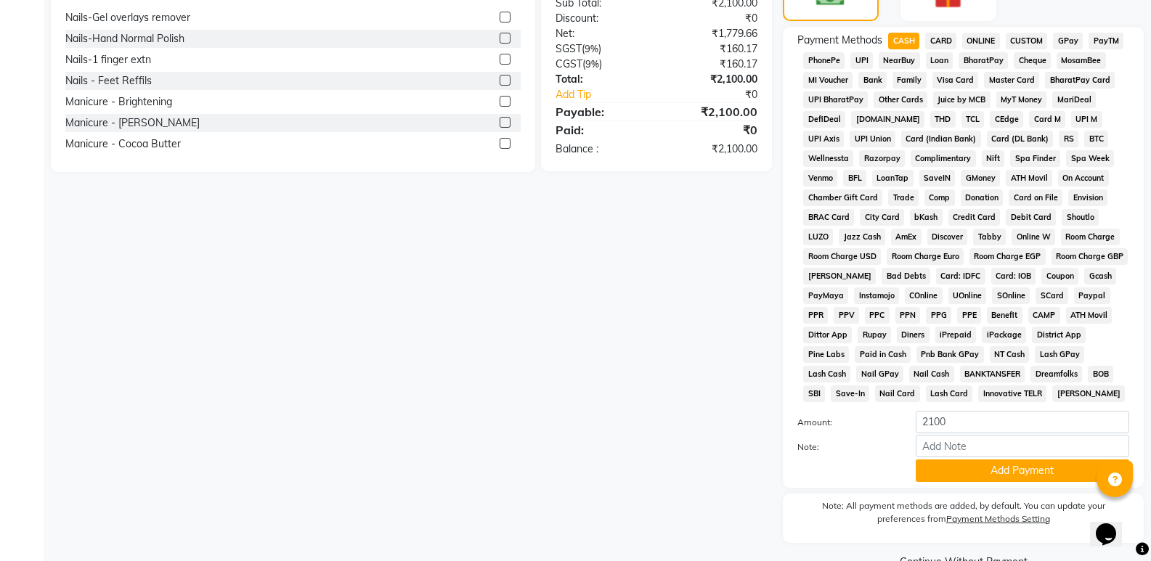
scroll to position [443, 0]
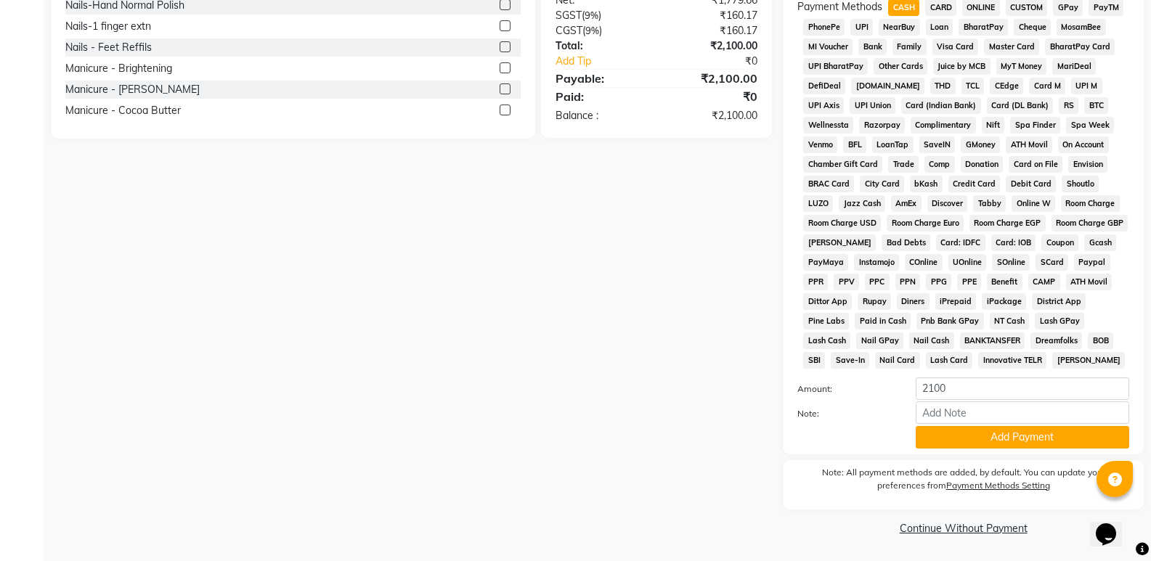
click at [957, 449] on div "Payment Methods CASH CARD ONLINE CUSTOM GPay PayTM PhonePe UPI NearBuy Loan Bha…" at bounding box center [962, 223] width 361 height 461
click at [966, 435] on button "Add Payment" at bounding box center [1021, 437] width 213 height 23
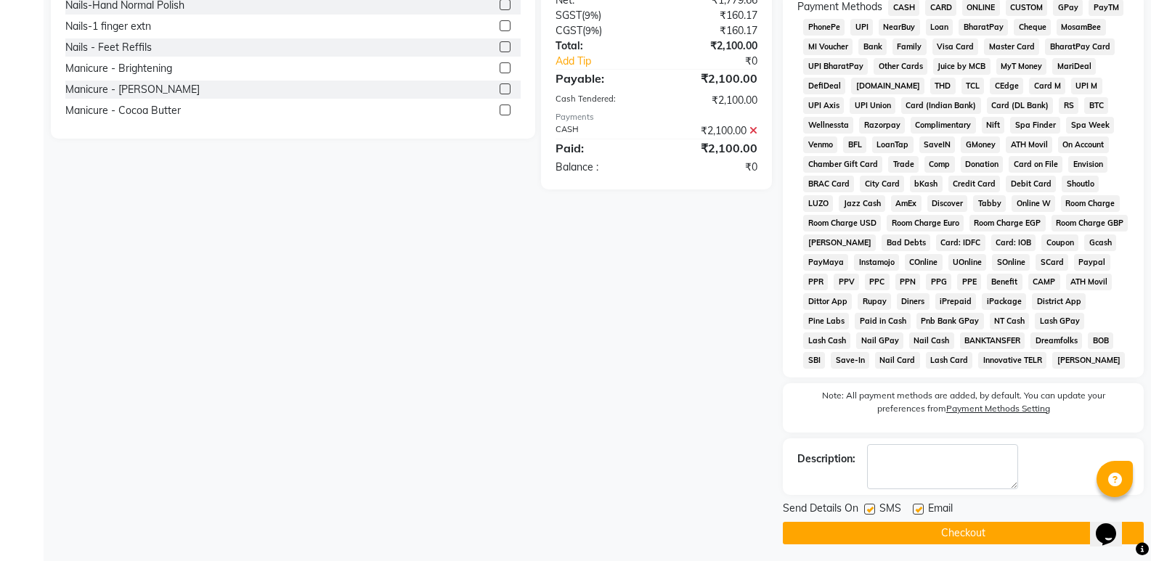
click at [989, 534] on button "Checkout" at bounding box center [962, 533] width 361 height 23
